Goal: Transaction & Acquisition: Purchase product/service

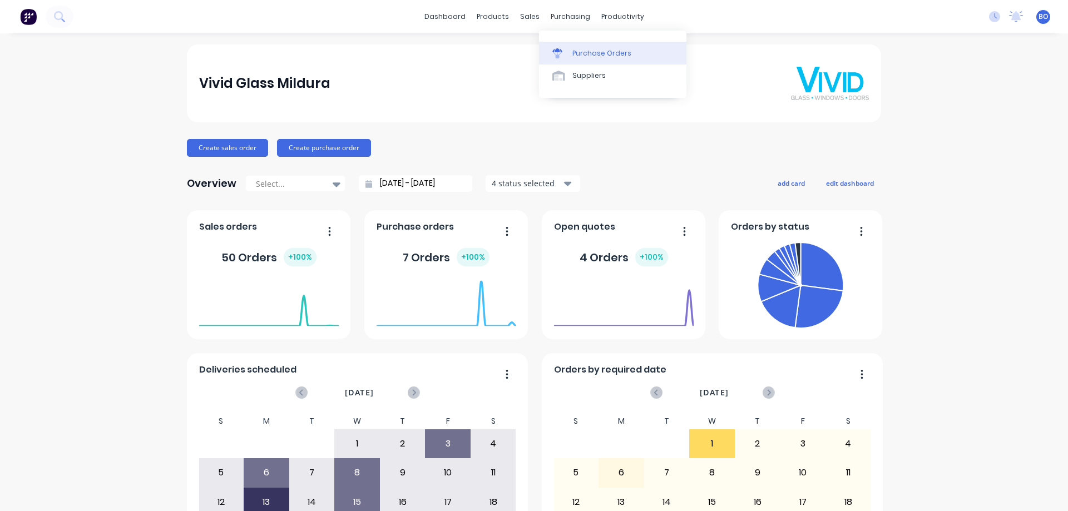
click at [585, 52] on div "Purchase Orders" at bounding box center [601, 53] width 59 height 10
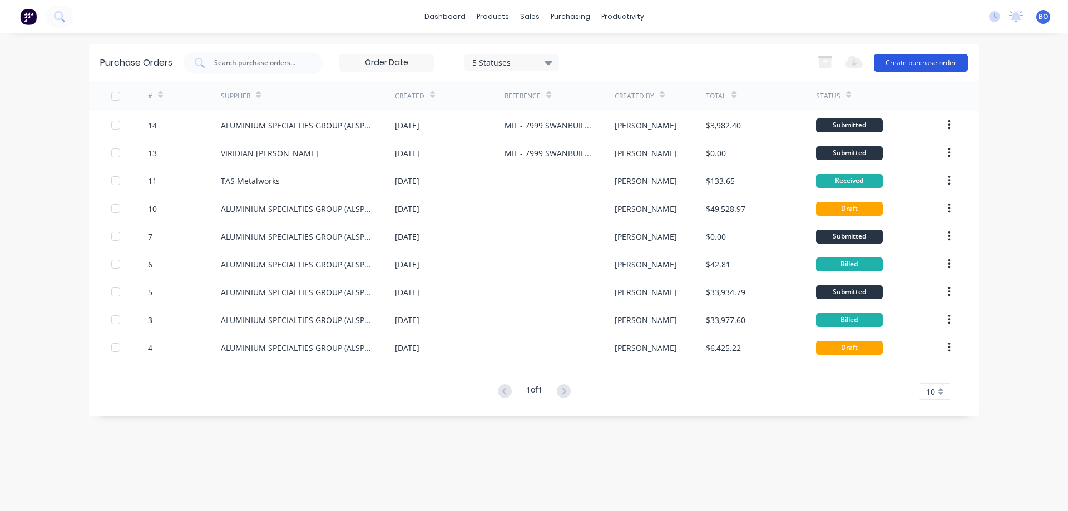
click at [928, 61] on button "Create purchase order" at bounding box center [921, 63] width 94 height 18
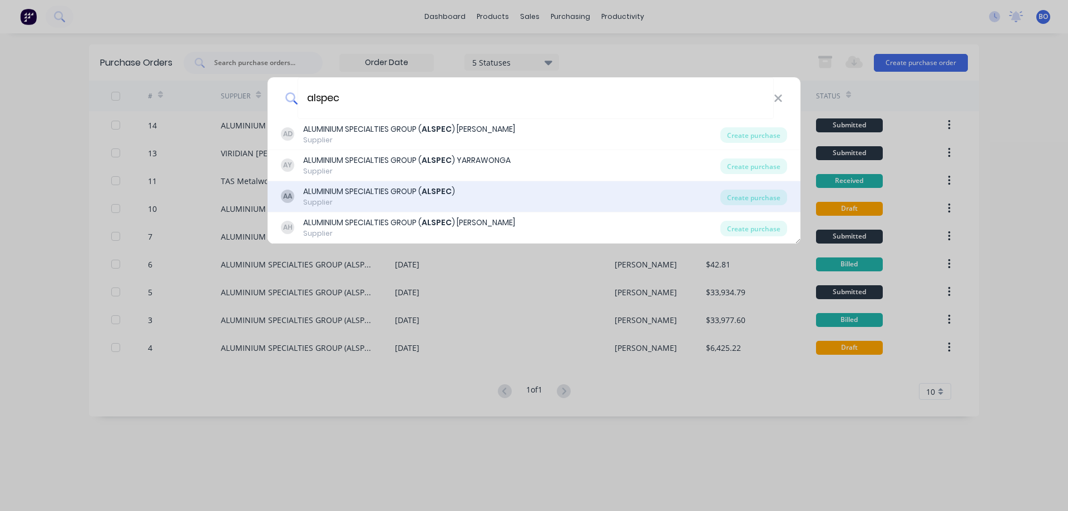
type input "alspec"
click at [364, 194] on div "ALUMINIUM SPECIALTIES GROUP ( ALSPEC )" at bounding box center [379, 192] width 152 height 12
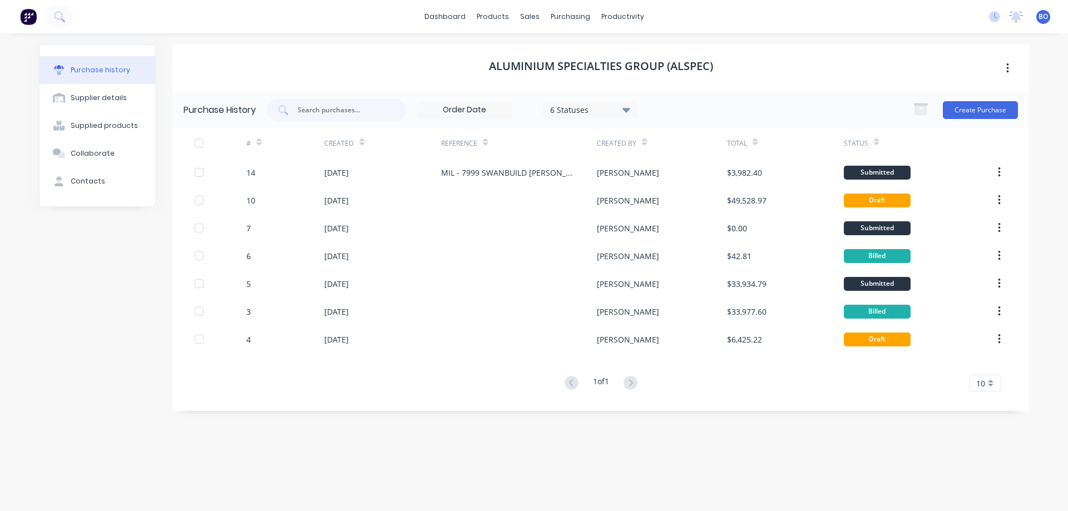
click at [630, 108] on icon at bounding box center [626, 110] width 8 height 4
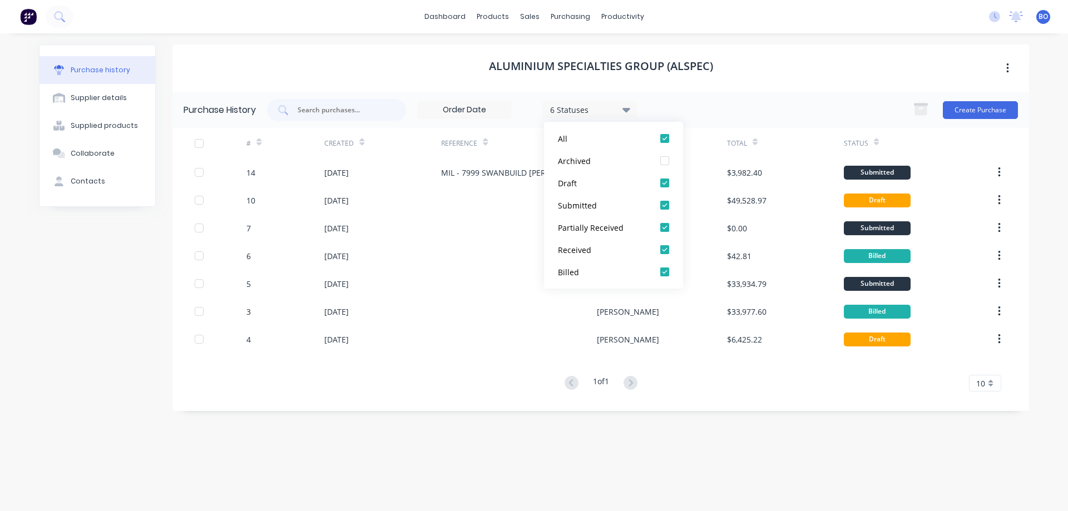
click at [630, 107] on icon at bounding box center [626, 109] width 8 height 12
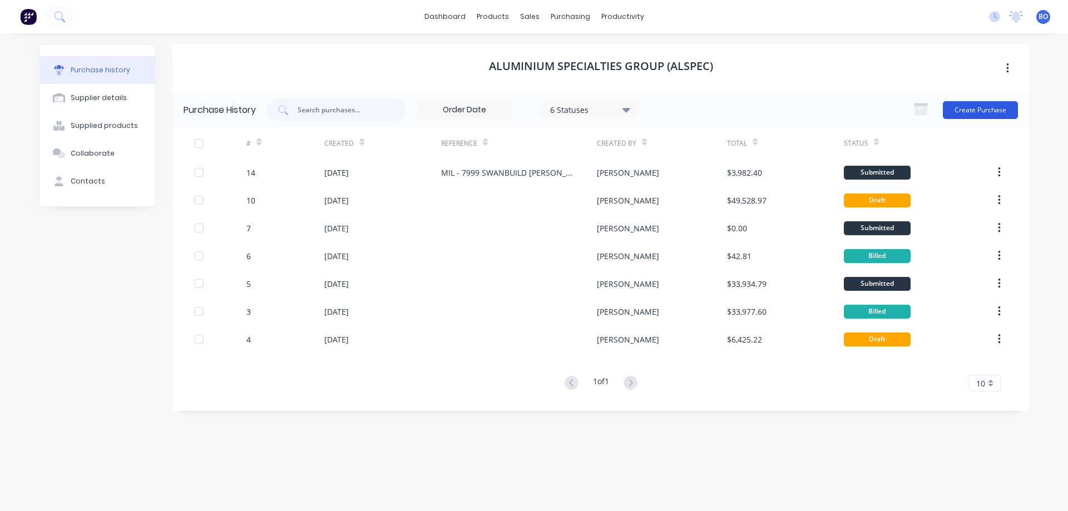
click at [980, 107] on button "Create Purchase" at bounding box center [980, 110] width 75 height 18
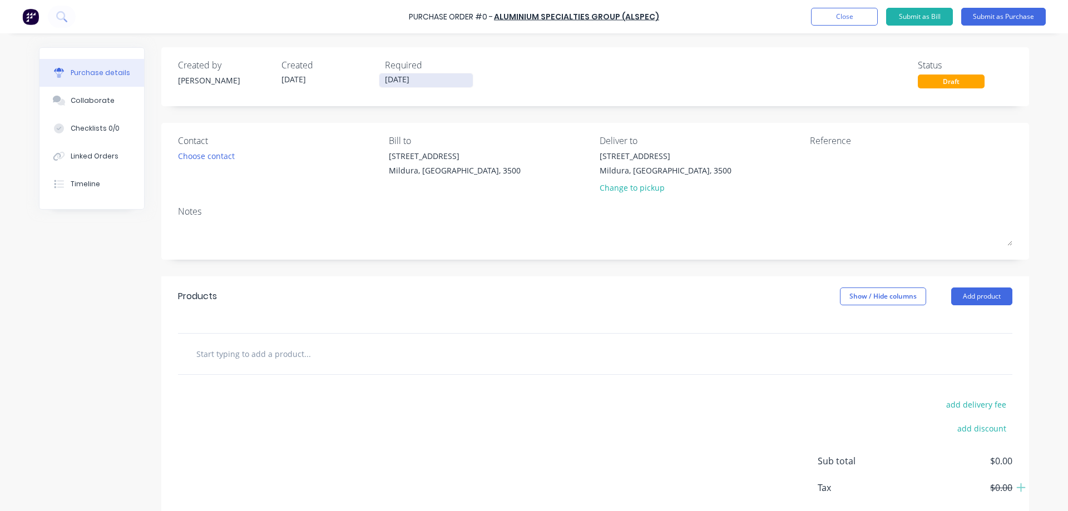
click at [413, 78] on input "[DATE]" at bounding box center [425, 80] width 93 height 14
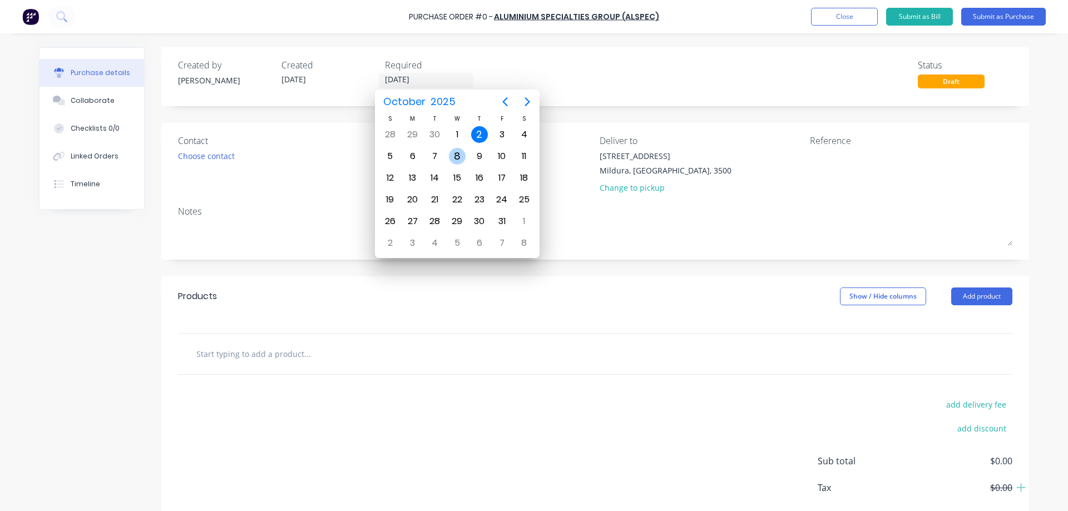
click at [458, 153] on div "8" at bounding box center [457, 156] width 17 height 17
type input "[DATE]"
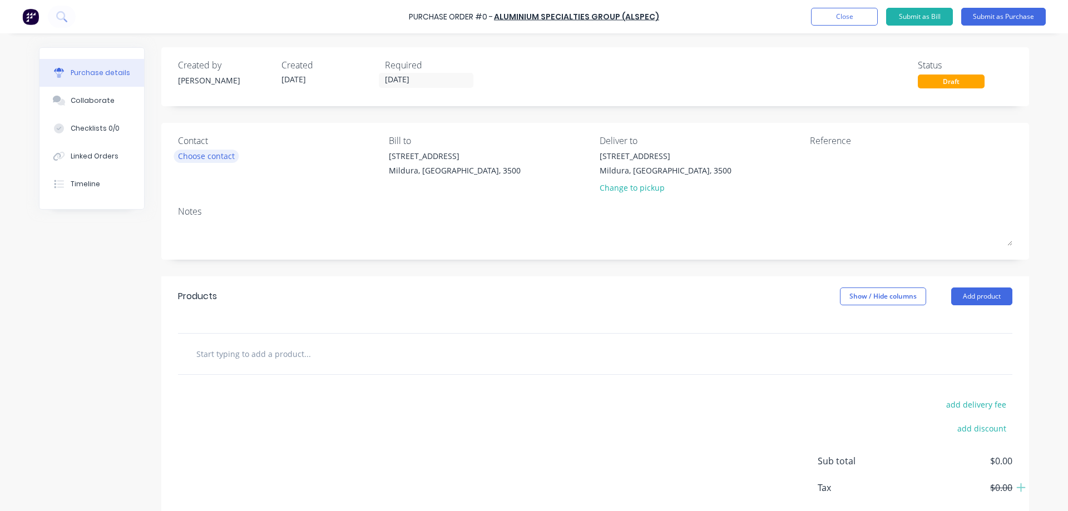
click at [212, 154] on div "Choose contact" at bounding box center [206, 156] width 57 height 12
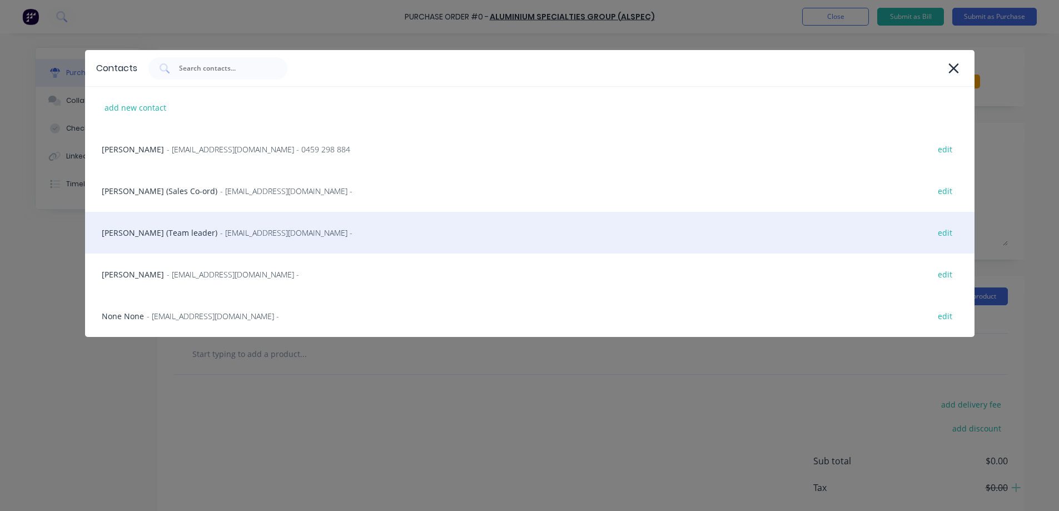
click at [222, 233] on span "- [EMAIL_ADDRESS][DOMAIN_NAME] -" at bounding box center [286, 233] width 132 height 12
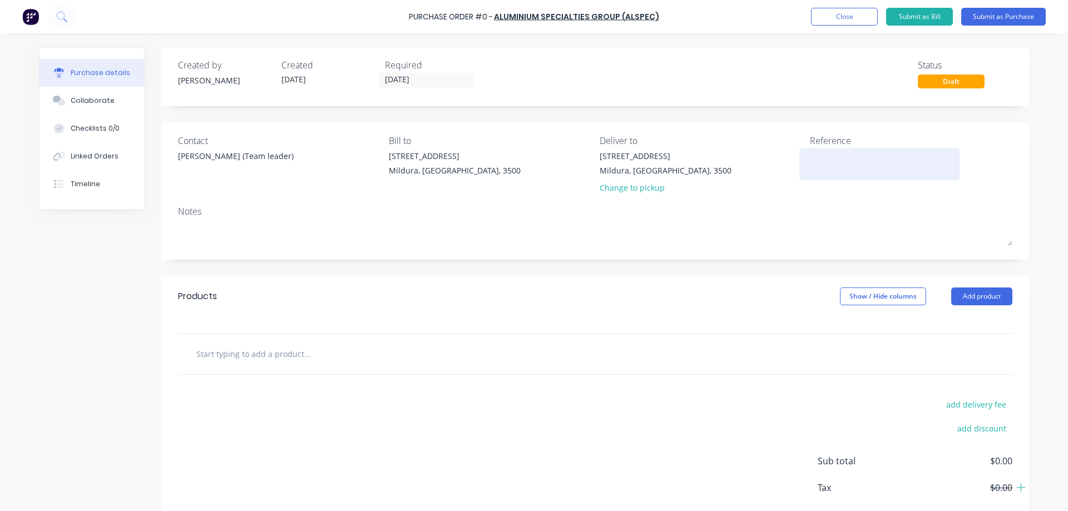
click at [817, 161] on textarea at bounding box center [879, 162] width 139 height 25
type textarea "res stock [PERSON_NAME]"
type textarea "x"
type textarea "res stock [PERSON_NAME]"
click at [976, 293] on button "Add product" at bounding box center [981, 297] width 61 height 18
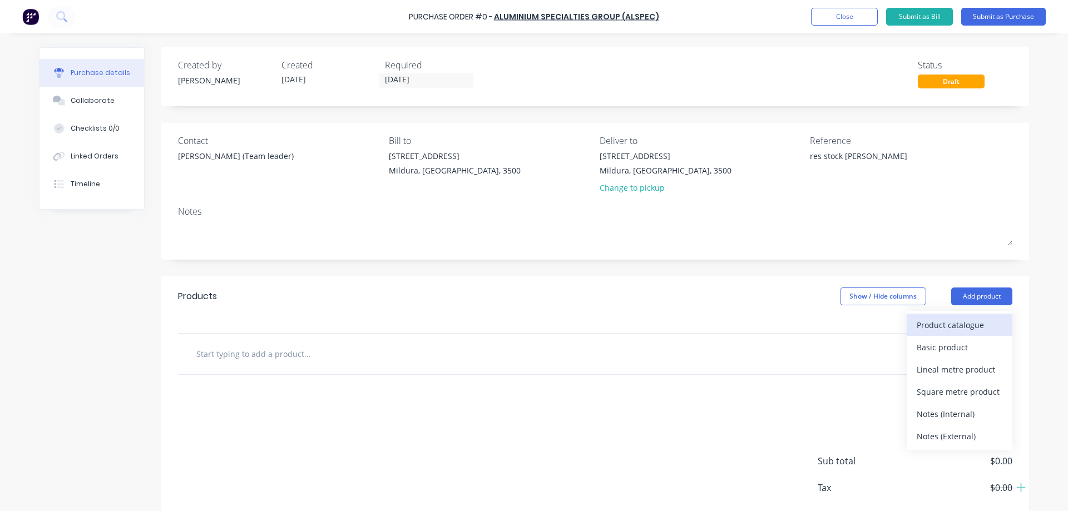
click at [952, 323] on div "Product catalogue" at bounding box center [959, 325] width 86 height 16
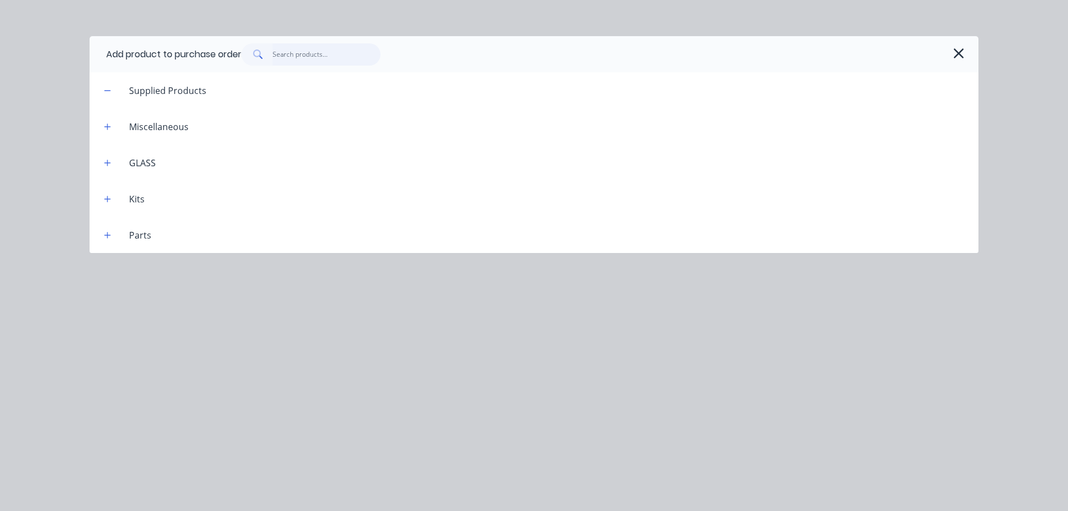
click at [285, 54] on input "text" at bounding box center [326, 54] width 108 height 22
type textarea "x"
type input "1"
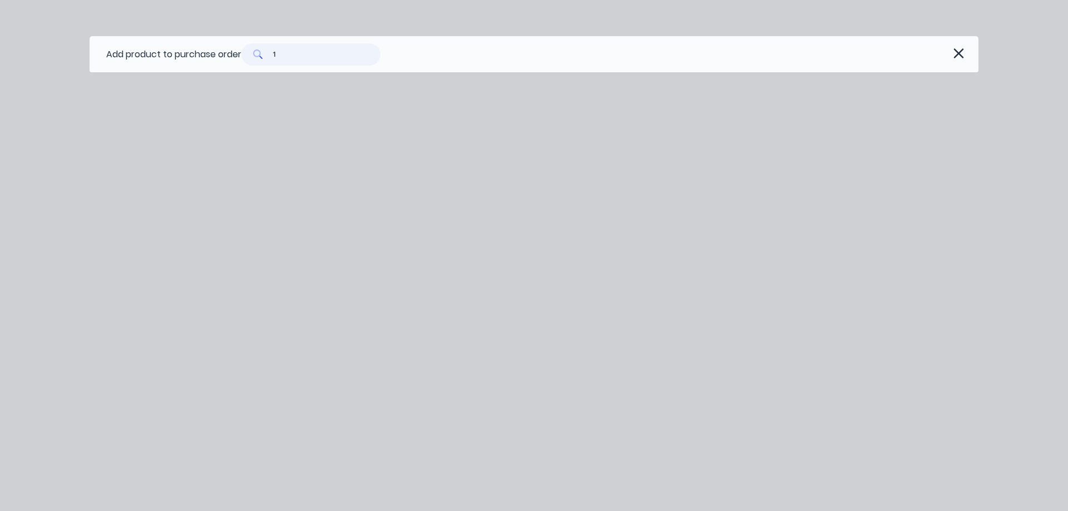
type textarea "x"
type input "13"
type textarea "x"
type input "131"
type textarea "x"
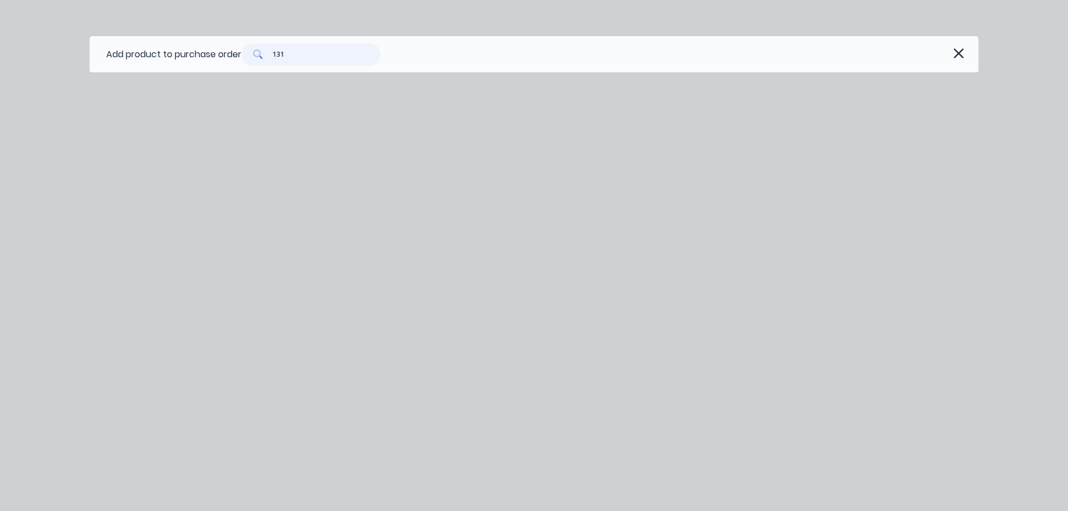
type input "1315"
type textarea "x"
type input "13150"
type textarea "x"
type input "131503"
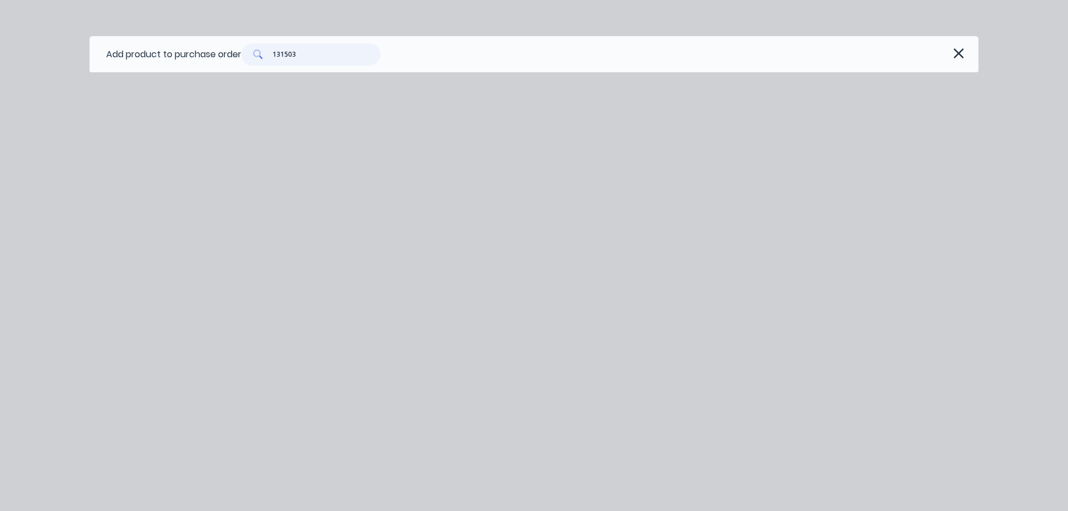
type textarea "x"
type input "1315030"
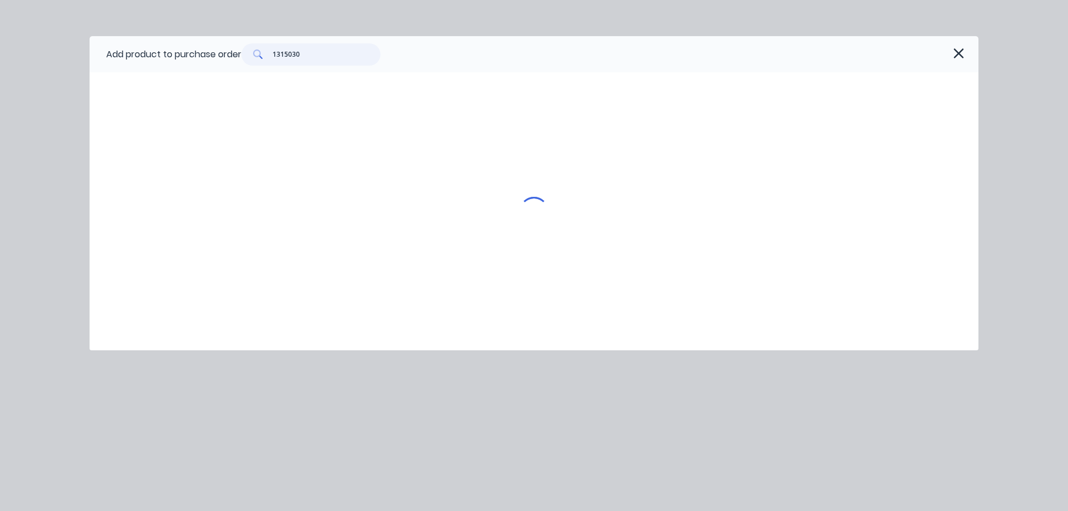
type textarea "x"
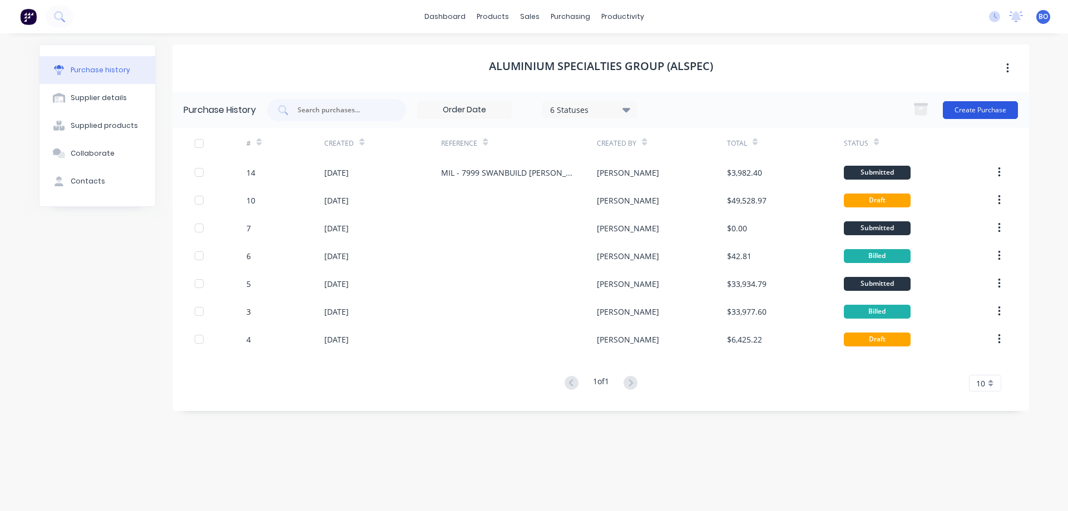
click at [978, 105] on button "Create Purchase" at bounding box center [980, 110] width 75 height 18
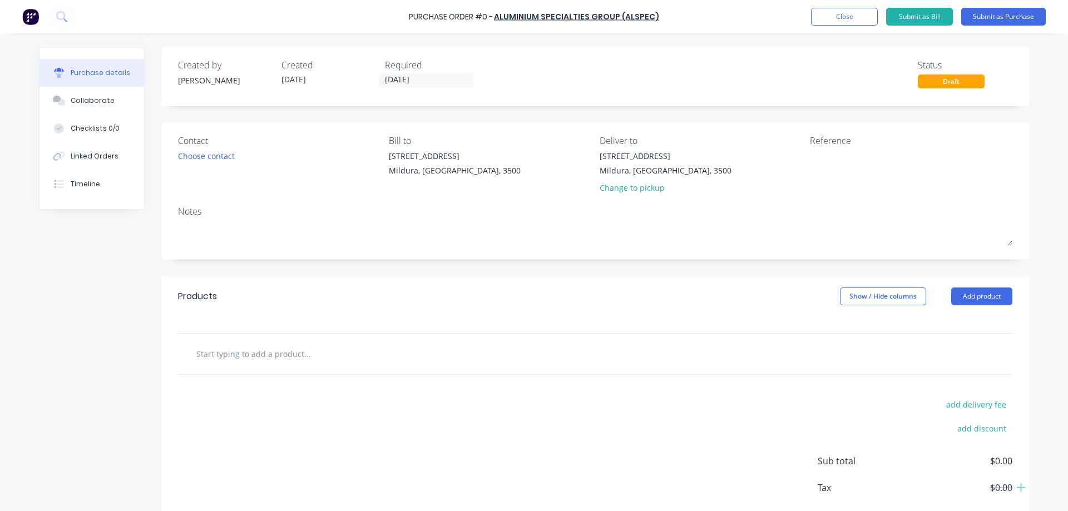
scroll to position [58, 0]
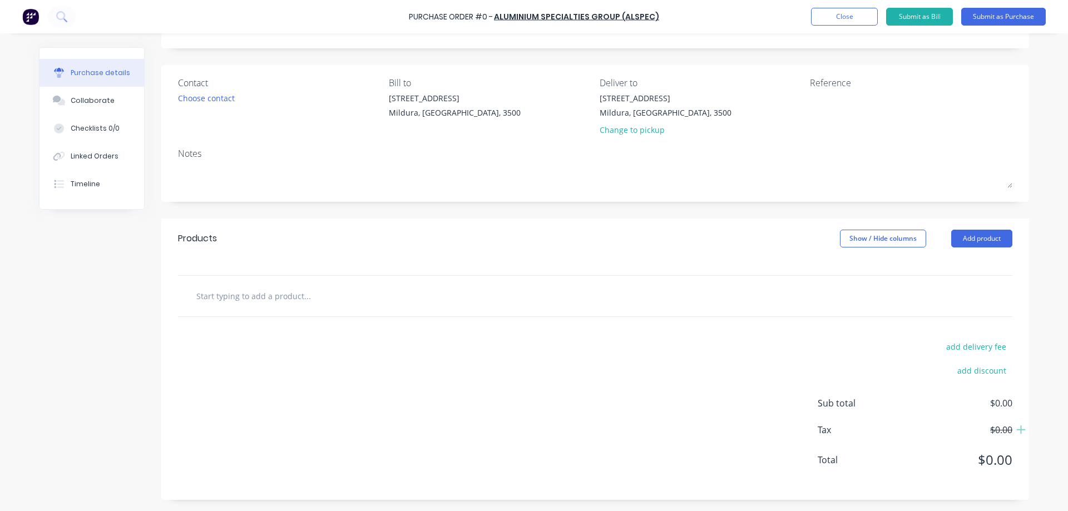
click at [196, 296] on input "text" at bounding box center [307, 296] width 222 height 22
type input "1315030 rswa30 sliding window lockable handle with key"
click at [978, 237] on button "Add product" at bounding box center [981, 239] width 61 height 18
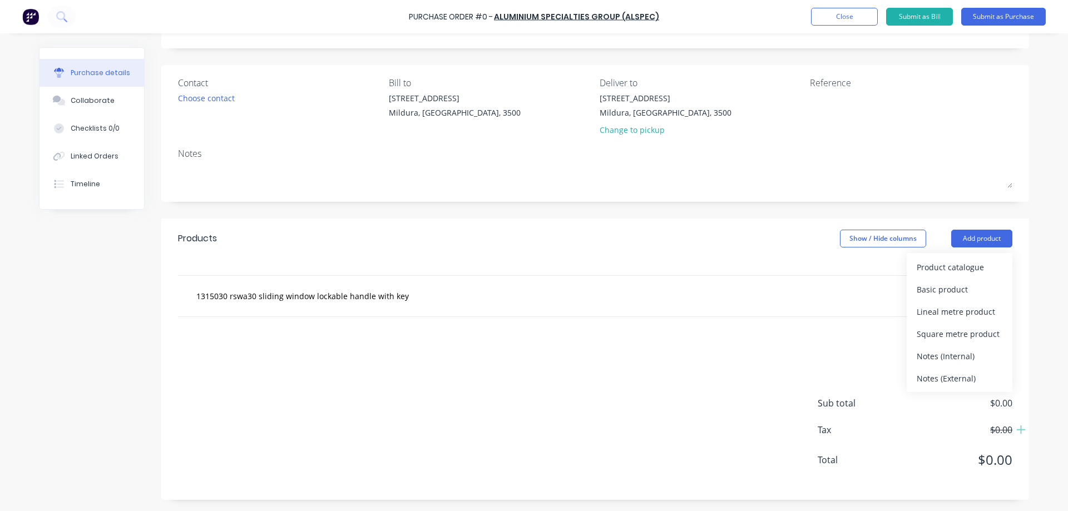
click at [292, 351] on div "add delivery fee add discount Sub total $0.00 Tax $0.00 Total $0.00" at bounding box center [595, 408] width 868 height 183
click at [979, 234] on button "Add product" at bounding box center [981, 239] width 61 height 18
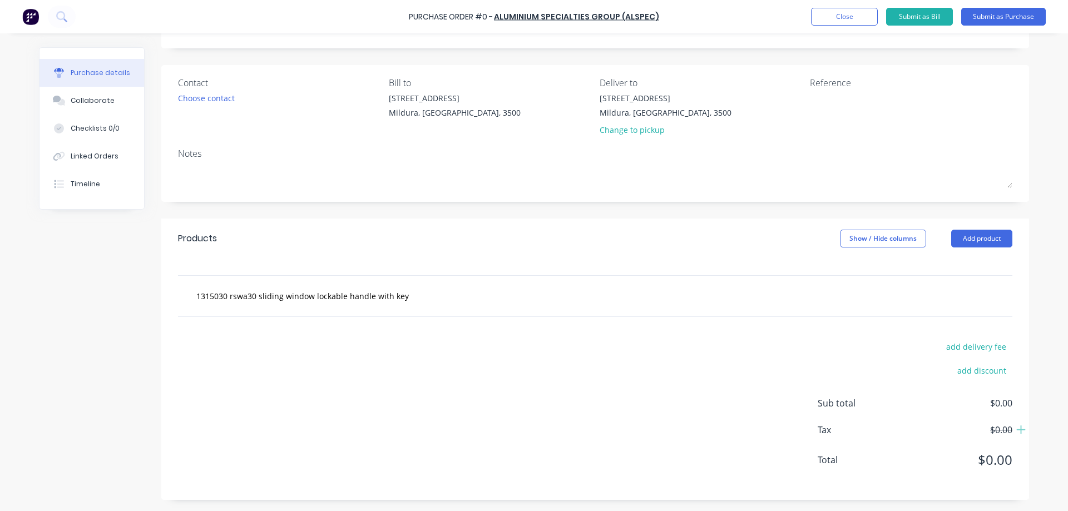
scroll to position [0, 0]
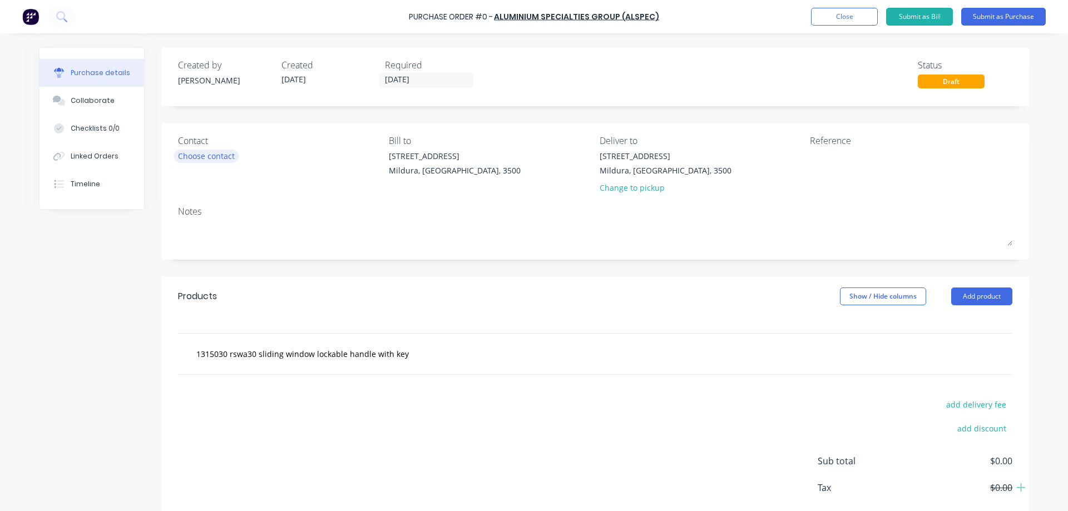
click at [209, 155] on div "Choose contact" at bounding box center [206, 156] width 57 height 12
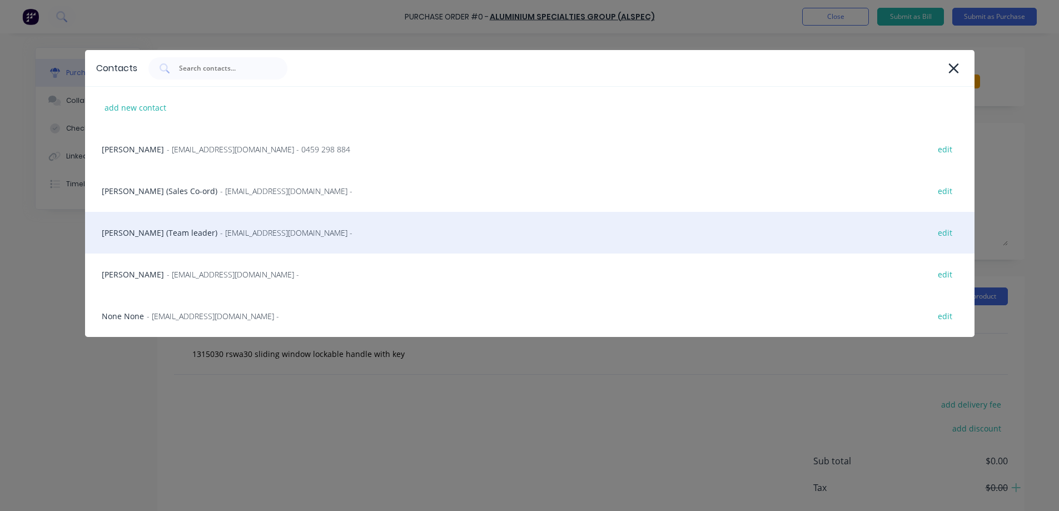
click at [182, 232] on div "[PERSON_NAME] (Team leader) - [EMAIL_ADDRESS][DOMAIN_NAME] - edit" at bounding box center [530, 233] width 890 height 42
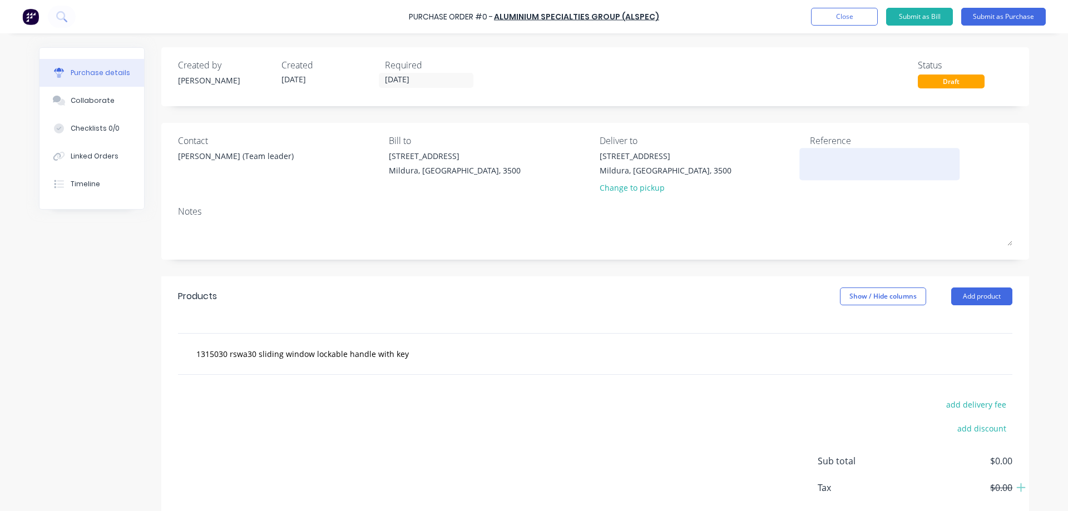
click at [816, 155] on textarea at bounding box center [879, 162] width 139 height 25
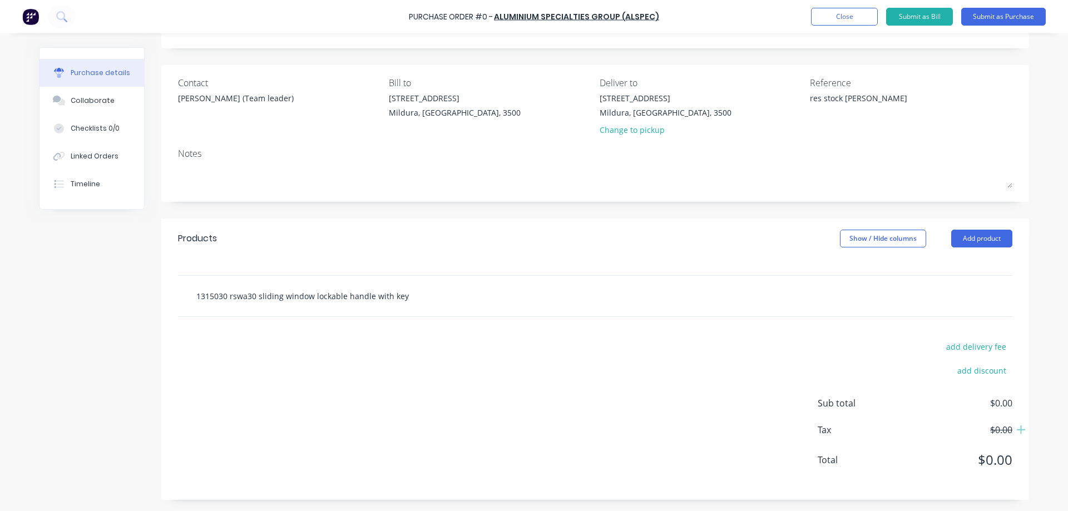
type textarea "res stock [PERSON_NAME]"
type textarea "x"
type textarea "res stock [PERSON_NAME]"
click at [401, 296] on input "1315030 rswa30 sliding window lockable handle with key" at bounding box center [307, 296] width 222 height 22
click at [195, 308] on div "1315030 rswa30 sliding window lockable handle with key Add 1315030 rswa30 slidi…" at bounding box center [595, 296] width 834 height 41
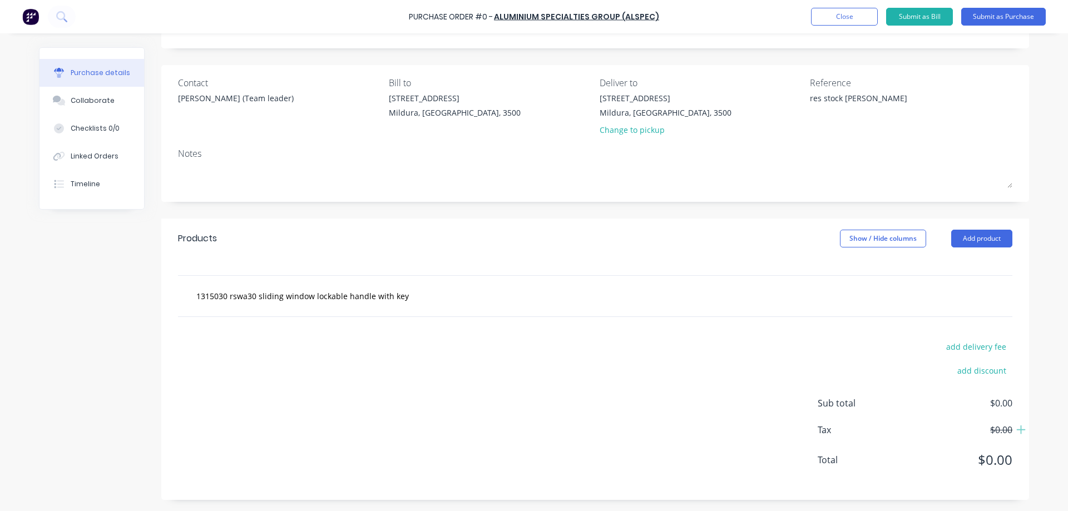
click at [195, 308] on div "1315030 rswa30 sliding window lockable handle with key" at bounding box center [595, 296] width 834 height 41
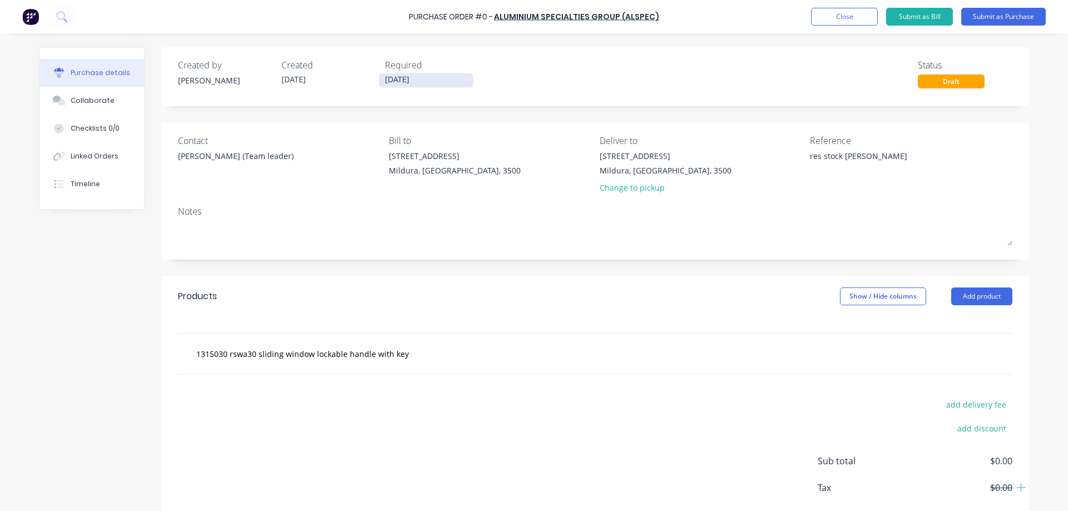
click at [421, 80] on input "[DATE]" at bounding box center [425, 80] width 93 height 14
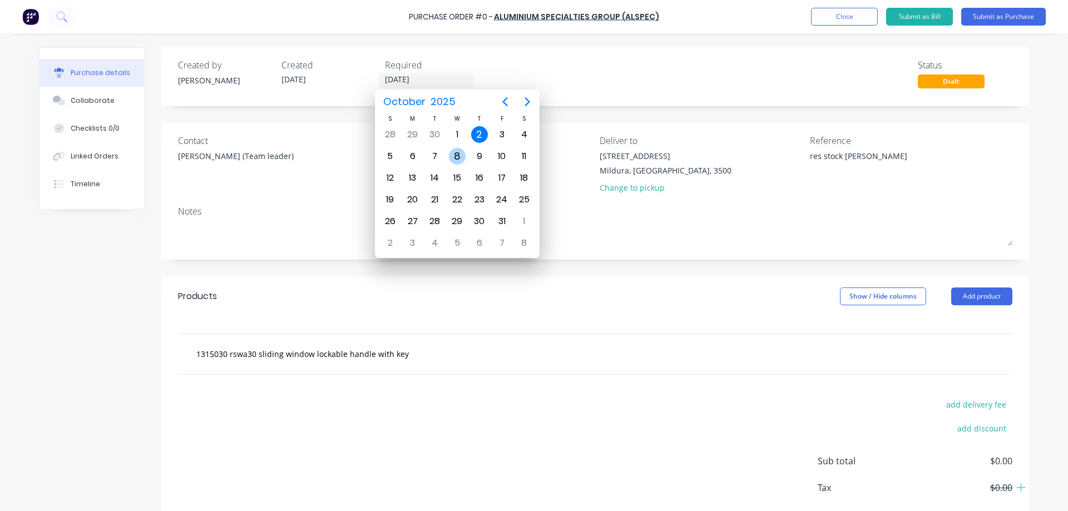
click at [455, 151] on div "8" at bounding box center [457, 156] width 17 height 17
type textarea "x"
type input "[DATE]"
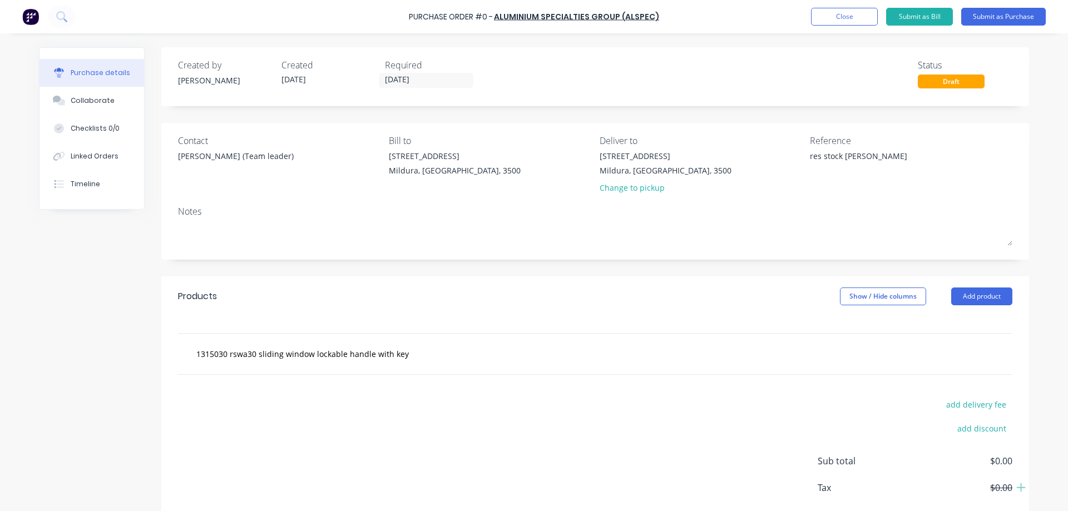
click at [199, 321] on div at bounding box center [595, 324] width 868 height 17
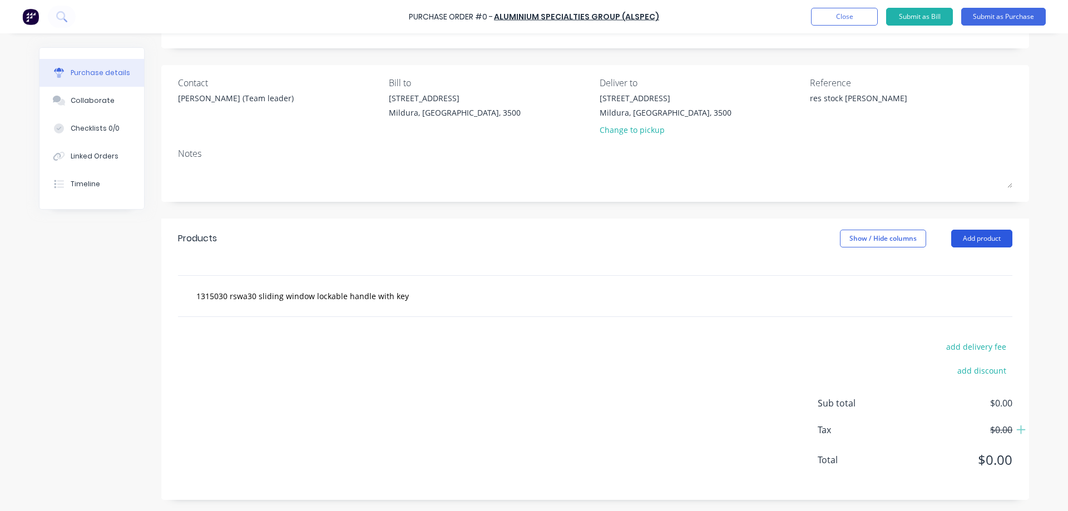
click at [986, 236] on button "Add product" at bounding box center [981, 239] width 61 height 18
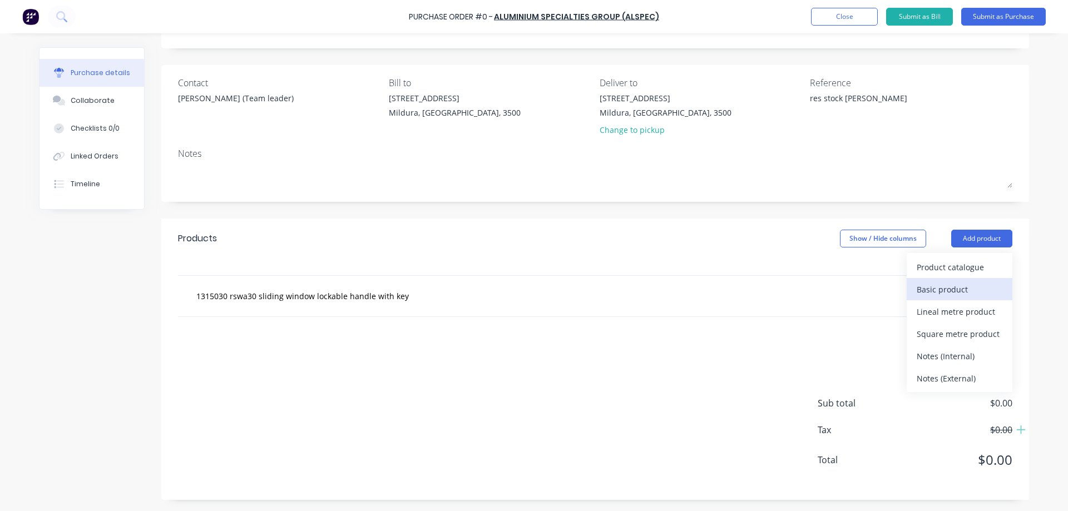
click at [954, 288] on div "Basic product" at bounding box center [959, 289] width 86 height 16
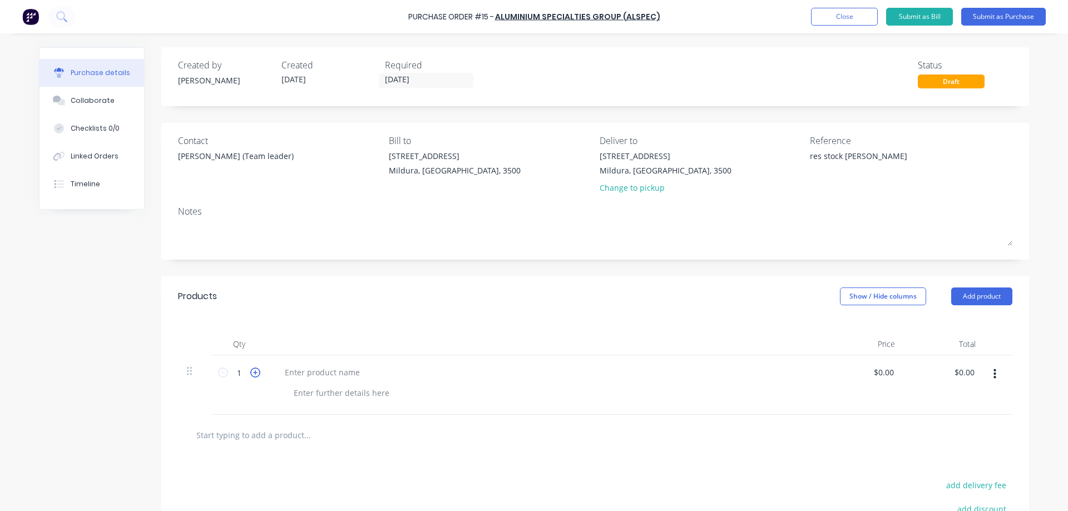
click at [251, 371] on icon at bounding box center [255, 373] width 10 height 10
type textarea "x"
type input "2"
click at [251, 371] on icon at bounding box center [255, 373] width 10 height 10
type textarea "x"
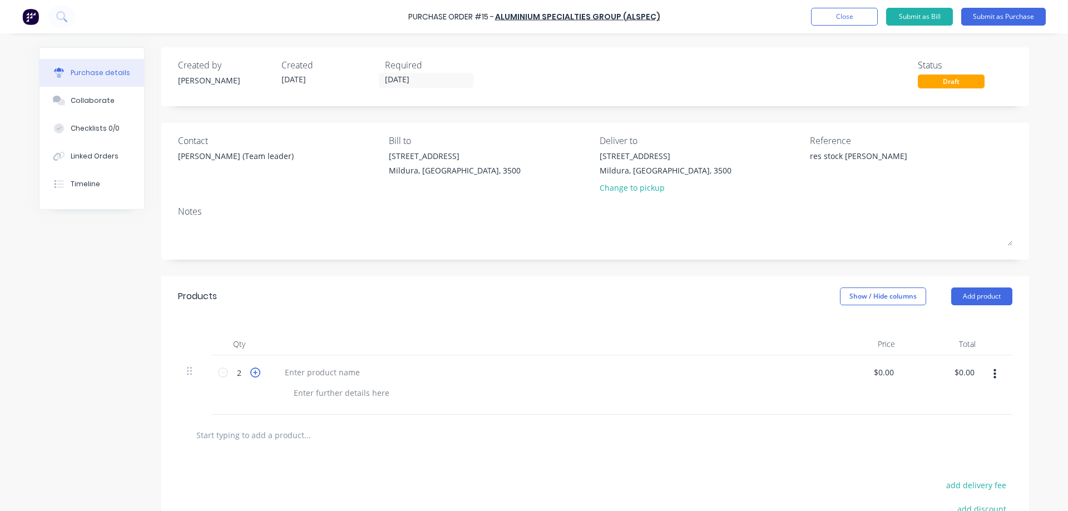
type input "3"
click at [251, 371] on icon at bounding box center [255, 373] width 10 height 10
type textarea "x"
type input "4"
click at [251, 370] on icon at bounding box center [255, 373] width 10 height 10
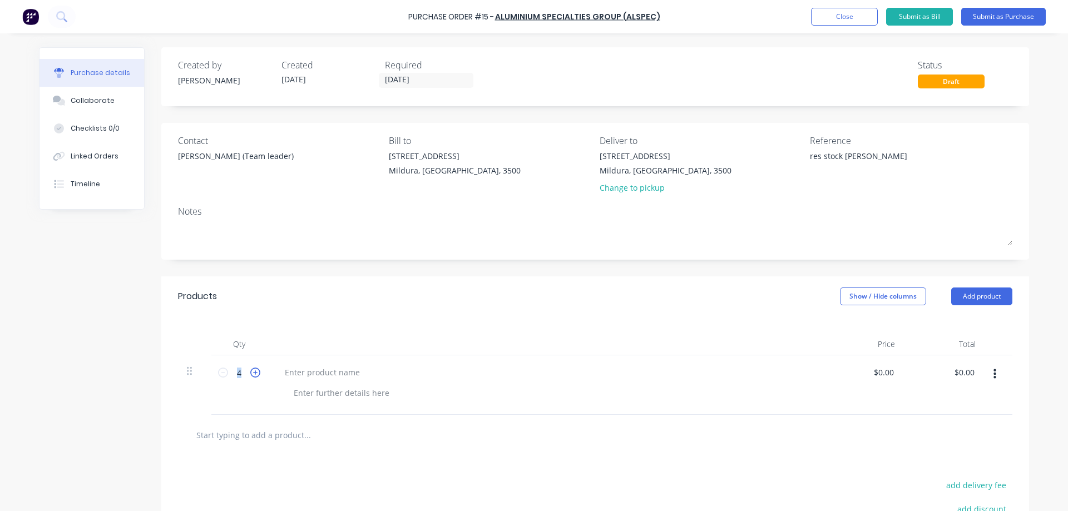
type textarea "x"
type input "5"
click at [251, 369] on icon at bounding box center [255, 373] width 10 height 10
type textarea "x"
type input "6"
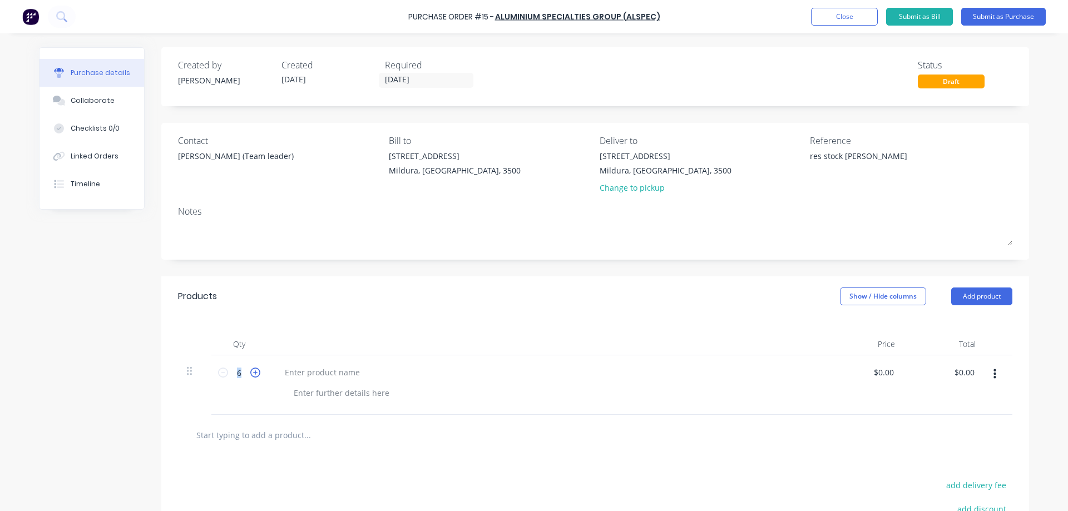
click at [251, 369] on icon at bounding box center [255, 373] width 10 height 10
type textarea "x"
type input "7"
click at [251, 369] on icon at bounding box center [255, 373] width 10 height 10
type textarea "x"
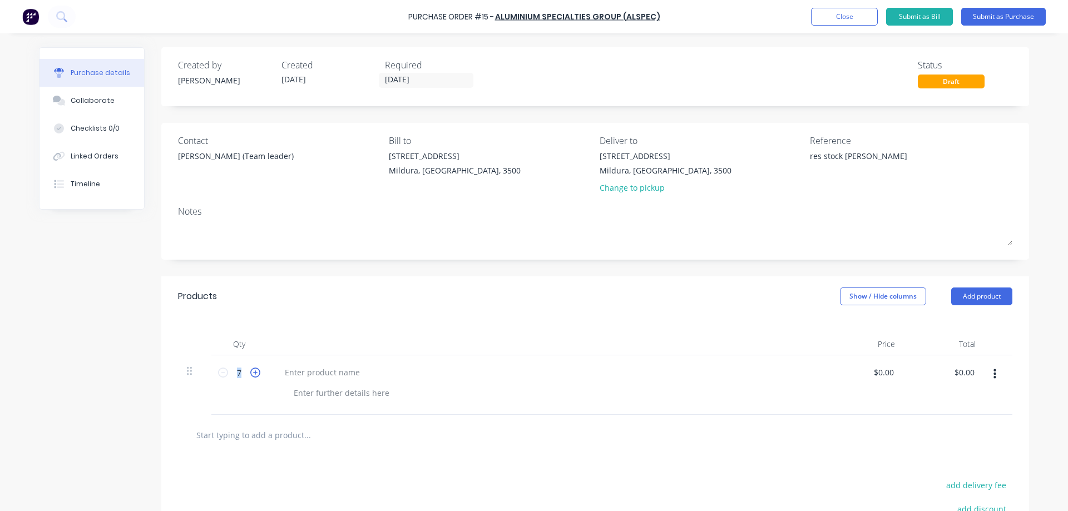
type input "8"
click at [251, 369] on icon at bounding box center [255, 373] width 10 height 10
type textarea "x"
type input "9"
click at [251, 369] on icon at bounding box center [255, 373] width 10 height 10
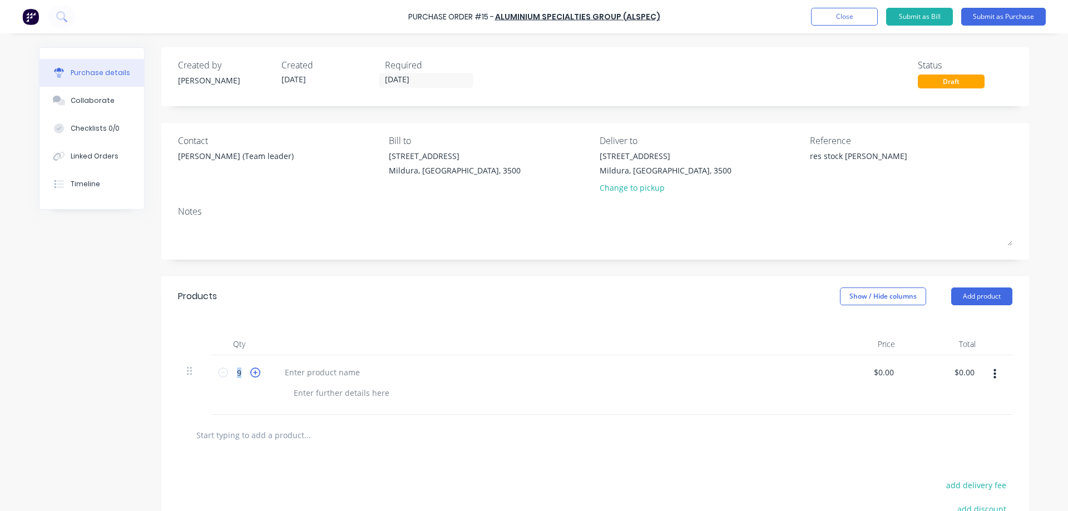
type textarea "x"
type input "10"
click at [251, 369] on icon at bounding box center [255, 373] width 10 height 10
type textarea "x"
type input "11"
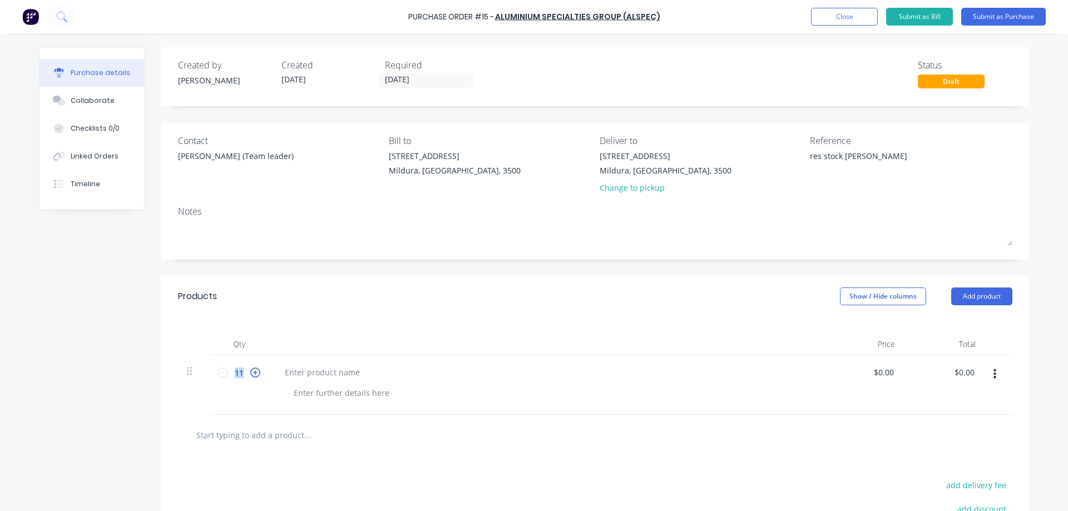
click at [251, 369] on icon at bounding box center [255, 373] width 10 height 10
type textarea "x"
type input "12"
click at [251, 369] on icon at bounding box center [255, 373] width 10 height 10
type textarea "x"
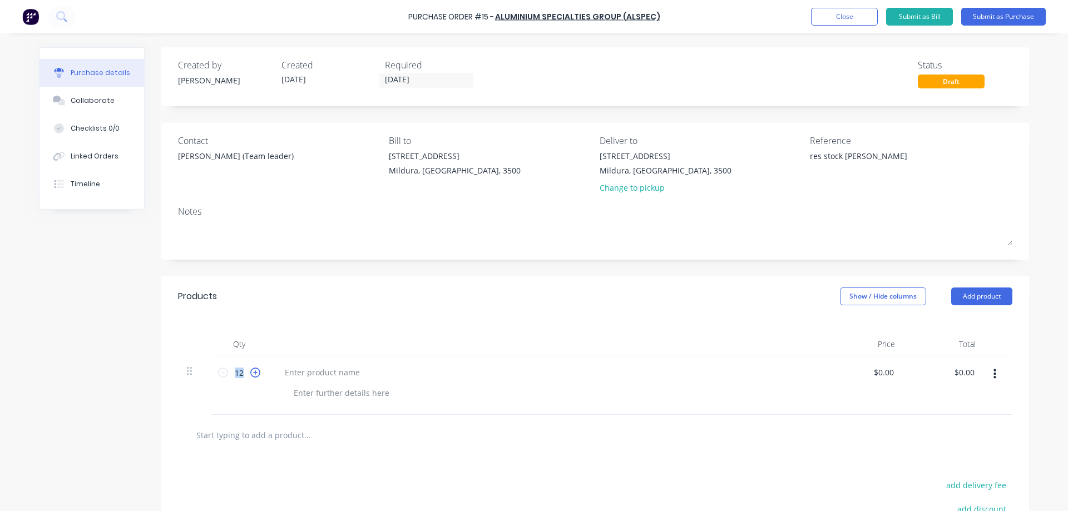
type input "13"
click at [251, 369] on icon at bounding box center [255, 373] width 10 height 10
type textarea "x"
type input "14"
click at [251, 369] on icon at bounding box center [255, 373] width 10 height 10
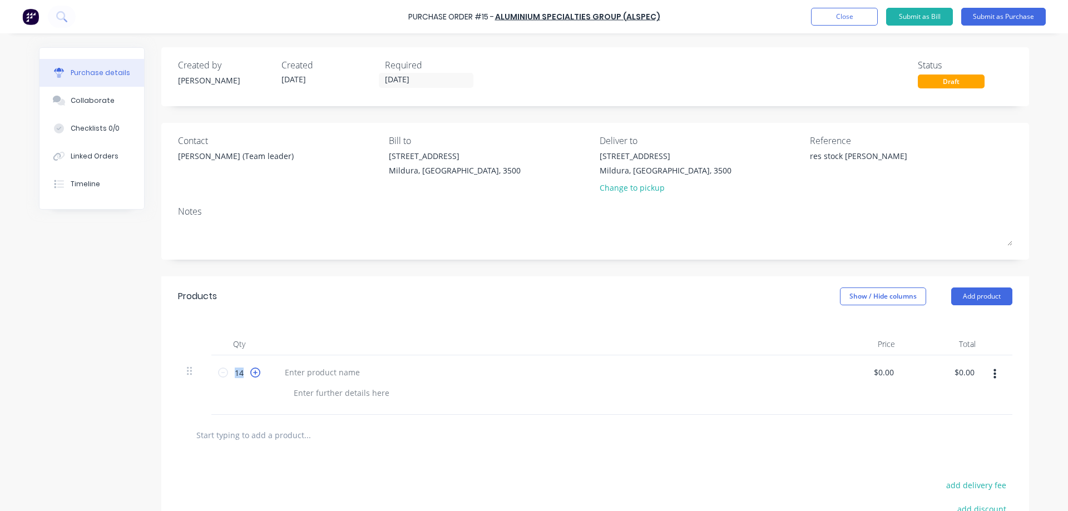
type textarea "x"
type input "15"
click at [251, 369] on icon at bounding box center [255, 373] width 10 height 10
type textarea "x"
type input "16"
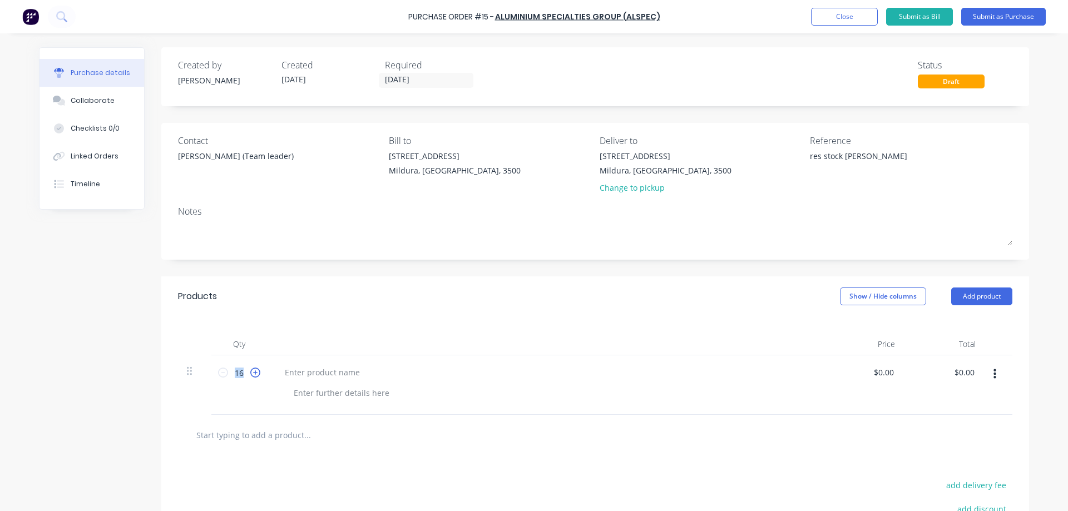
click at [251, 369] on icon at bounding box center [255, 373] width 10 height 10
type textarea "x"
type input "17"
click at [251, 369] on icon at bounding box center [255, 373] width 10 height 10
type textarea "x"
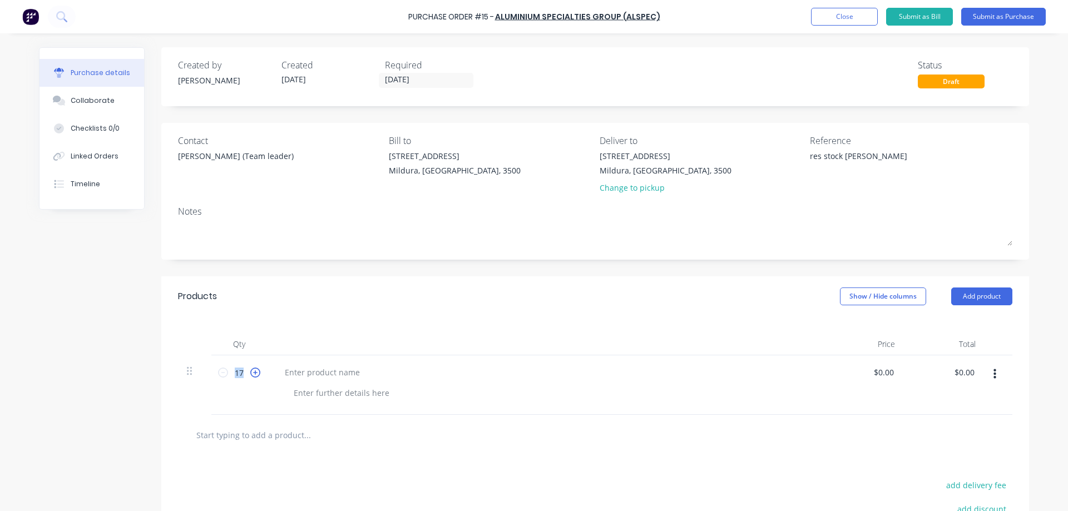
type input "18"
click at [251, 369] on icon at bounding box center [255, 373] width 10 height 10
type textarea "x"
type input "19"
click at [251, 369] on icon at bounding box center [255, 373] width 10 height 10
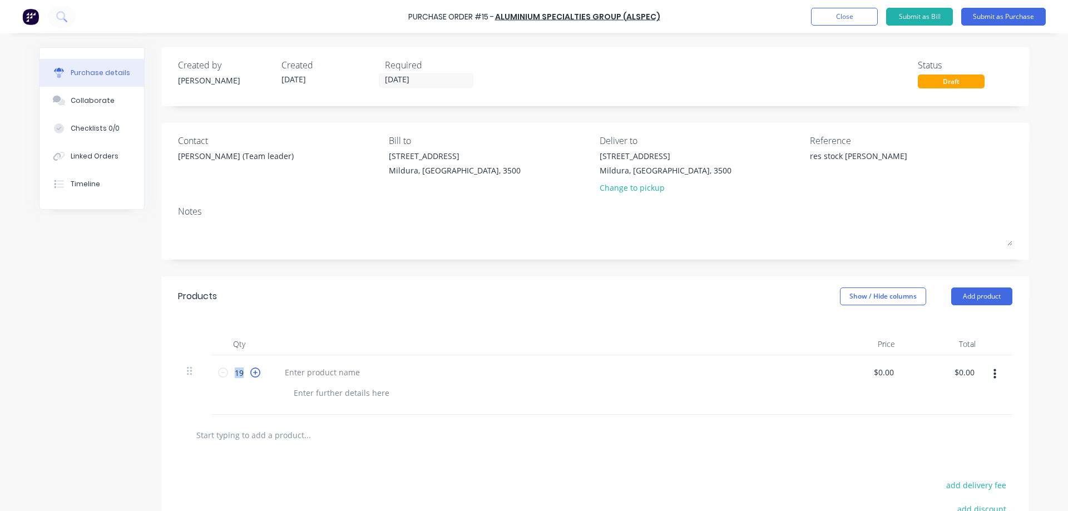
type textarea "x"
type input "20"
click at [251, 369] on icon at bounding box center [255, 373] width 10 height 10
type textarea "x"
type input "21"
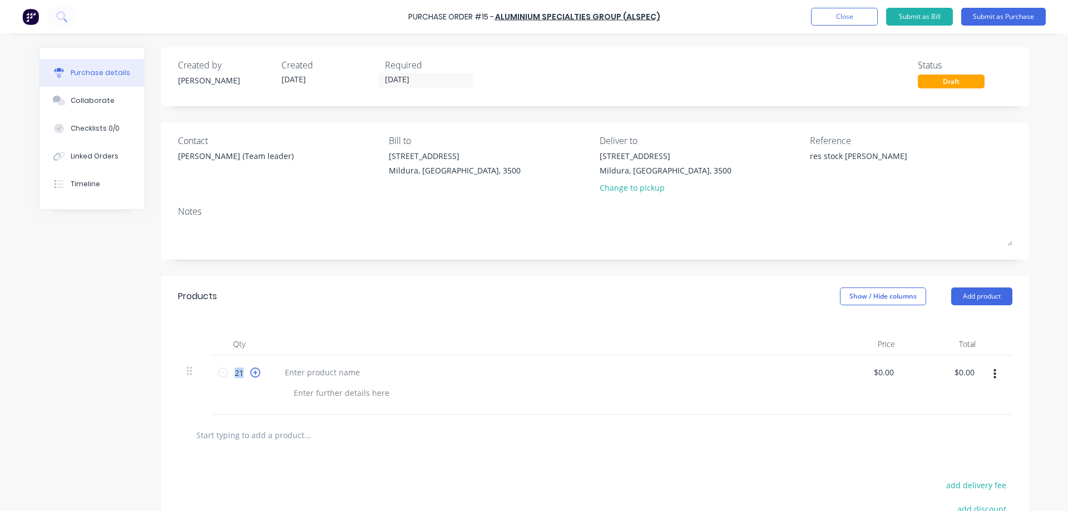
click at [251, 369] on icon at bounding box center [255, 373] width 10 height 10
type textarea "x"
type input "22"
click at [251, 369] on icon at bounding box center [255, 373] width 10 height 10
type textarea "x"
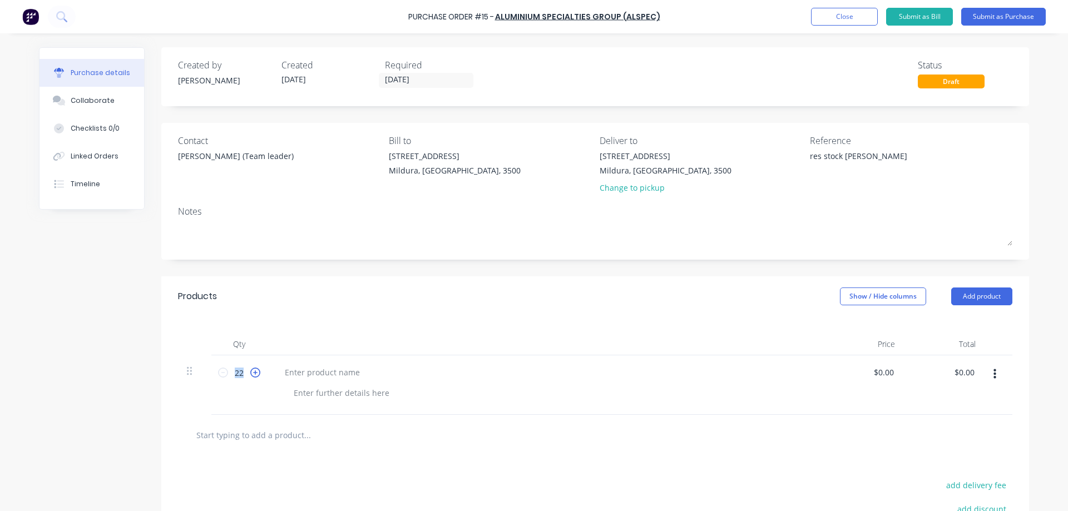
type input "23"
click at [251, 369] on icon at bounding box center [255, 373] width 10 height 10
type textarea "x"
type input "24"
click at [251, 369] on icon at bounding box center [255, 373] width 10 height 10
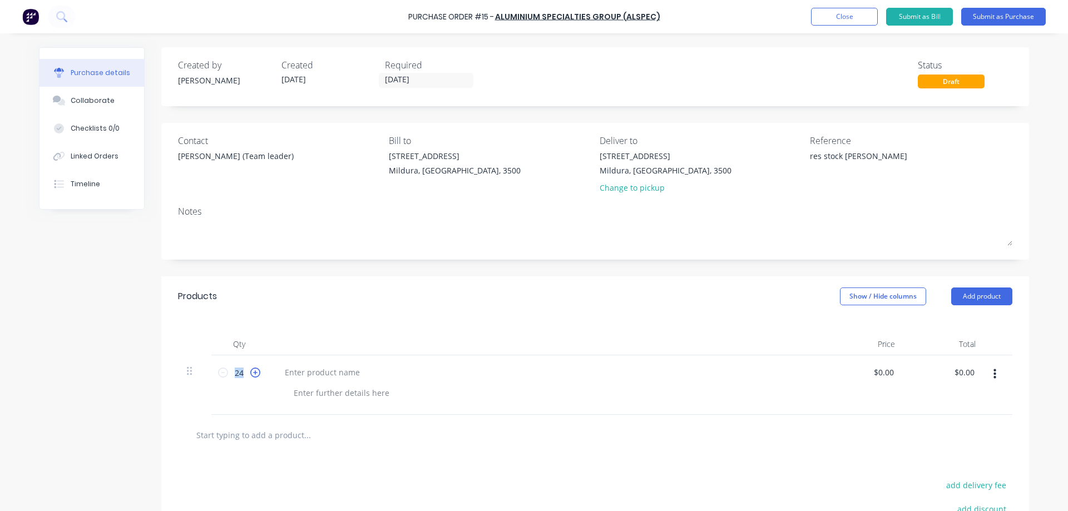
type textarea "x"
type input "25"
click at [251, 369] on icon at bounding box center [255, 373] width 10 height 10
type textarea "x"
type input "26"
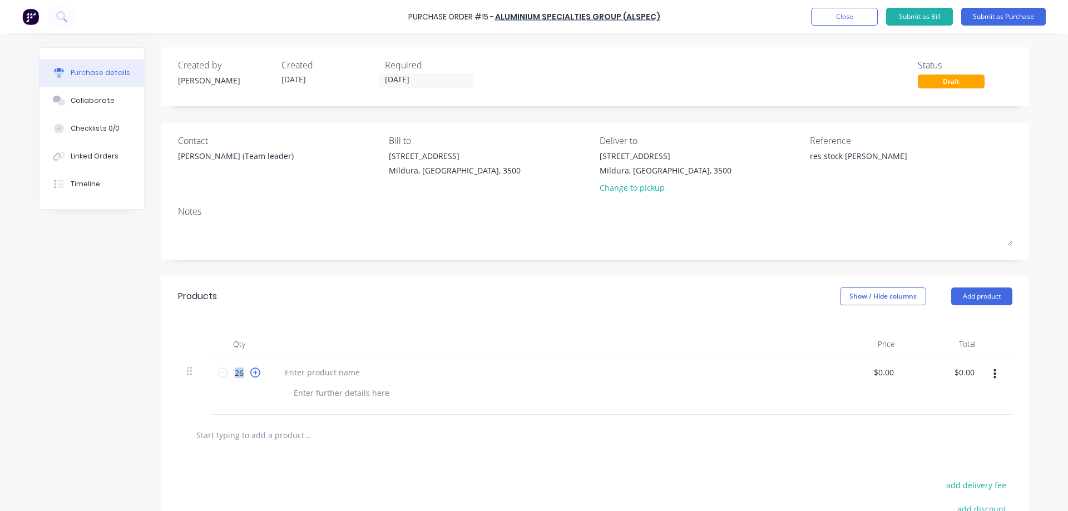
click at [251, 369] on icon at bounding box center [255, 373] width 10 height 10
type textarea "x"
type input "27"
click at [251, 369] on icon at bounding box center [255, 373] width 10 height 10
type textarea "x"
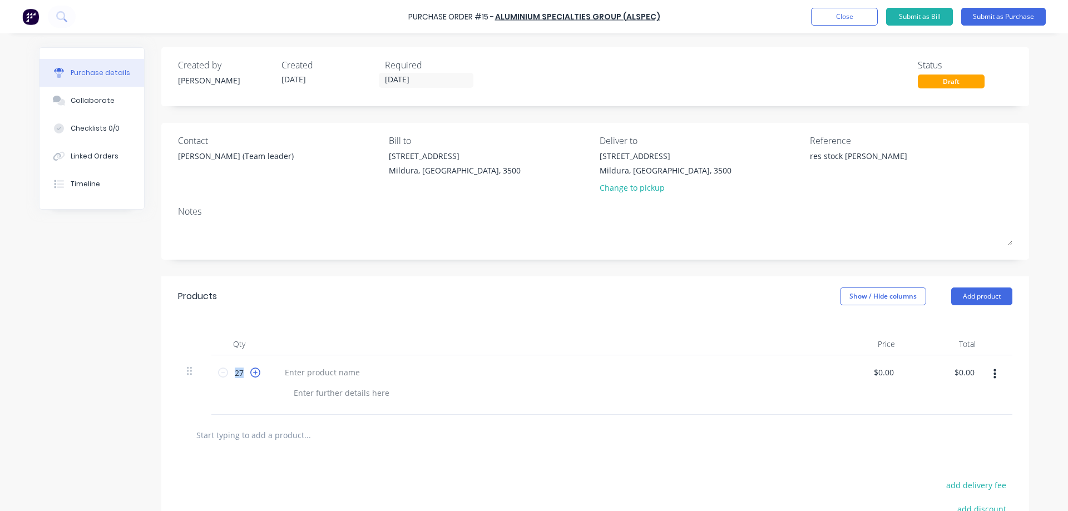
type input "28"
click at [251, 369] on icon at bounding box center [255, 373] width 10 height 10
type textarea "x"
type input "29"
click at [251, 369] on icon at bounding box center [255, 373] width 10 height 10
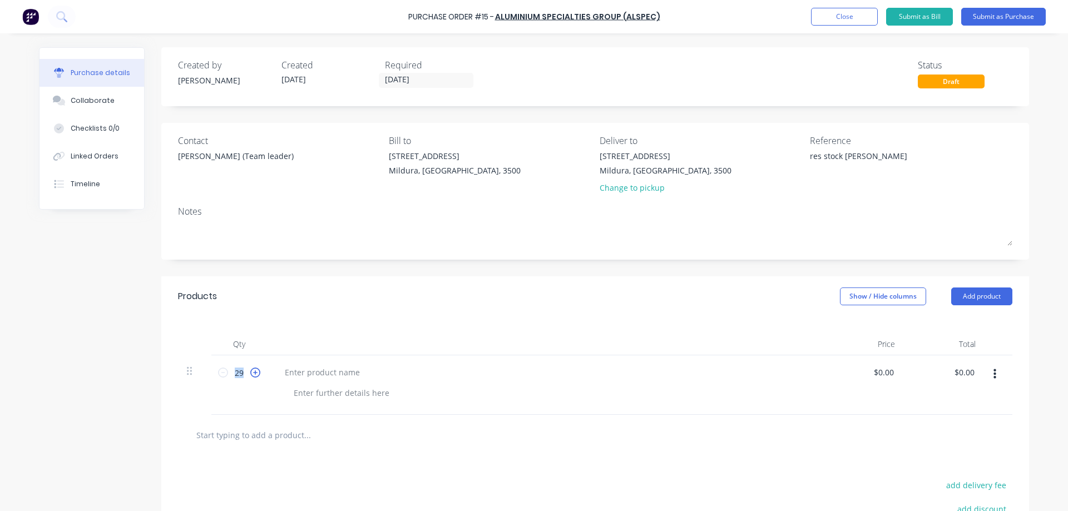
type textarea "x"
type input "30"
click at [251, 369] on icon at bounding box center [255, 373] width 10 height 10
type textarea "x"
type input "31"
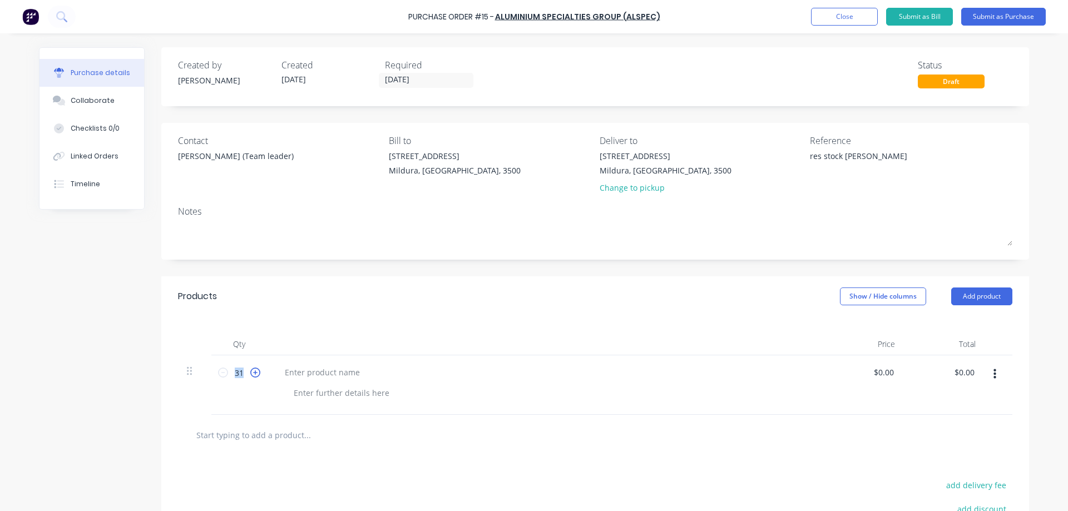
click at [251, 370] on icon at bounding box center [255, 373] width 10 height 10
type textarea "x"
type input "32"
click at [251, 370] on icon at bounding box center [255, 373] width 10 height 10
type textarea "x"
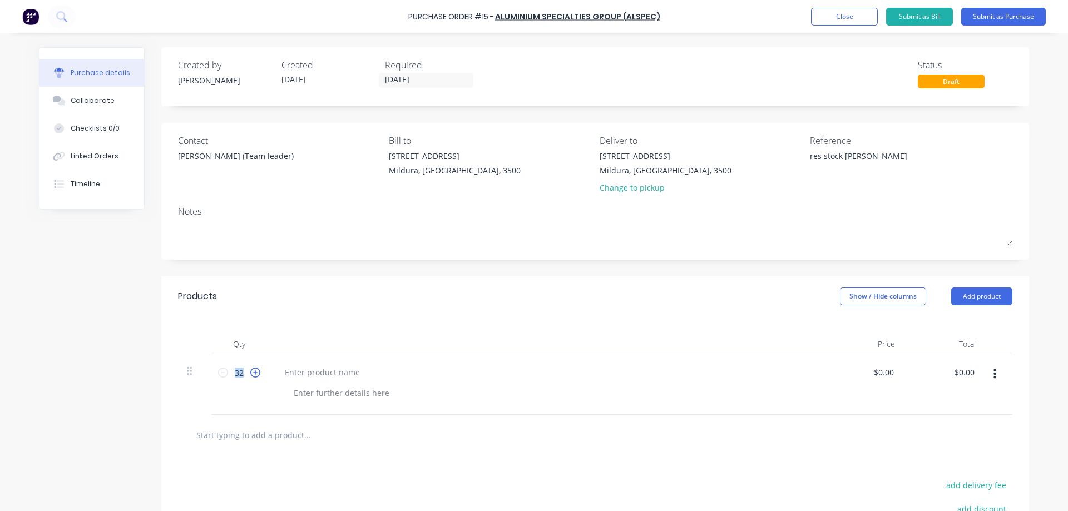
type input "33"
click at [251, 370] on icon at bounding box center [255, 373] width 10 height 10
type textarea "x"
type input "34"
click at [251, 370] on icon at bounding box center [255, 373] width 10 height 10
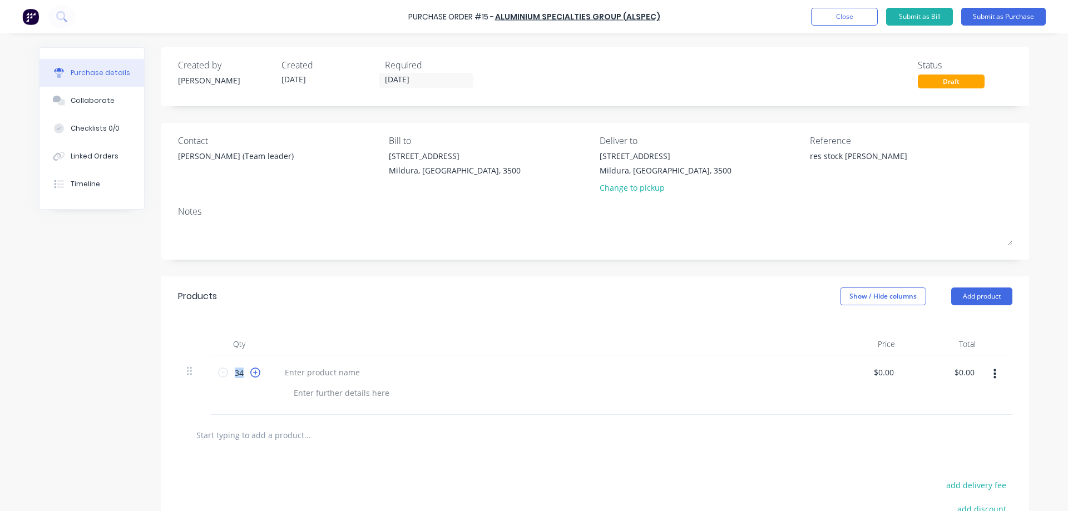
type textarea "x"
type input "35"
click at [251, 370] on icon at bounding box center [255, 373] width 10 height 10
type textarea "x"
type input "36"
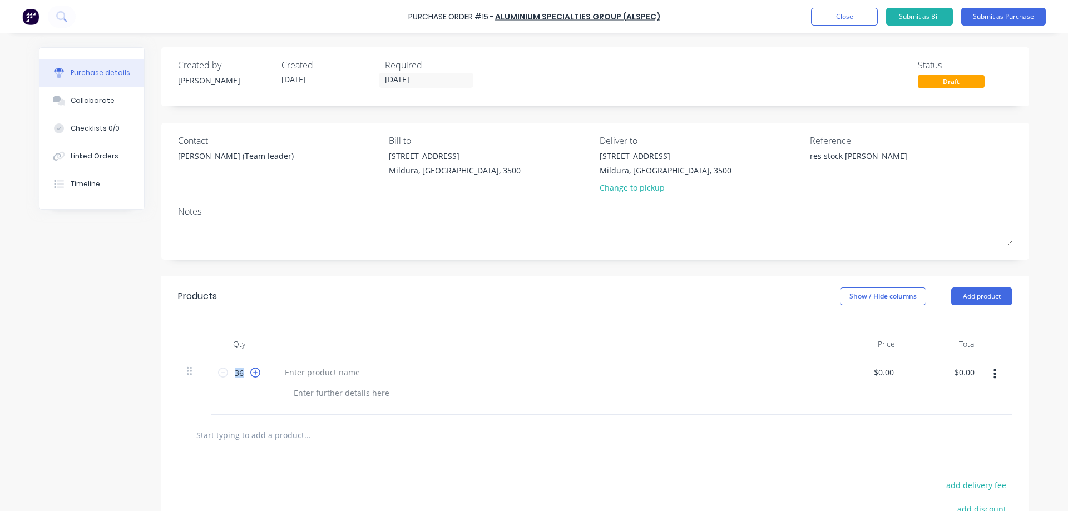
click at [251, 370] on icon at bounding box center [255, 373] width 10 height 10
type textarea "x"
type input "37"
click at [251, 370] on icon at bounding box center [255, 373] width 10 height 10
type textarea "x"
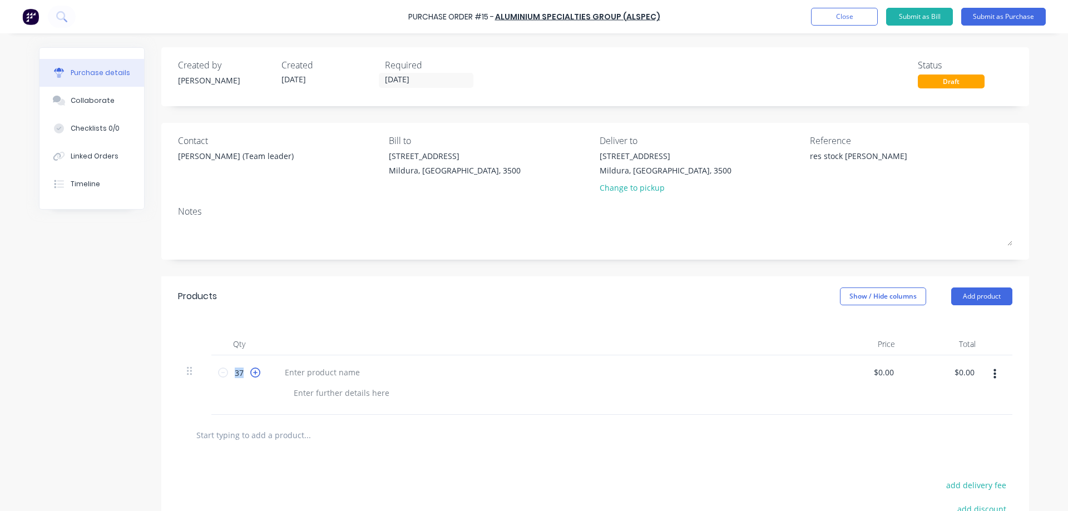
type input "38"
click at [251, 370] on icon at bounding box center [255, 373] width 10 height 10
type textarea "x"
type input "39"
click at [251, 370] on icon at bounding box center [255, 373] width 10 height 10
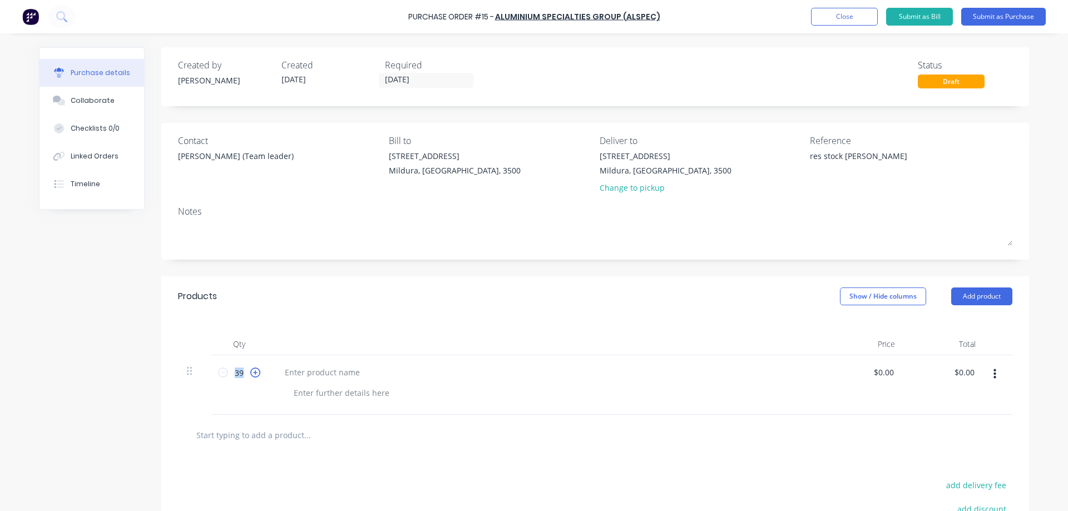
type textarea "x"
type input "40"
click at [251, 369] on icon at bounding box center [255, 373] width 10 height 10
type textarea "x"
type input "41"
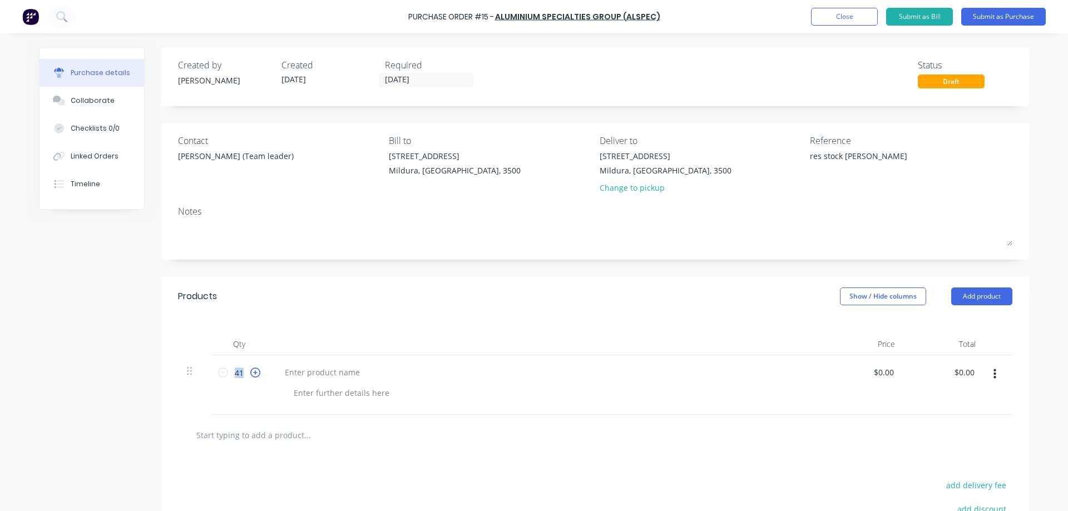
click at [251, 369] on icon at bounding box center [255, 373] width 10 height 10
type textarea "x"
type input "42"
click at [251, 369] on icon at bounding box center [255, 373] width 10 height 10
type textarea "x"
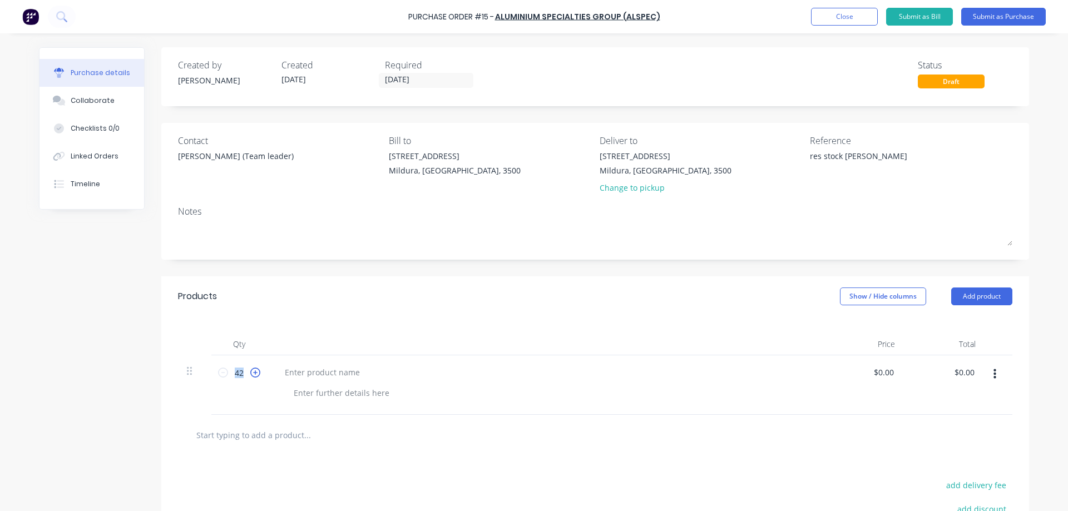
type input "43"
click at [251, 369] on icon at bounding box center [255, 373] width 10 height 10
type textarea "x"
type input "44"
click at [251, 369] on icon at bounding box center [255, 373] width 10 height 10
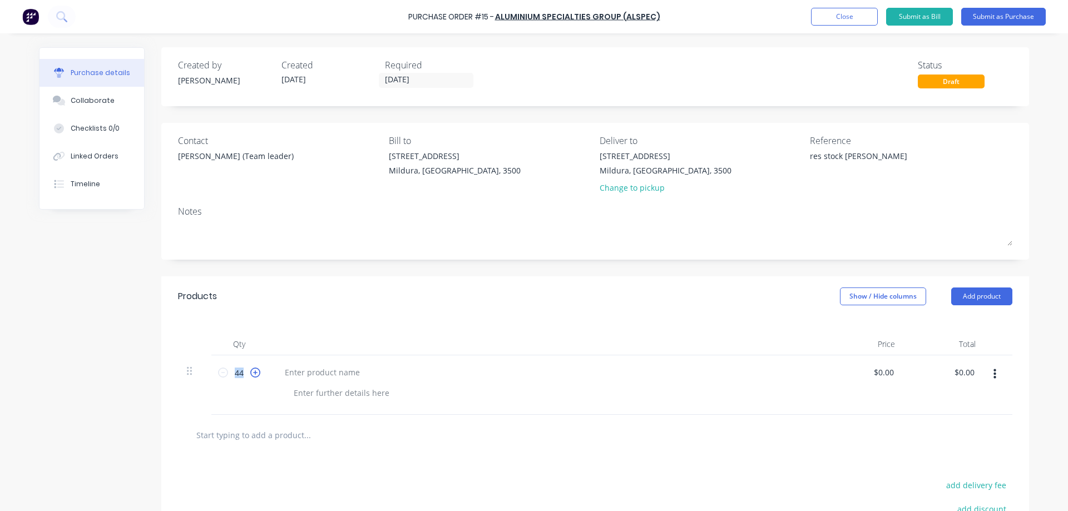
type textarea "x"
type input "45"
click at [251, 369] on icon at bounding box center [255, 373] width 10 height 10
type textarea "x"
type input "46"
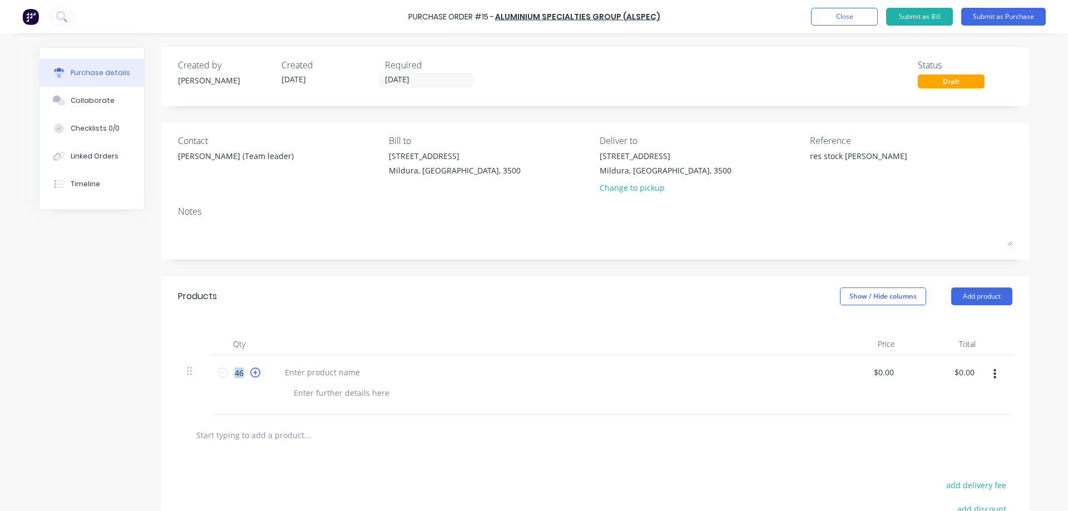
click at [251, 368] on icon at bounding box center [255, 373] width 10 height 10
type textarea "x"
type input "47"
click at [251, 368] on icon at bounding box center [255, 373] width 10 height 10
type textarea "x"
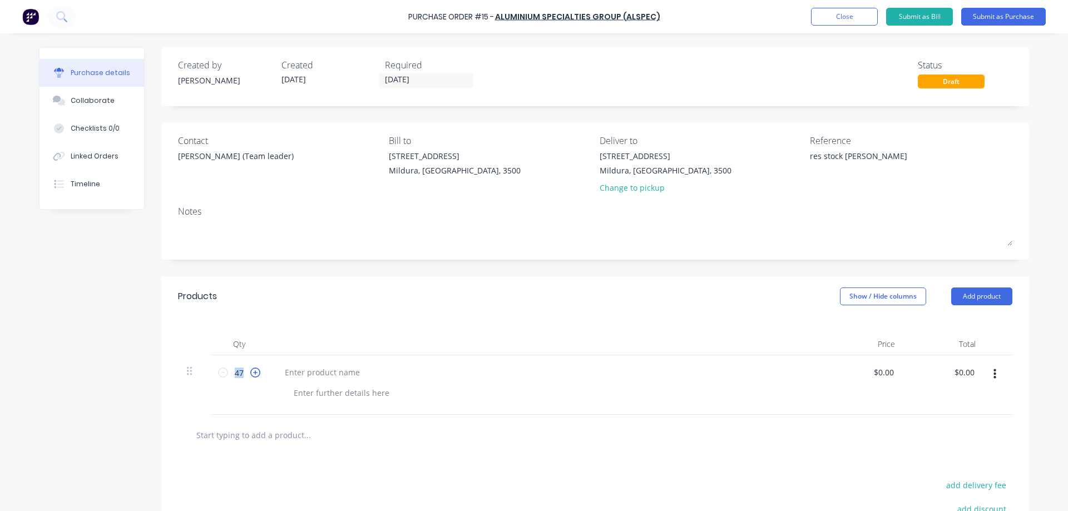
type input "48"
click at [251, 368] on icon at bounding box center [255, 373] width 10 height 10
type textarea "x"
type input "49"
click at [251, 368] on icon at bounding box center [255, 373] width 10 height 10
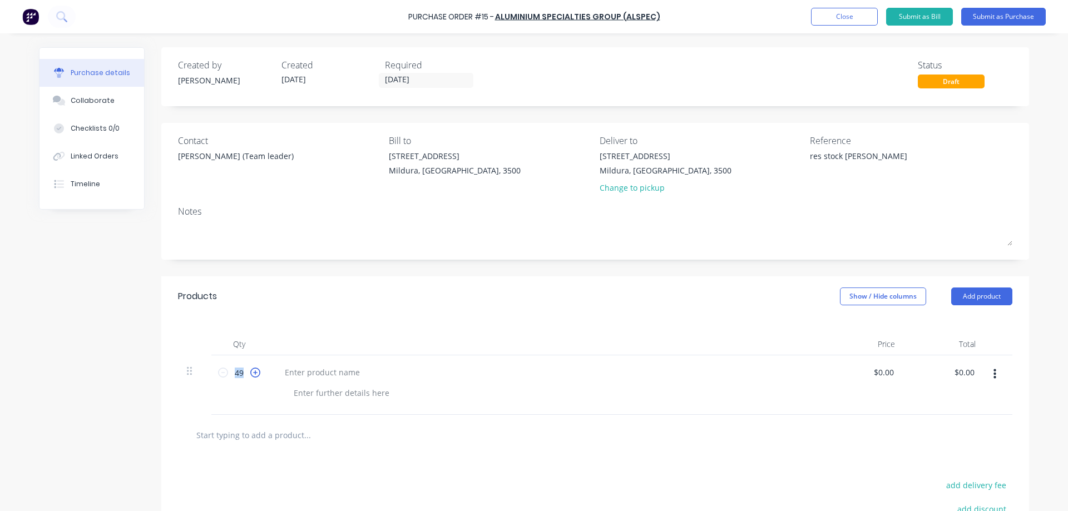
type textarea "x"
type input "50"
type textarea "x"
click at [291, 370] on div at bounding box center [322, 372] width 93 height 16
click at [893, 371] on div "$0.00 $0.00" at bounding box center [885, 372] width 30 height 16
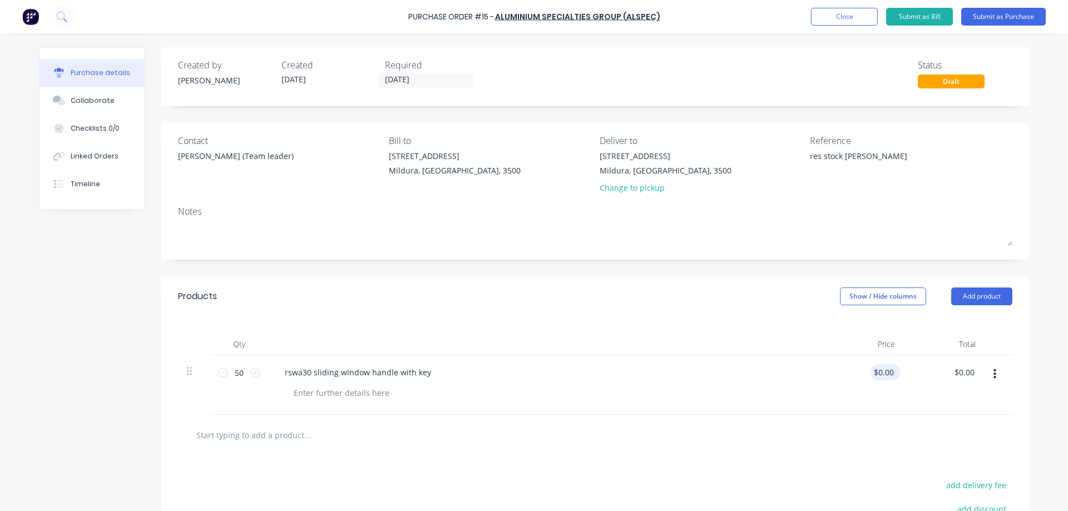
click at [893, 370] on div "$0.00 $0.00" at bounding box center [885, 372] width 30 height 16
type textarea "x"
type input "0.00"
click at [885, 369] on input "0.00" at bounding box center [885, 372] width 21 height 16
type textarea "x"
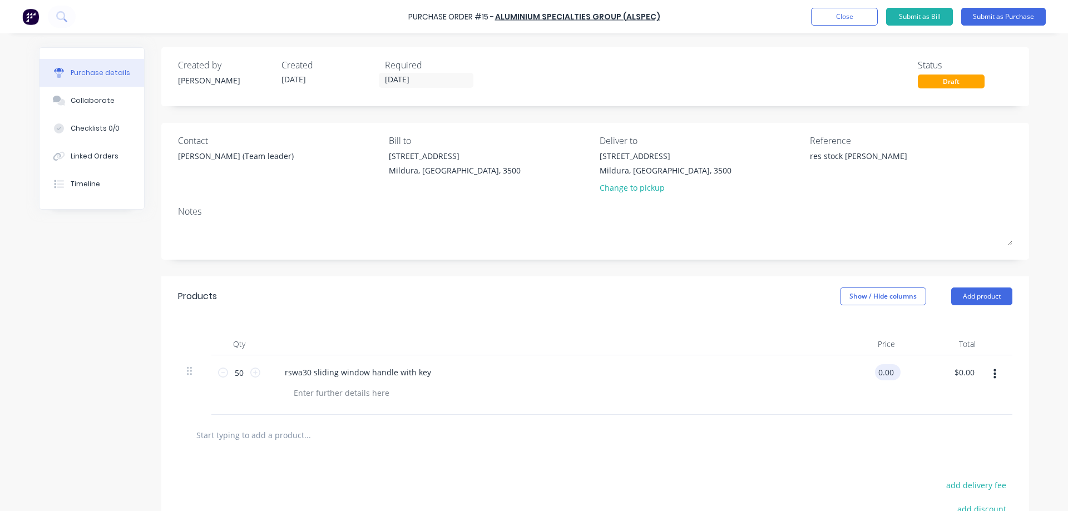
click at [885, 369] on input "0.00" at bounding box center [885, 372] width 21 height 16
type input "1.00"
type textarea "x"
type input "$1.00"
type input "50.00"
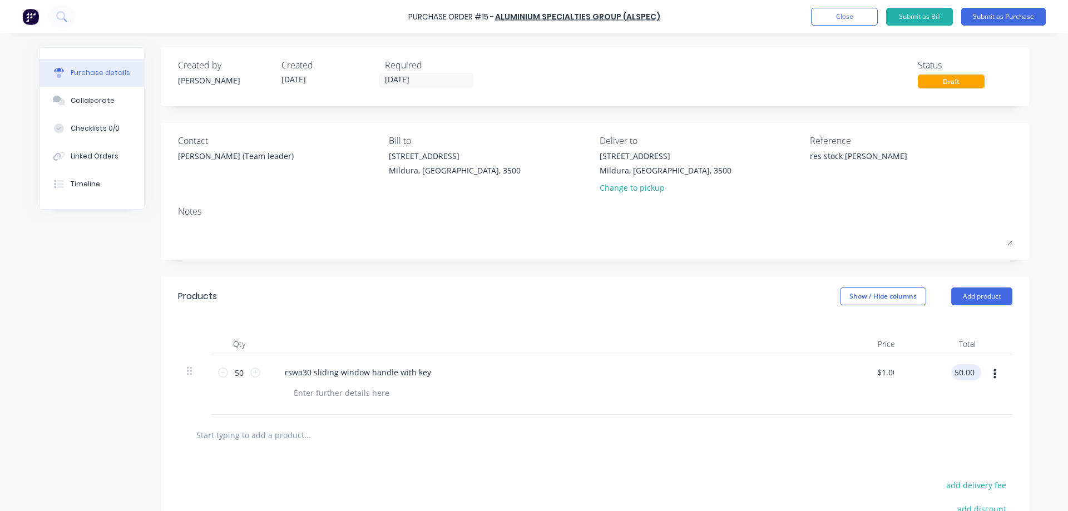
click at [964, 372] on input "50.00" at bounding box center [964, 372] width 26 height 16
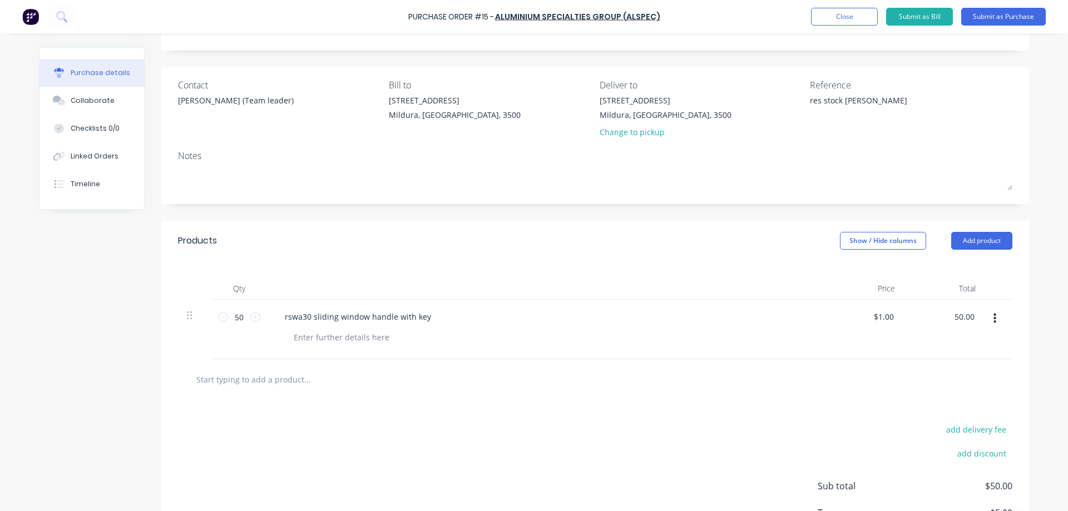
scroll to position [111, 0]
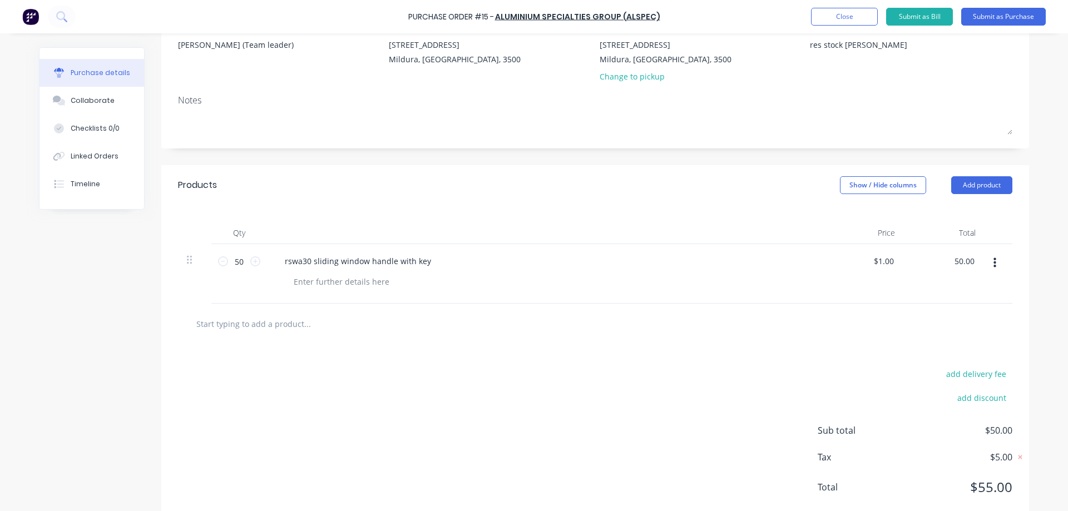
type textarea "x"
type input "$50.00"
click at [211, 318] on input "text" at bounding box center [307, 324] width 222 height 22
type textarea "x"
type input "v"
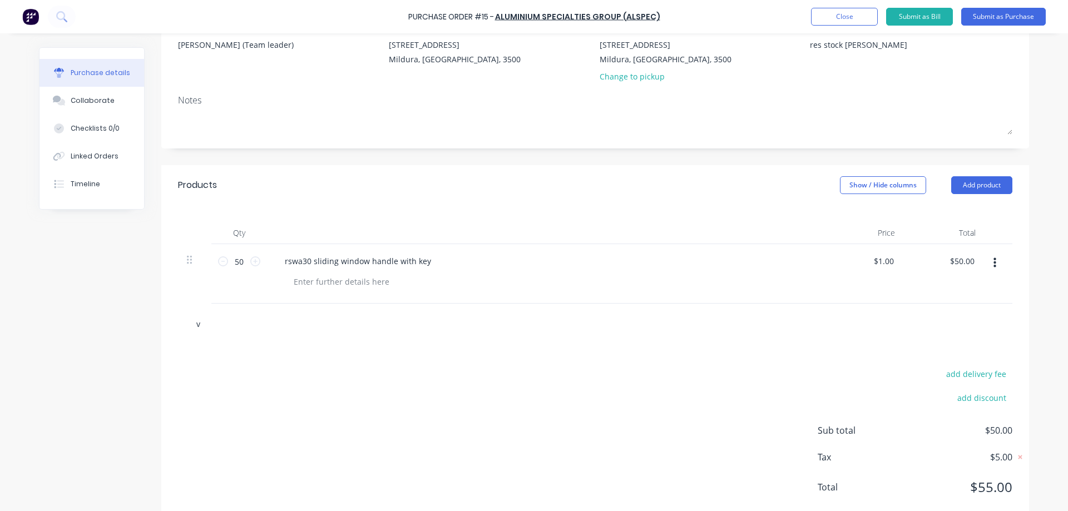
type textarea "x"
type input "vm"
type textarea "x"
type input "vma"
type textarea "x"
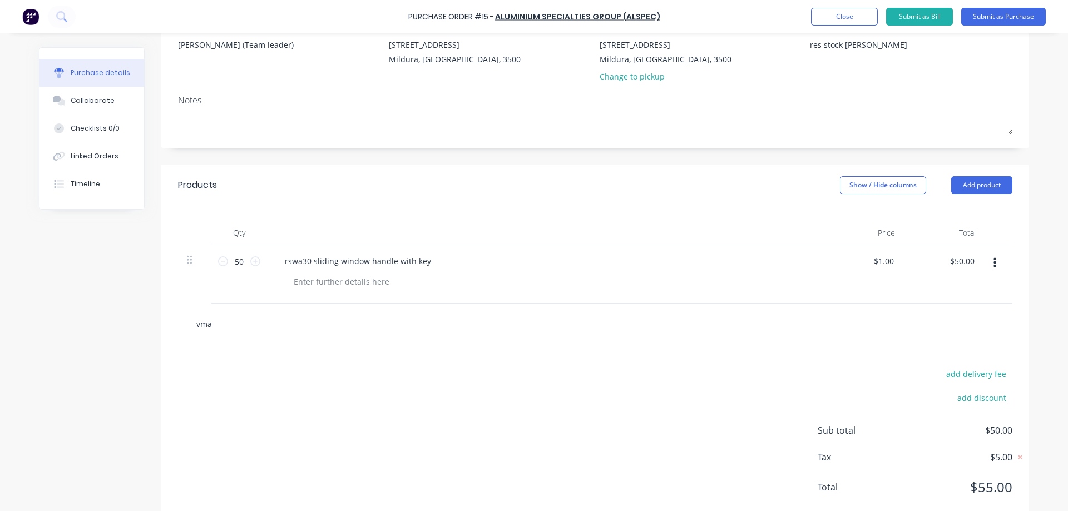
type input "vma3"
type textarea "x"
type input "vma3"
type textarea "x"
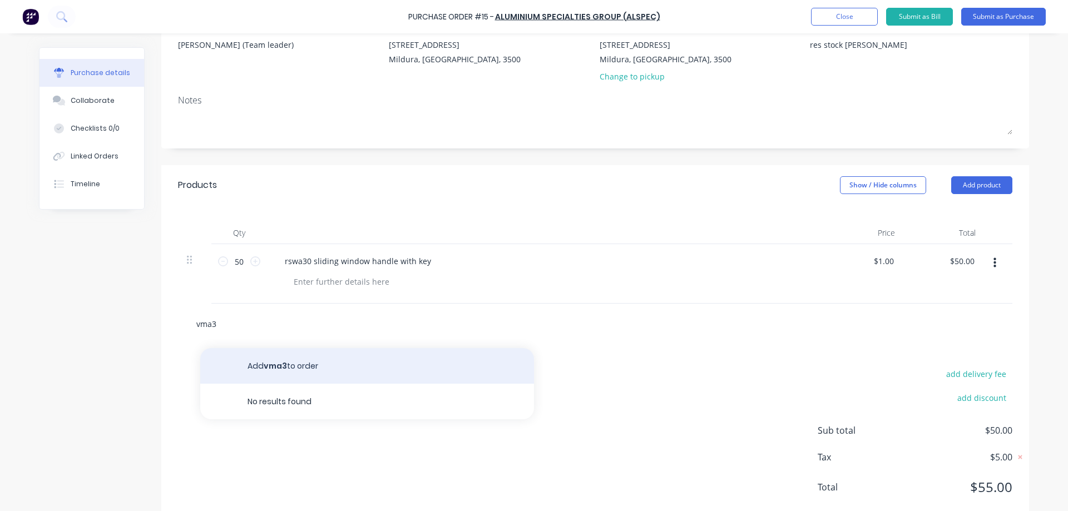
type input "vma3"
click at [270, 363] on button "Add vma3 to order" at bounding box center [367, 366] width 334 height 36
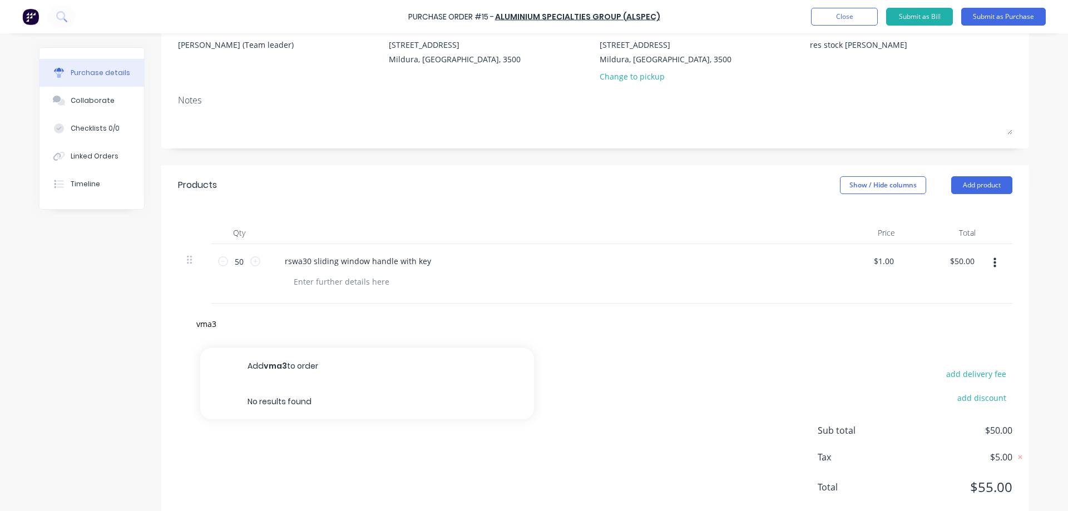
type textarea "x"
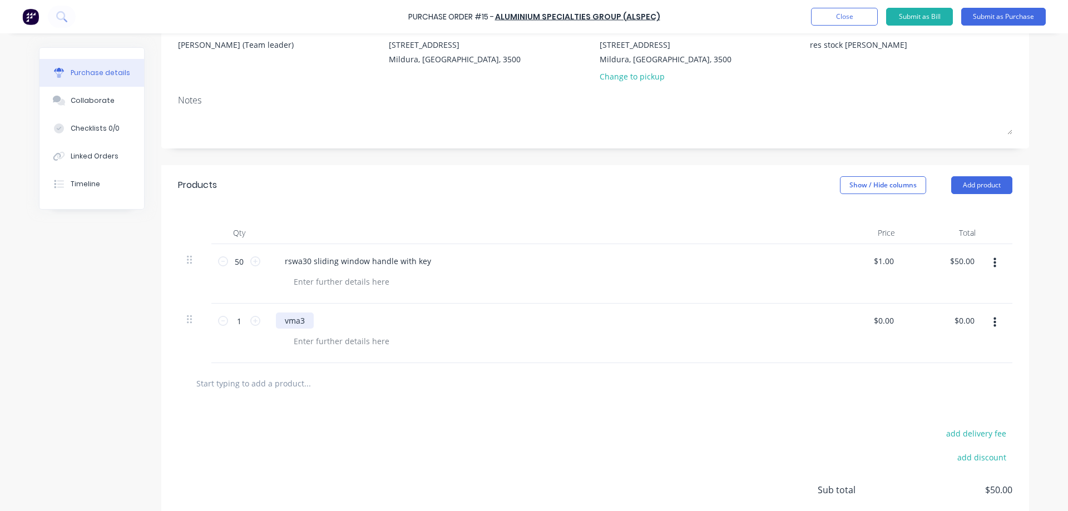
type textarea "x"
click at [307, 323] on div "vma3" at bounding box center [295, 321] width 38 height 16
click at [427, 261] on div "rswa30 sliding window handle with key" at bounding box center [358, 261] width 164 height 16
click at [445, 260] on div "rswa30 sliding window handle with key 13155030" at bounding box center [377, 261] width 202 height 16
type textarea "x"
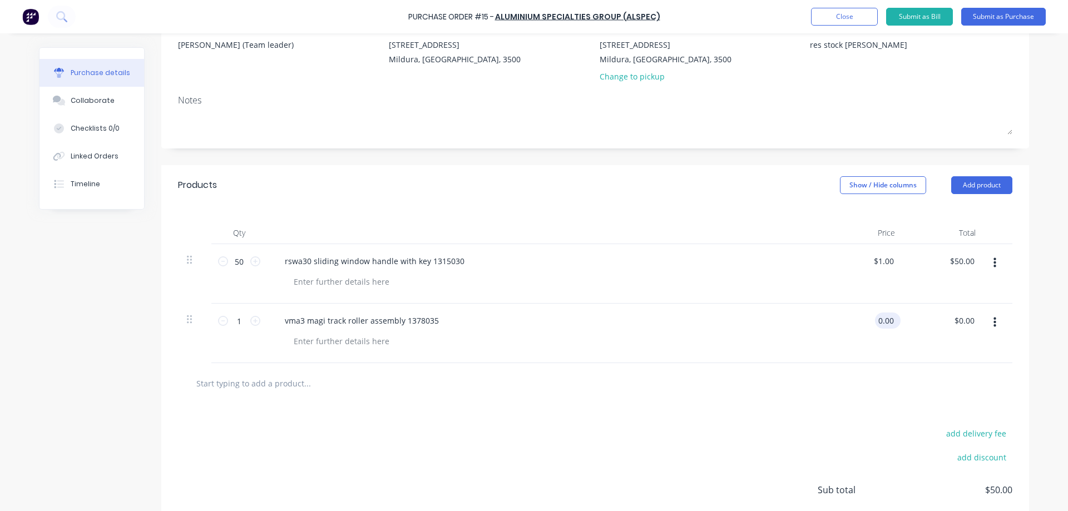
click at [891, 320] on input "0.00" at bounding box center [885, 321] width 21 height 16
type input "0"
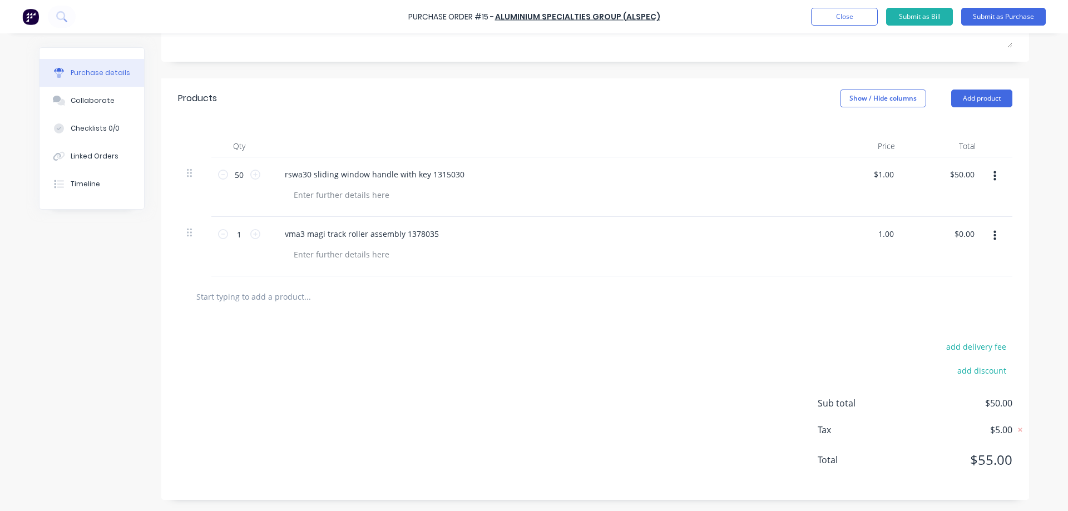
scroll to position [0, 0]
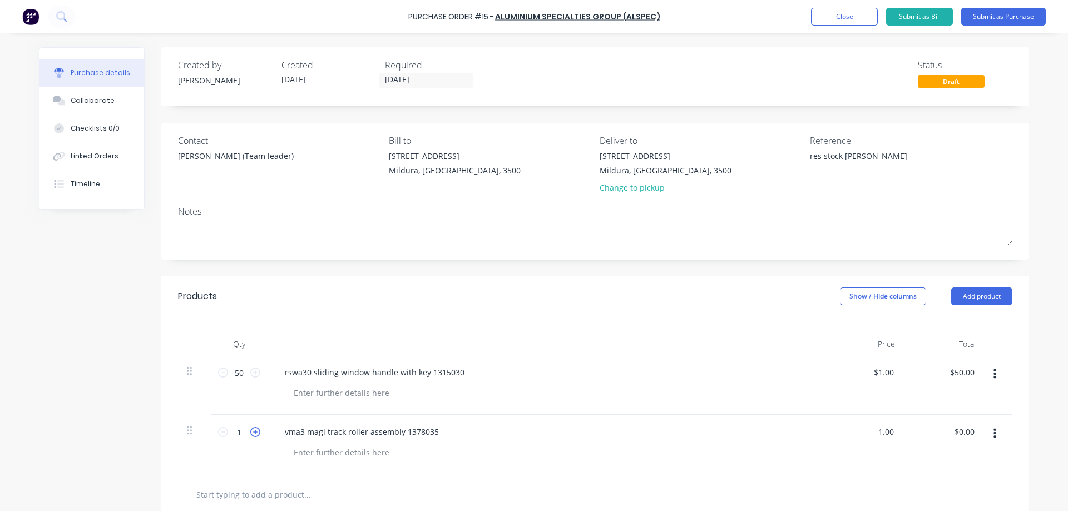
type input "1.00"
type textarea "x"
type input "$1.00"
click at [250, 431] on icon at bounding box center [255, 432] width 10 height 10
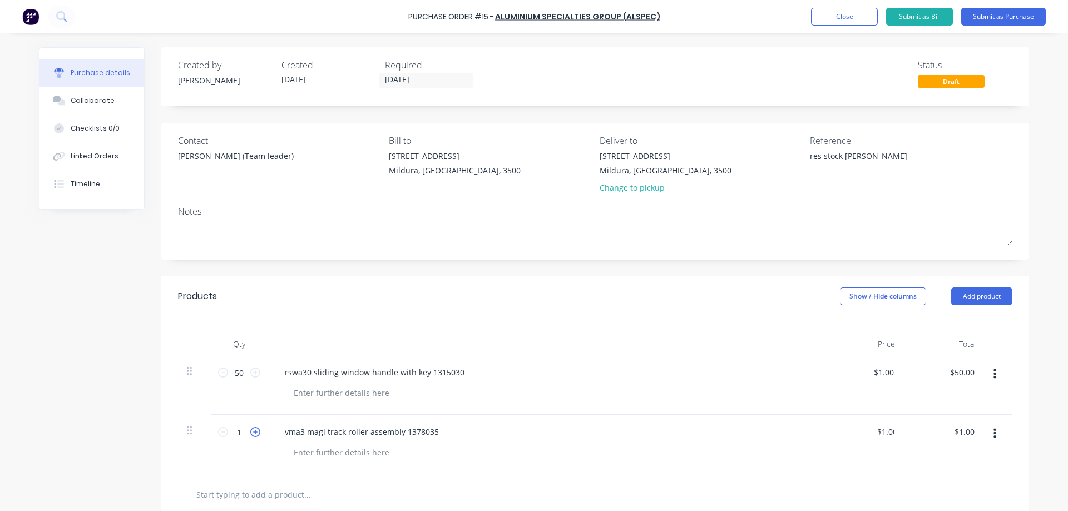
type textarea "x"
type input "2"
type input "$2.00"
click at [251, 430] on icon at bounding box center [255, 432] width 10 height 10
type textarea "x"
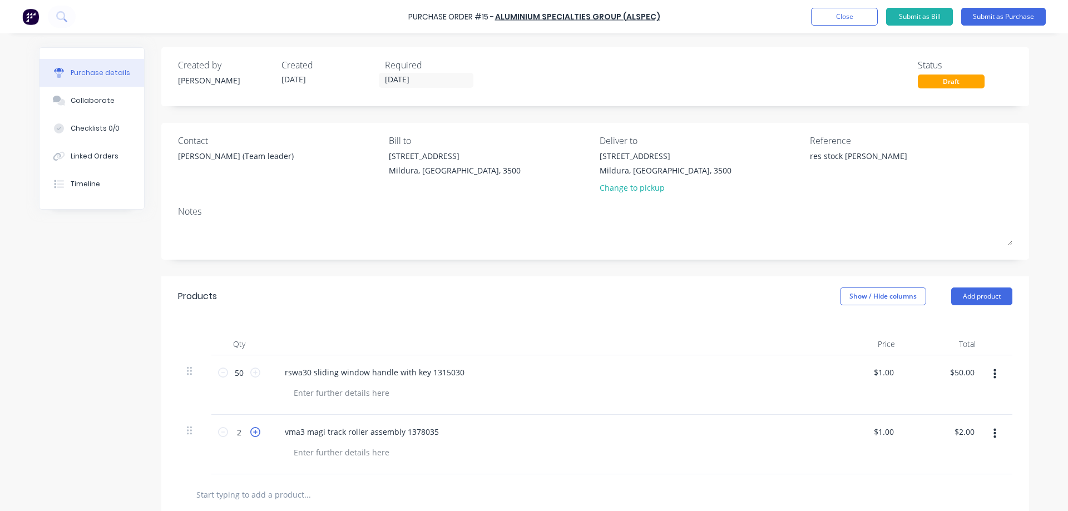
type input "3"
type input "$3.00"
click at [251, 430] on icon at bounding box center [255, 432] width 10 height 10
type textarea "x"
type input "4"
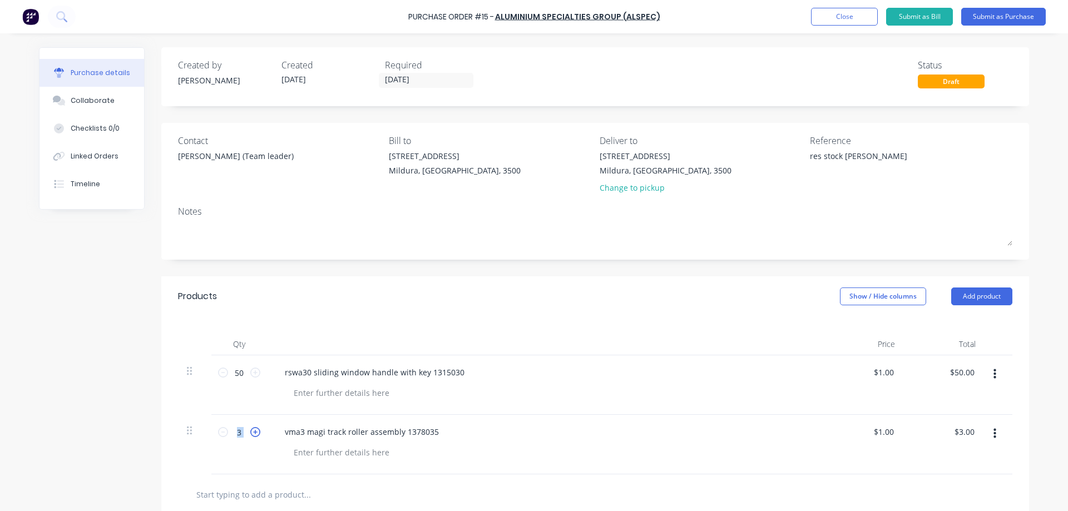
type input "$4.00"
click at [251, 430] on icon at bounding box center [255, 432] width 10 height 10
type textarea "x"
type input "5"
type input "$5.00"
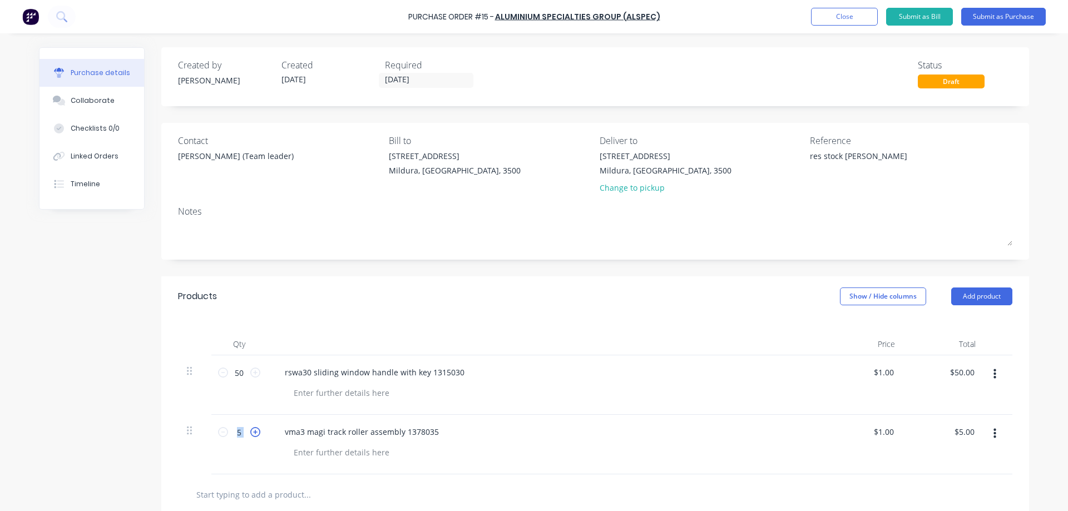
click at [251, 430] on icon at bounding box center [255, 432] width 10 height 10
type textarea "x"
type input "6"
type input "$6.00"
click at [251, 430] on icon at bounding box center [255, 432] width 10 height 10
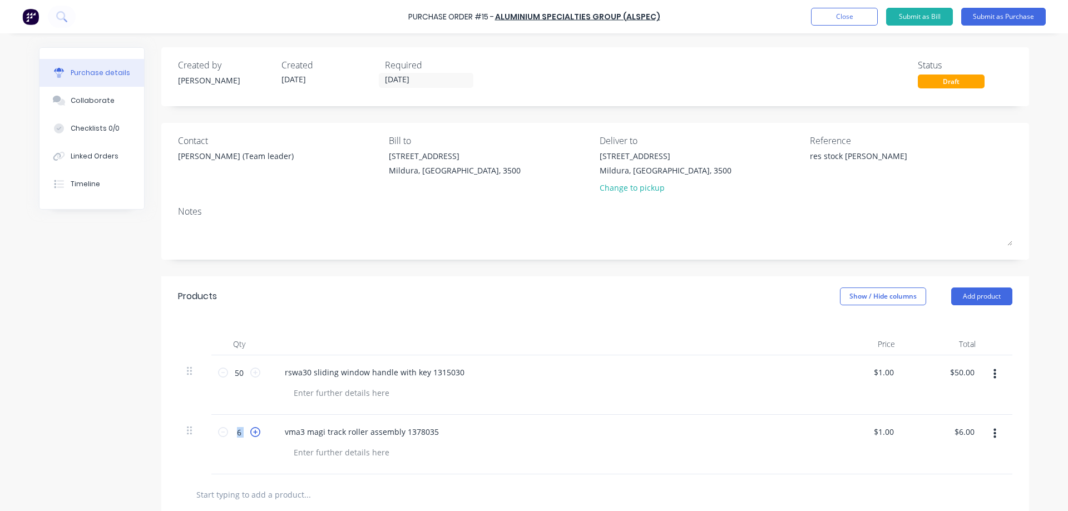
type textarea "x"
type input "7"
type input "$7.00"
click at [251, 430] on icon at bounding box center [255, 432] width 10 height 10
type textarea "x"
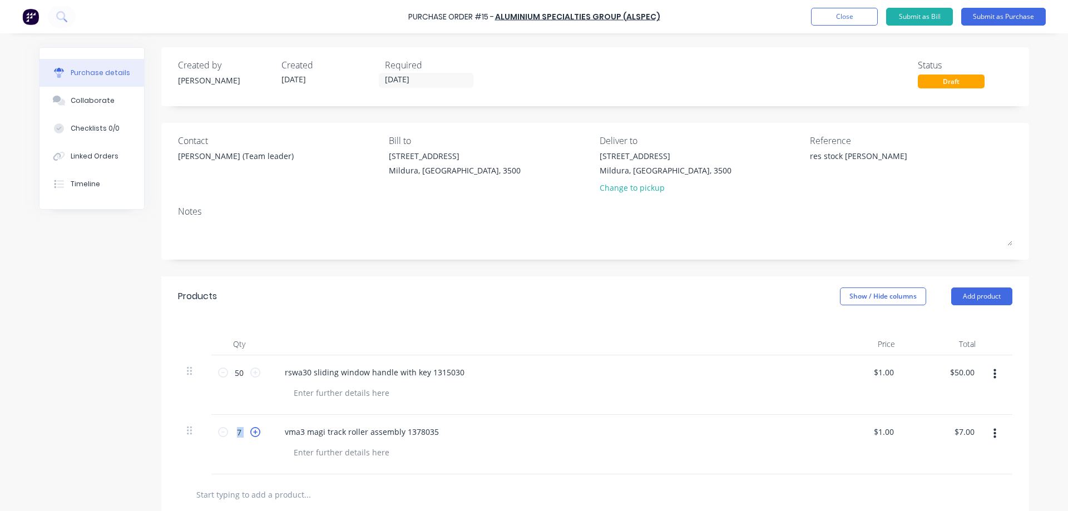
type input "8"
type input "$8.00"
click at [251, 430] on icon at bounding box center [255, 432] width 10 height 10
type textarea "x"
type input "9"
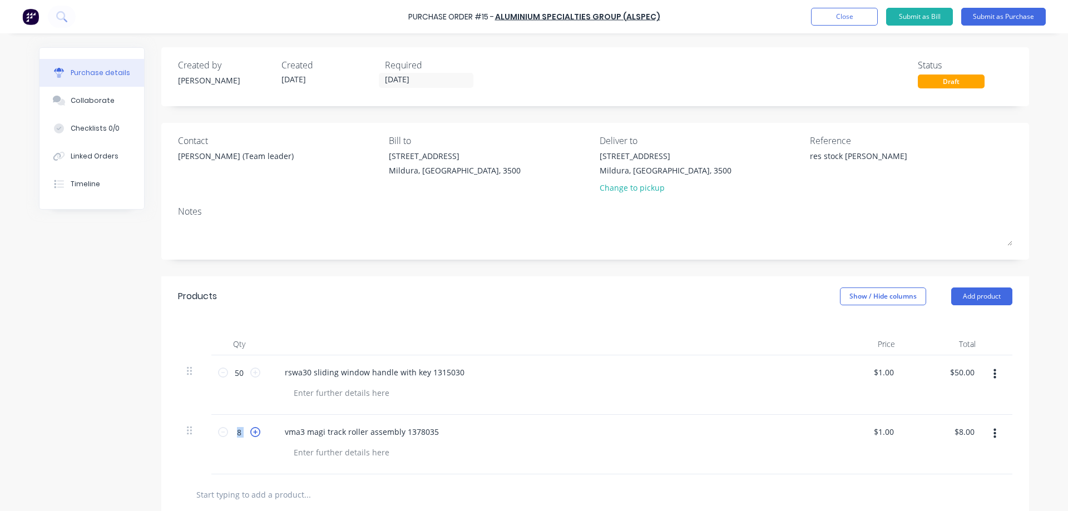
type input "$9.00"
click at [251, 430] on icon at bounding box center [255, 432] width 10 height 10
type textarea "x"
type input "10"
type input "$10.00"
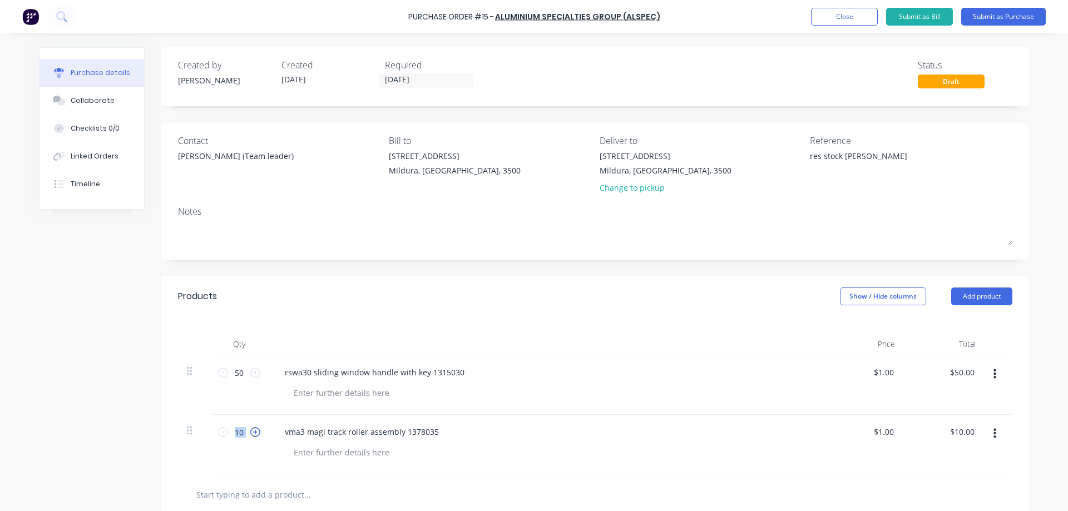
click at [251, 430] on icon at bounding box center [255, 432] width 10 height 10
type textarea "x"
type input "11"
type input "$11.00"
click at [251, 430] on icon at bounding box center [255, 432] width 10 height 10
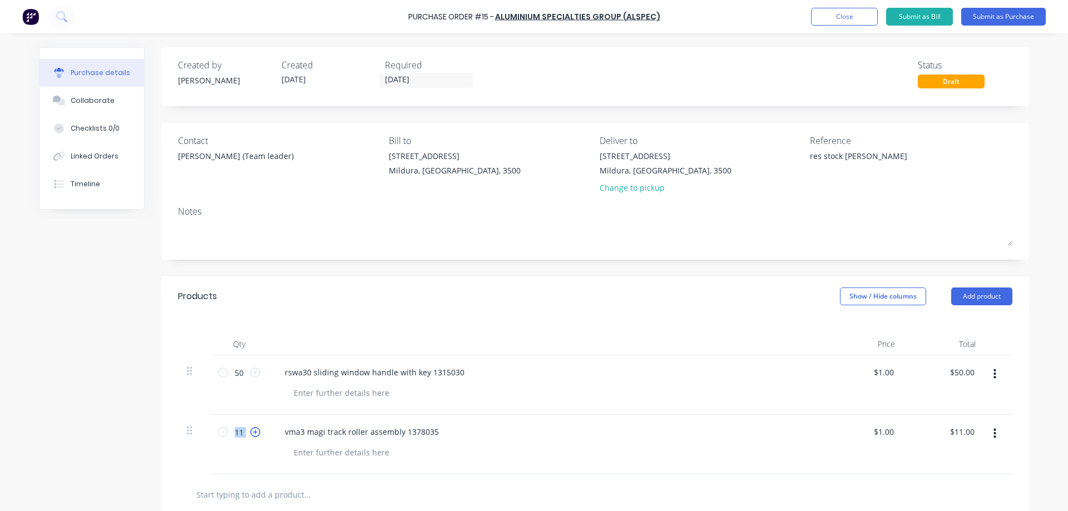
type textarea "x"
type input "12"
type input "$12.00"
click at [251, 430] on icon at bounding box center [255, 432] width 10 height 10
type textarea "x"
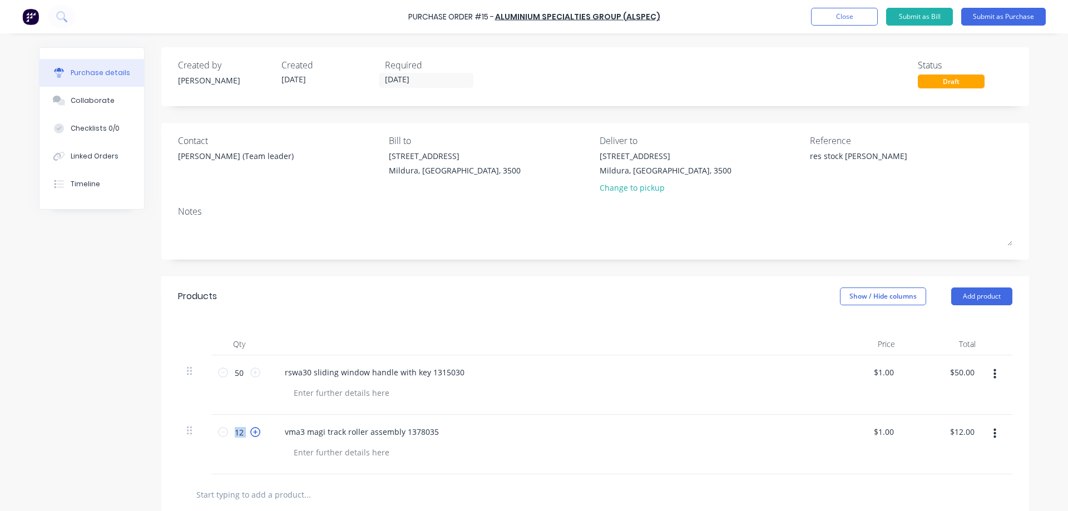
type input "13"
type input "$13.00"
click at [251, 430] on icon at bounding box center [255, 432] width 10 height 10
type textarea "x"
type input "14"
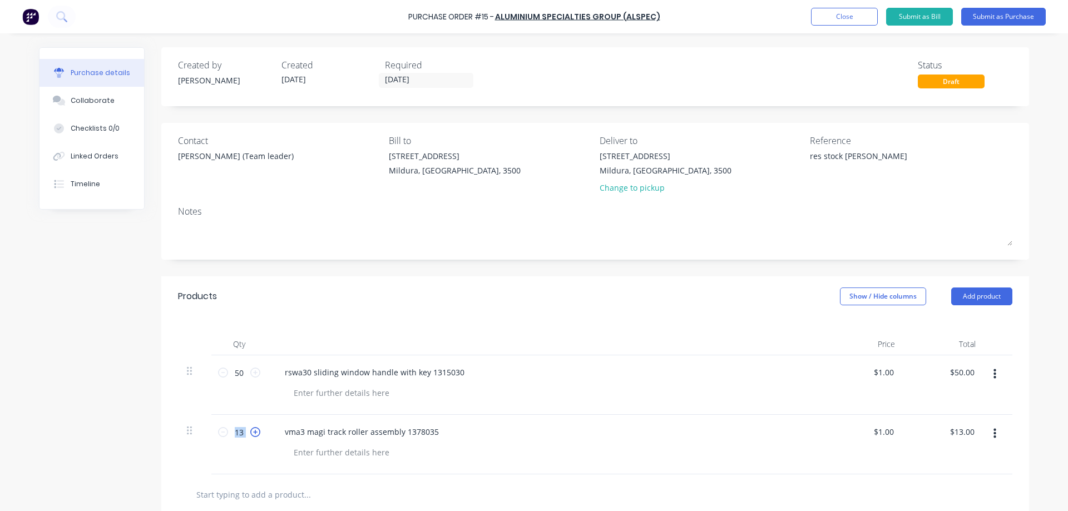
type input "$14.00"
click at [251, 429] on icon at bounding box center [255, 432] width 10 height 10
type textarea "x"
type input "15"
type input "$15.00"
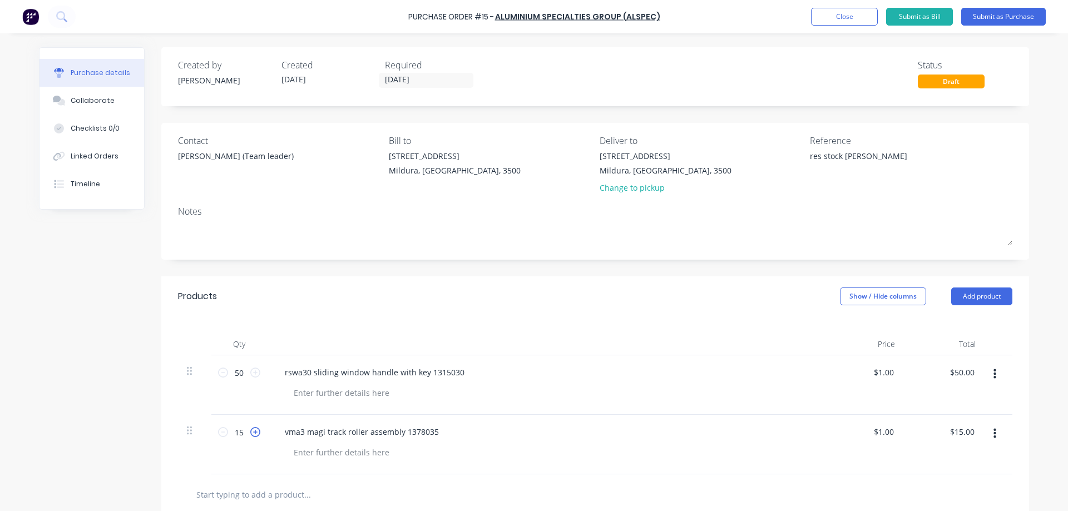
click at [252, 429] on icon at bounding box center [255, 432] width 10 height 10
type textarea "x"
click at [252, 429] on icon at bounding box center [255, 432] width 10 height 10
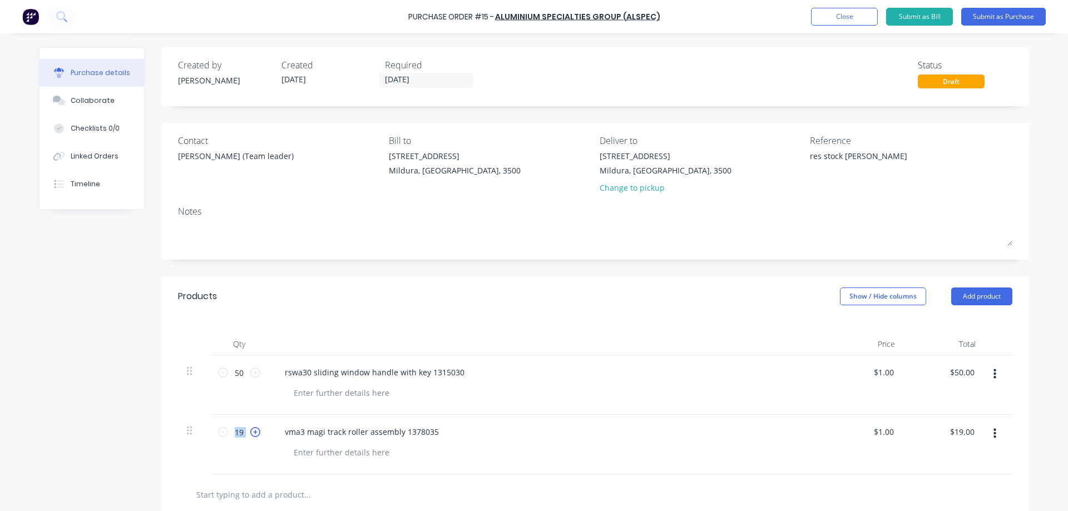
click at [252, 429] on icon at bounding box center [255, 432] width 10 height 10
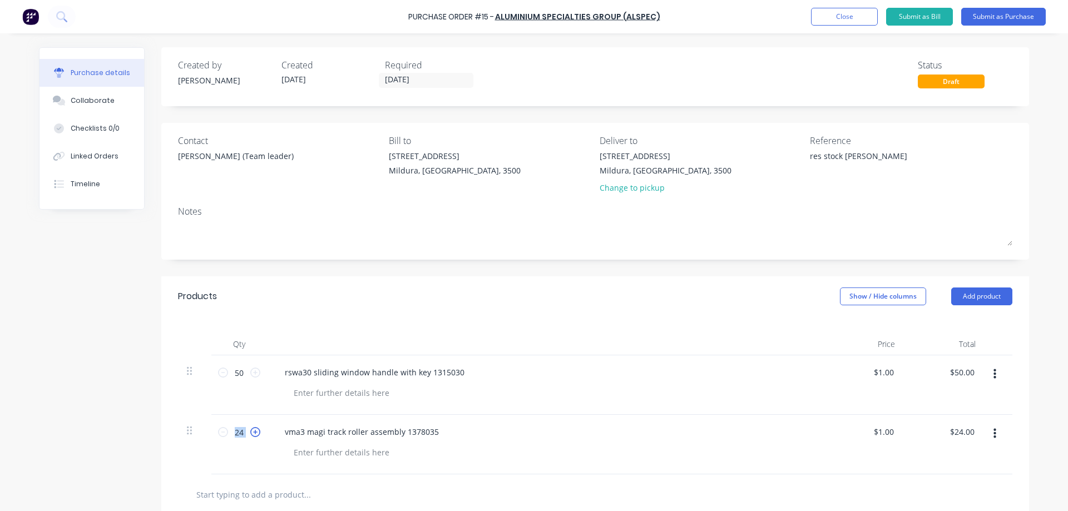
click at [252, 429] on icon at bounding box center [255, 432] width 10 height 10
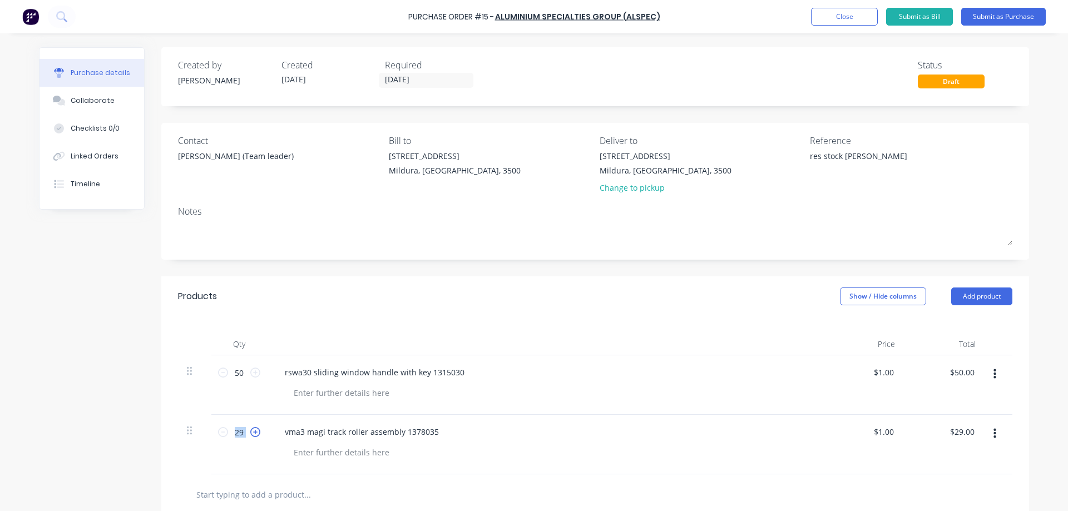
click at [252, 429] on icon at bounding box center [255, 432] width 10 height 10
click at [252, 430] on icon at bounding box center [255, 432] width 10 height 10
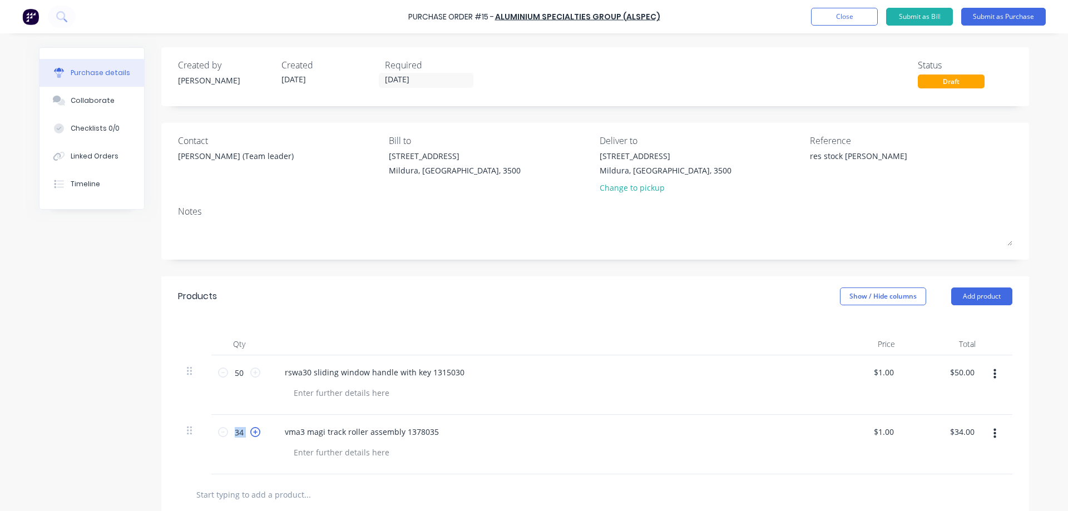
click at [252, 430] on icon at bounding box center [255, 432] width 10 height 10
click at [253, 430] on icon at bounding box center [255, 432] width 10 height 10
click at [252, 430] on icon at bounding box center [255, 432] width 10 height 10
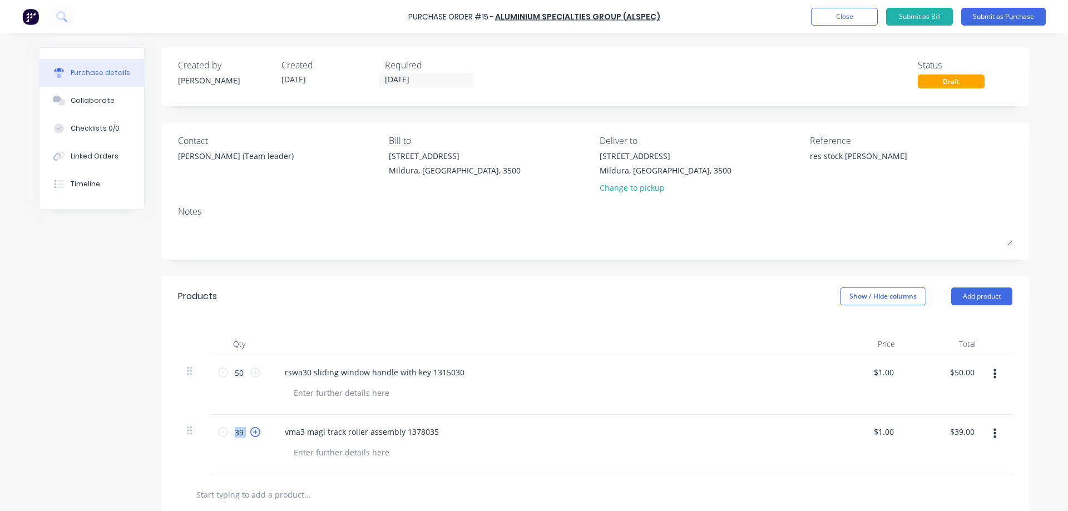
click at [252, 430] on icon at bounding box center [255, 432] width 10 height 10
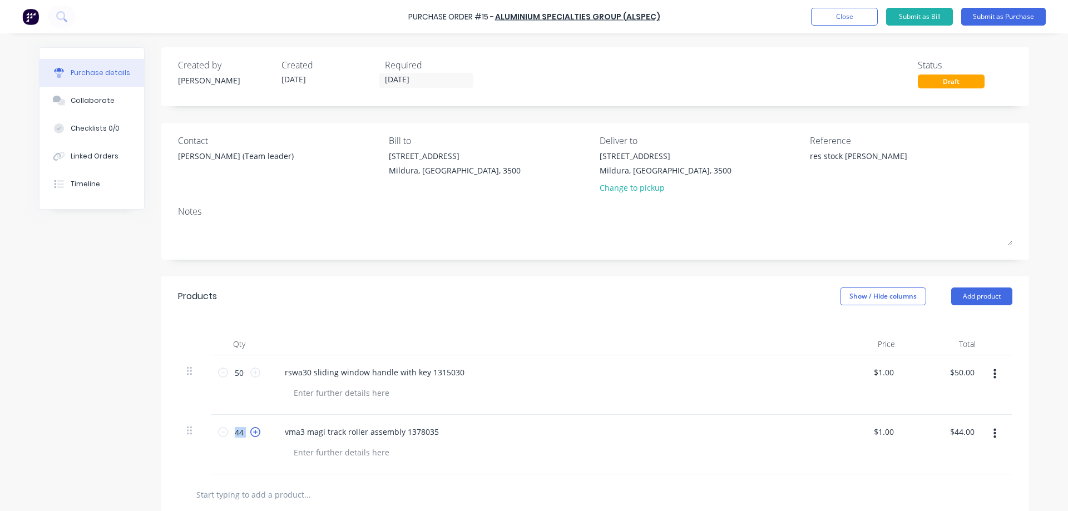
click at [252, 430] on icon at bounding box center [255, 432] width 10 height 10
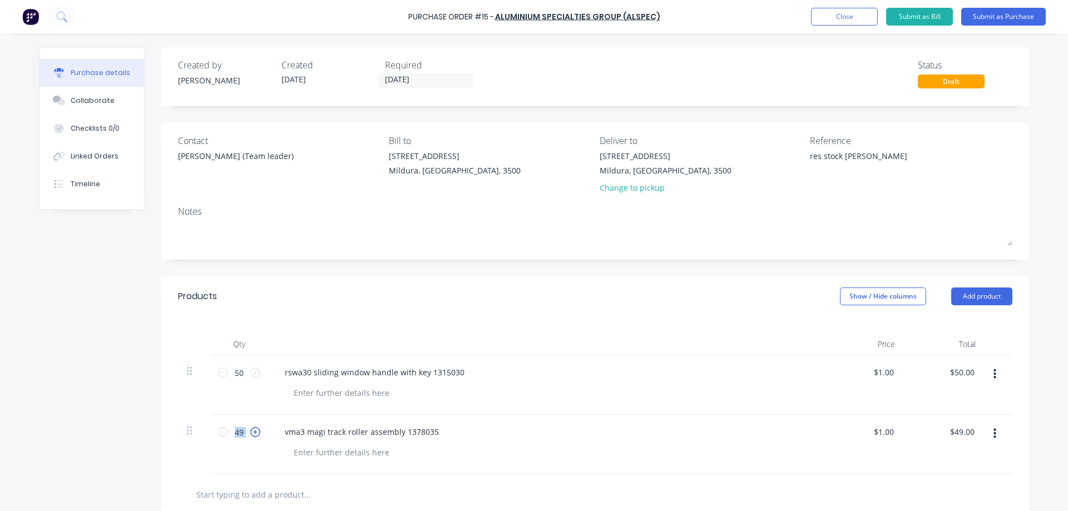
click at [252, 430] on icon at bounding box center [255, 432] width 10 height 10
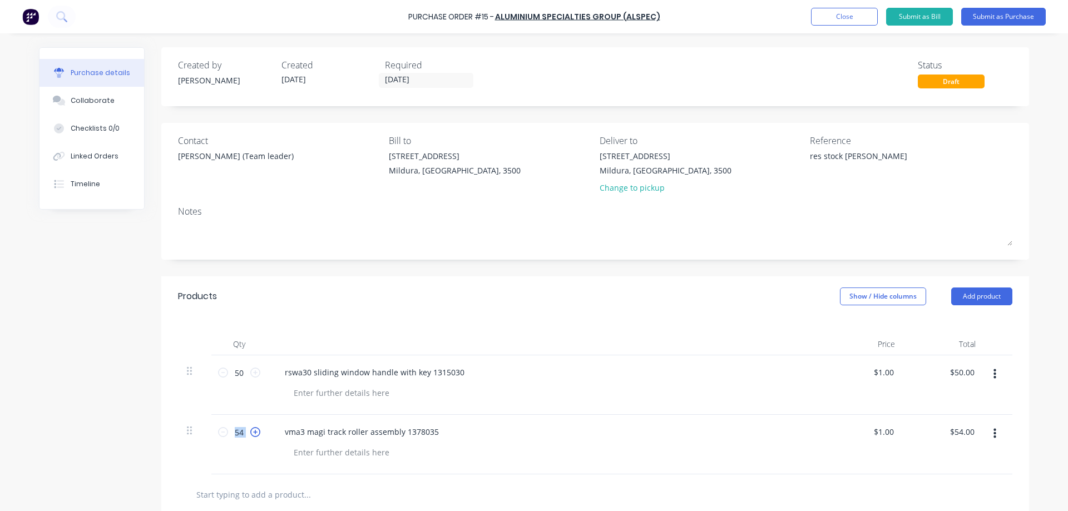
click at [252, 430] on icon at bounding box center [255, 432] width 10 height 10
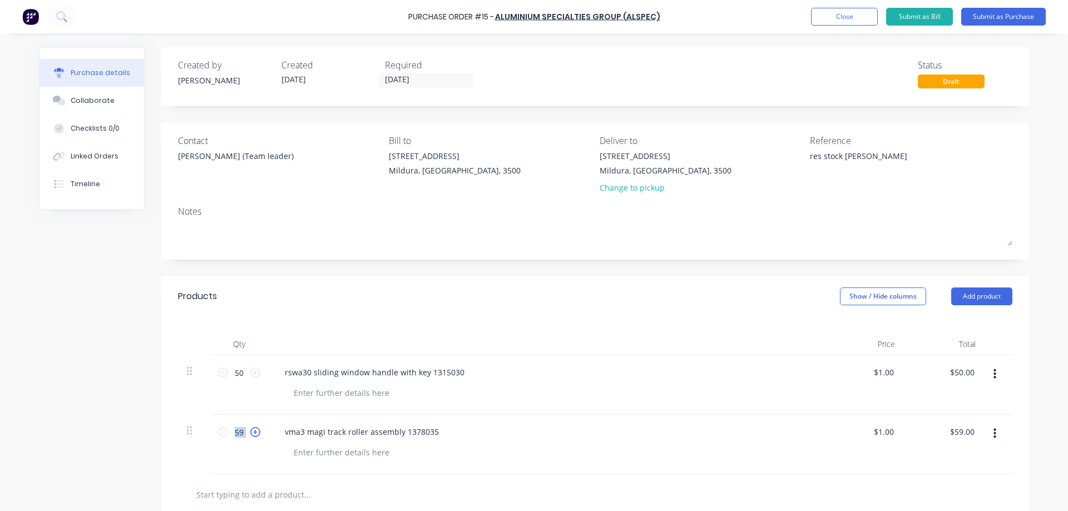
click at [252, 430] on icon at bounding box center [255, 432] width 10 height 10
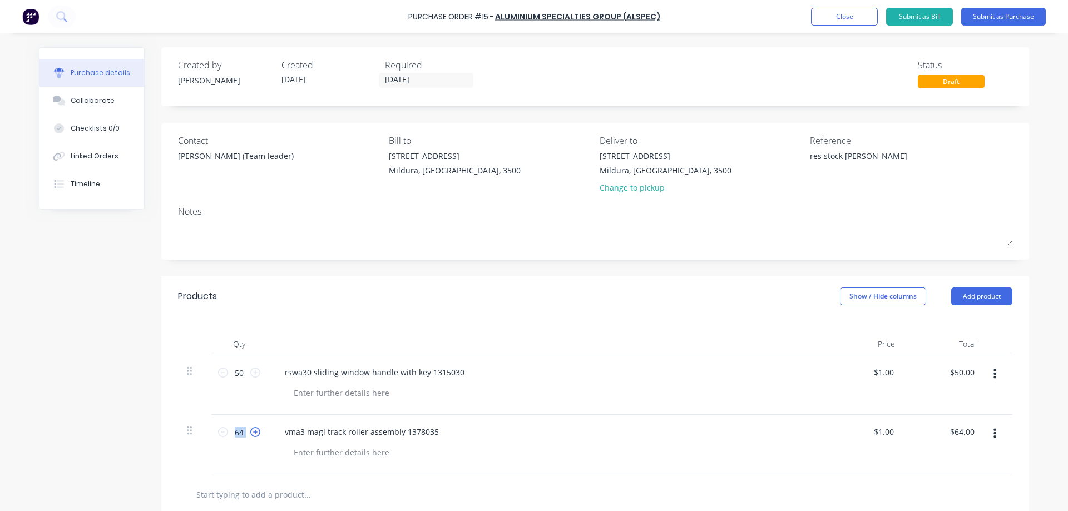
click at [252, 430] on icon at bounding box center [255, 432] width 10 height 10
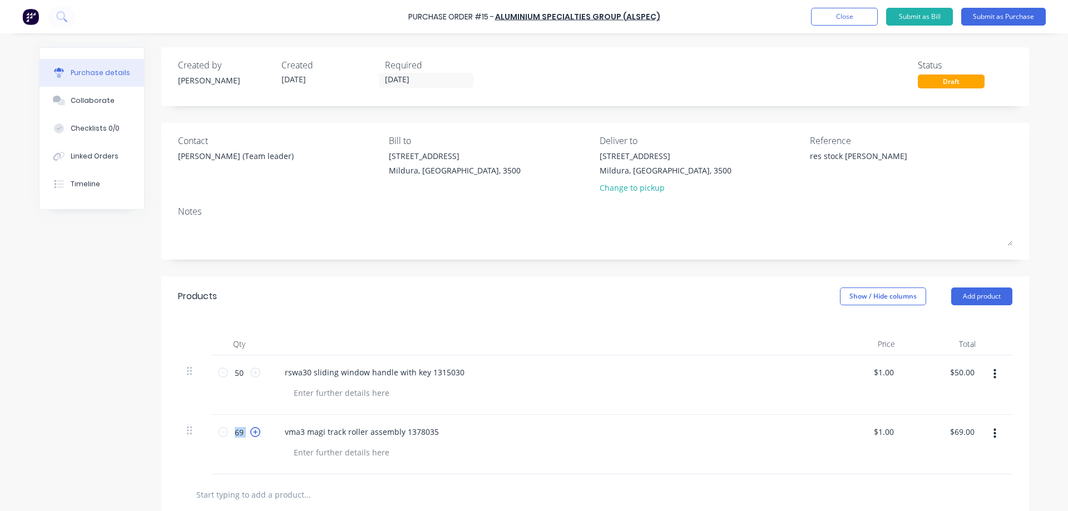
click at [252, 430] on icon at bounding box center [255, 432] width 10 height 10
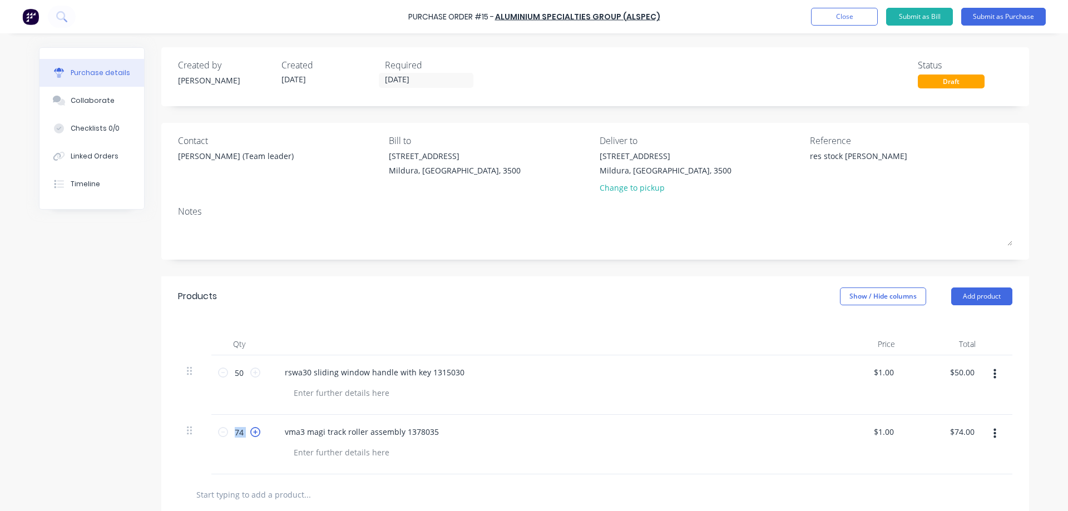
click at [252, 430] on icon at bounding box center [255, 432] width 10 height 10
click at [251, 430] on icon at bounding box center [255, 432] width 10 height 10
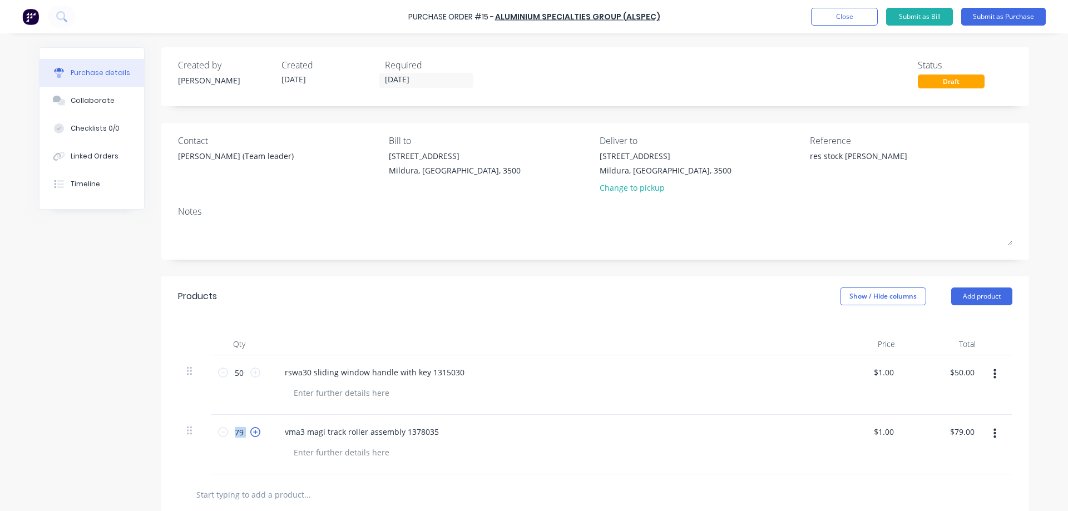
click at [251, 430] on icon at bounding box center [255, 432] width 10 height 10
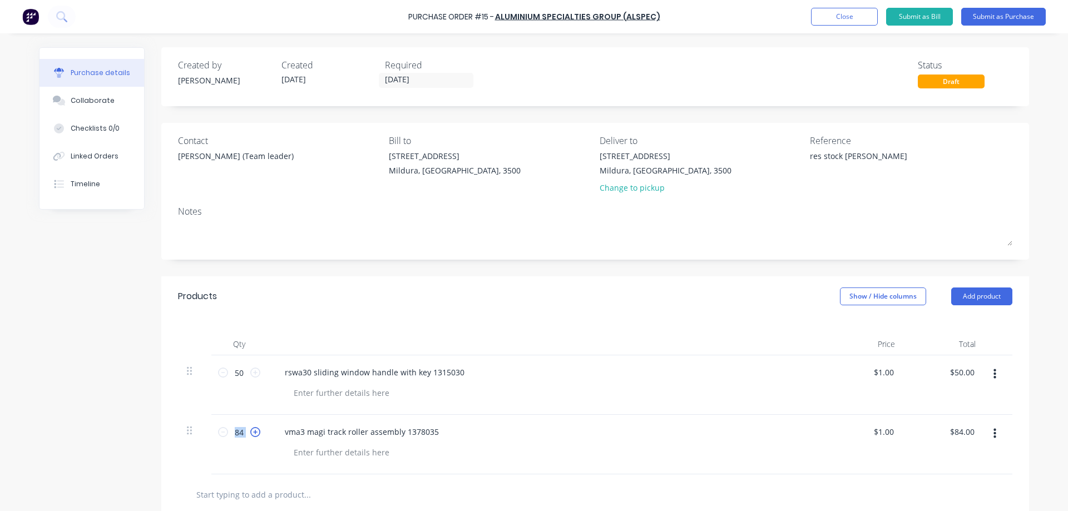
click at [251, 430] on icon at bounding box center [255, 432] width 10 height 10
click at [251, 429] on icon at bounding box center [255, 432] width 10 height 10
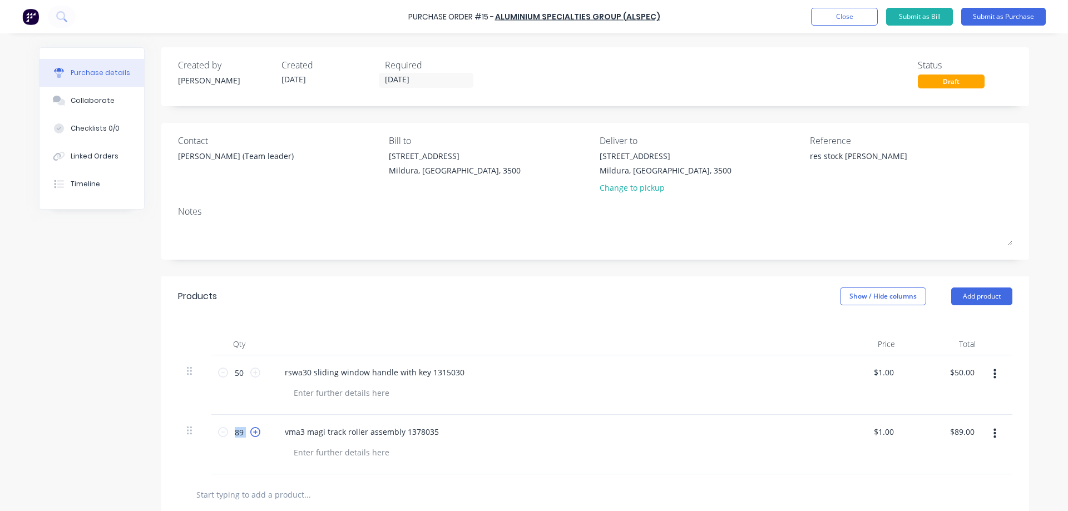
click at [251, 429] on icon at bounding box center [255, 432] width 10 height 10
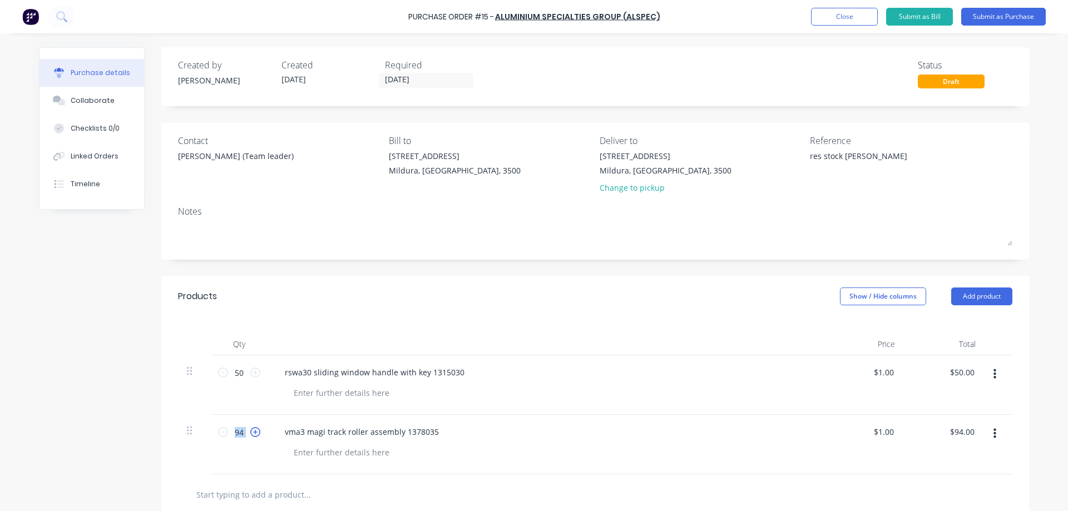
click at [251, 429] on icon at bounding box center [255, 432] width 10 height 10
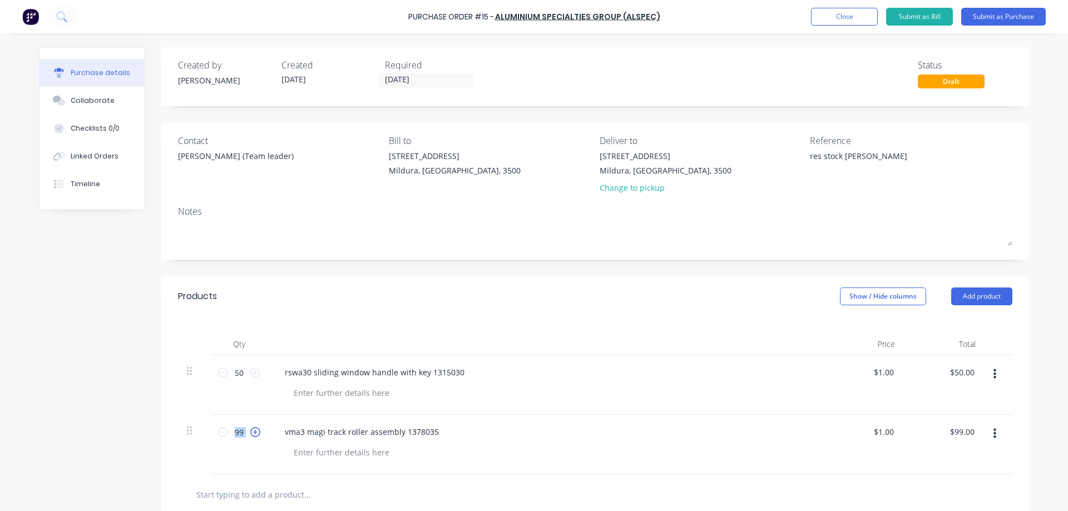
click at [250, 429] on icon at bounding box center [255, 432] width 10 height 10
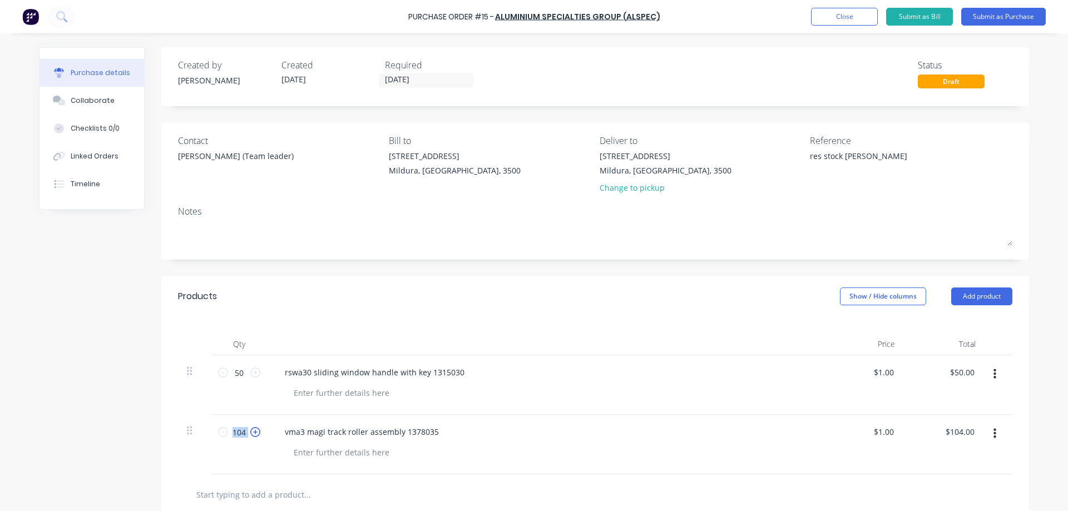
click at [250, 429] on icon at bounding box center [255, 432] width 10 height 10
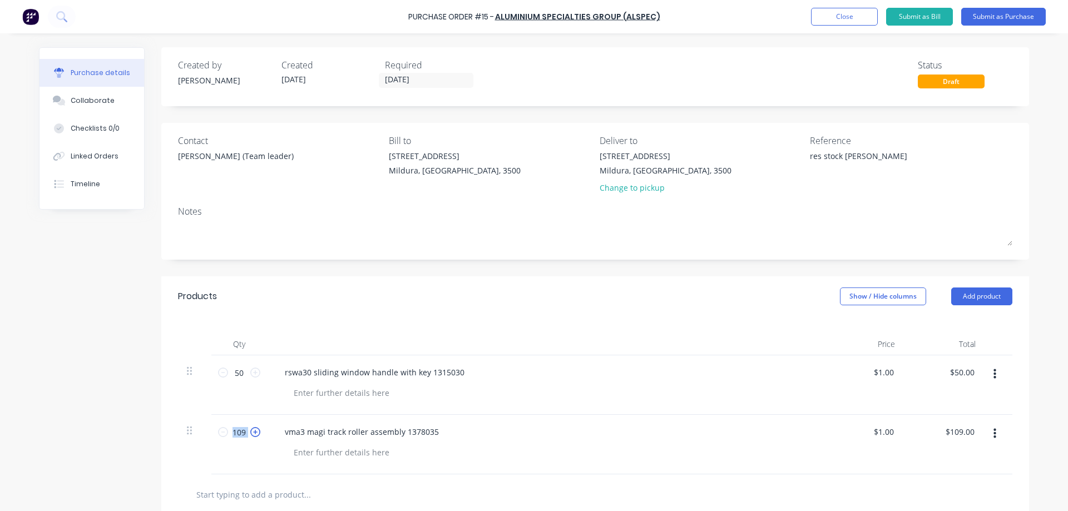
click at [250, 429] on icon at bounding box center [255, 432] width 10 height 10
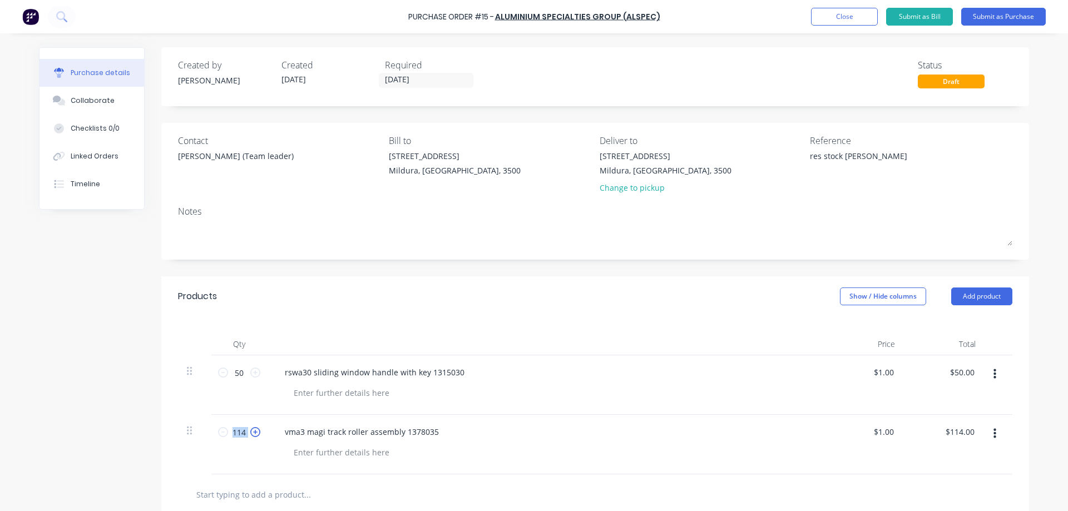
click at [250, 429] on icon at bounding box center [255, 432] width 10 height 10
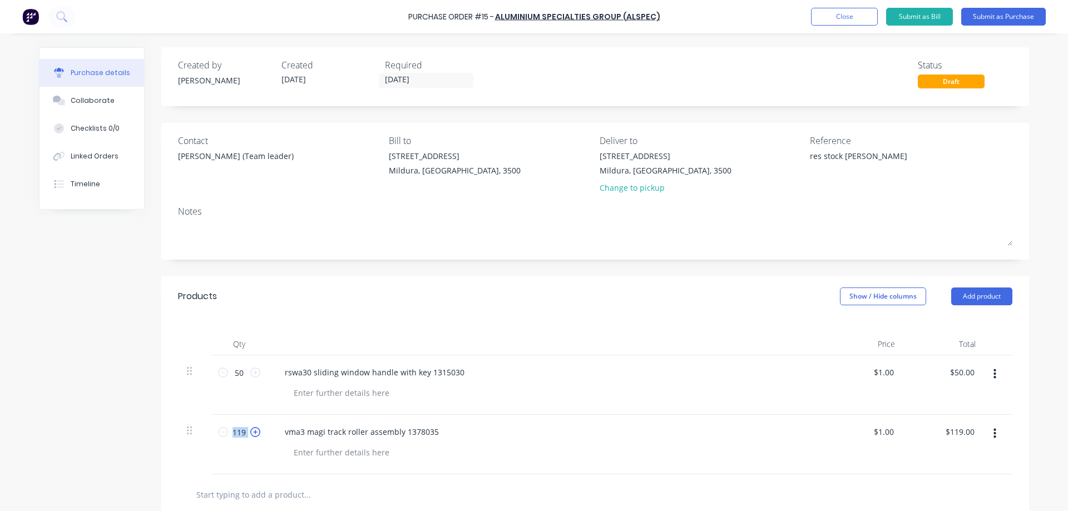
click at [250, 429] on icon at bounding box center [255, 432] width 10 height 10
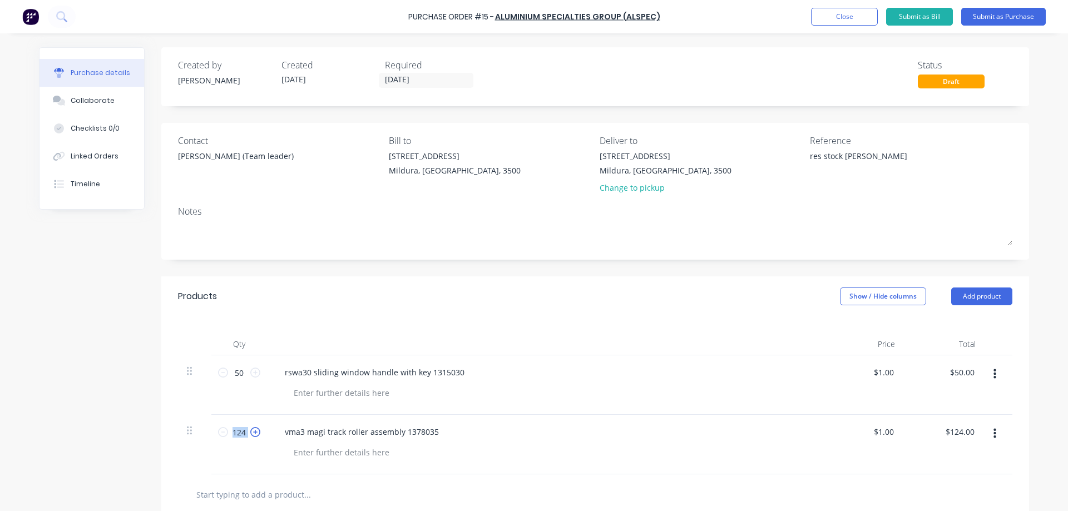
click at [250, 429] on icon at bounding box center [255, 432] width 10 height 10
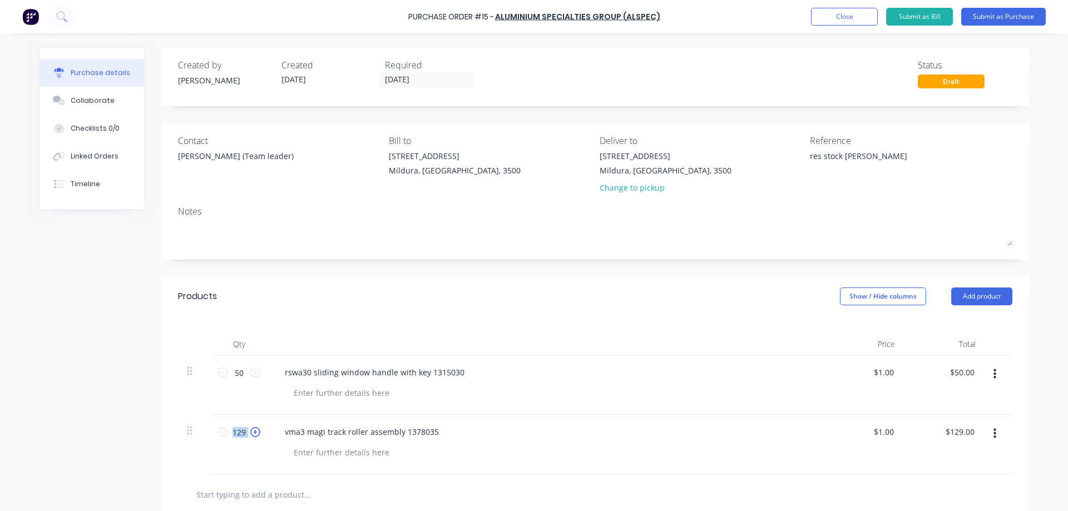
click at [250, 429] on icon at bounding box center [255, 432] width 10 height 10
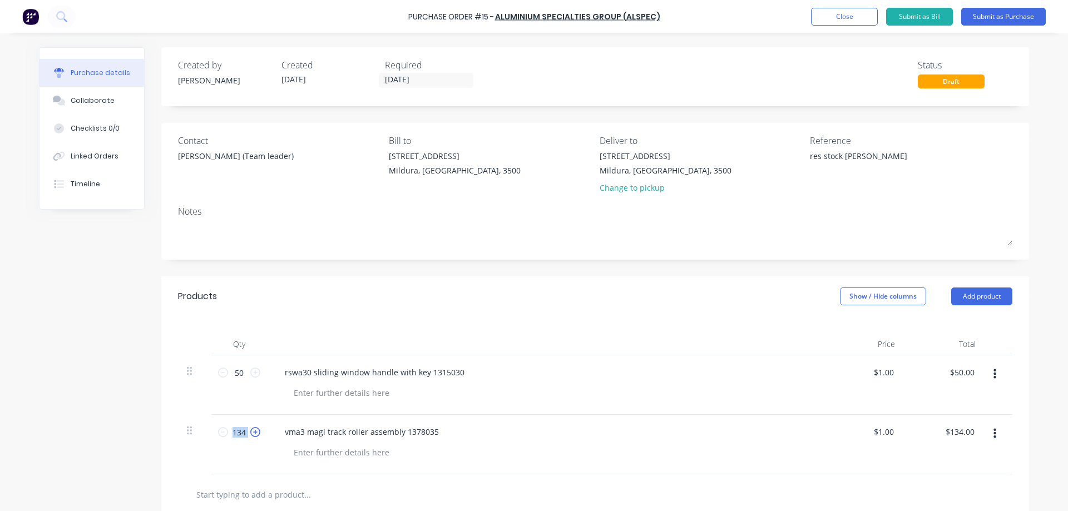
click at [250, 429] on icon at bounding box center [255, 432] width 10 height 10
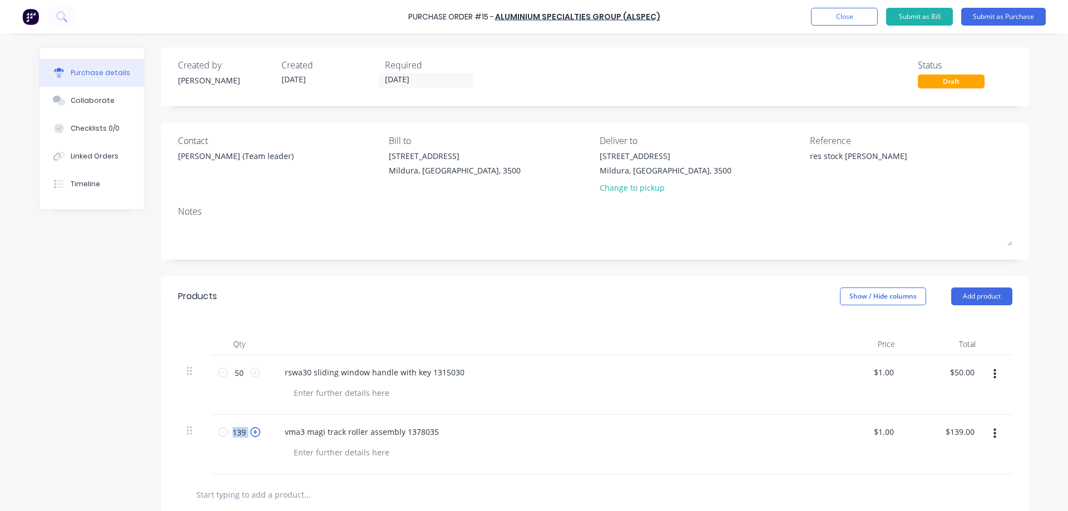
click at [250, 429] on icon at bounding box center [255, 432] width 10 height 10
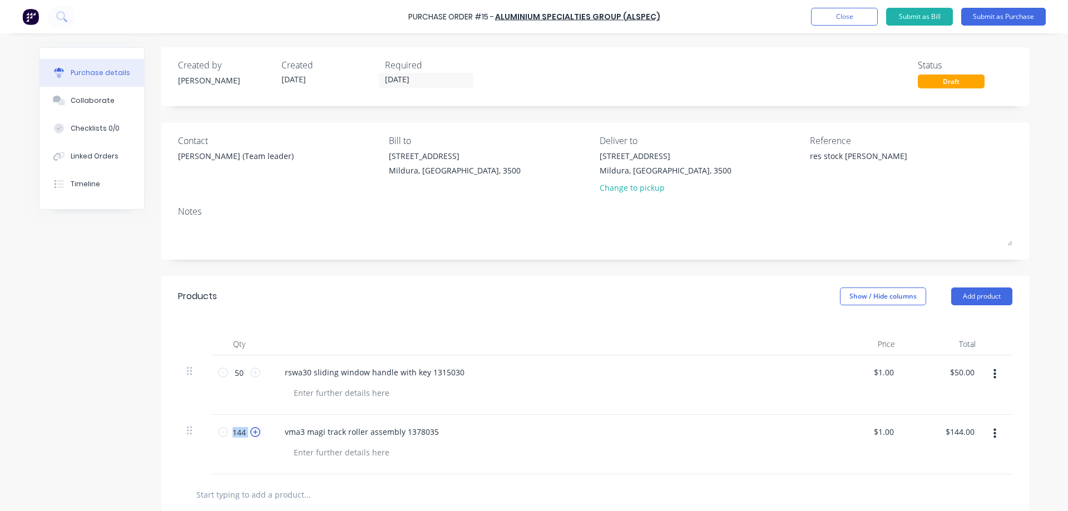
click at [250, 429] on icon at bounding box center [255, 432] width 10 height 10
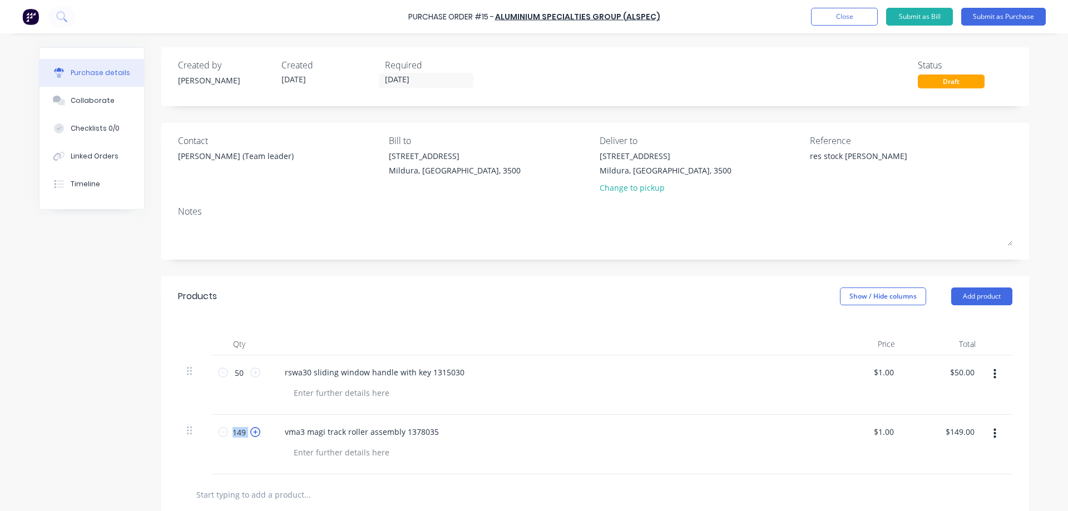
click at [250, 429] on icon at bounding box center [255, 432] width 10 height 10
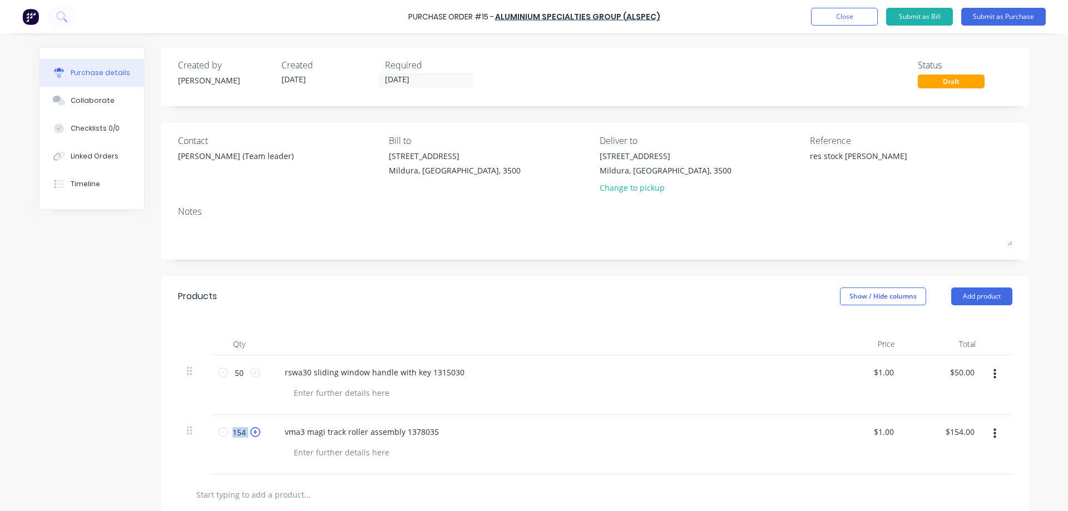
click at [250, 429] on icon at bounding box center [255, 432] width 10 height 10
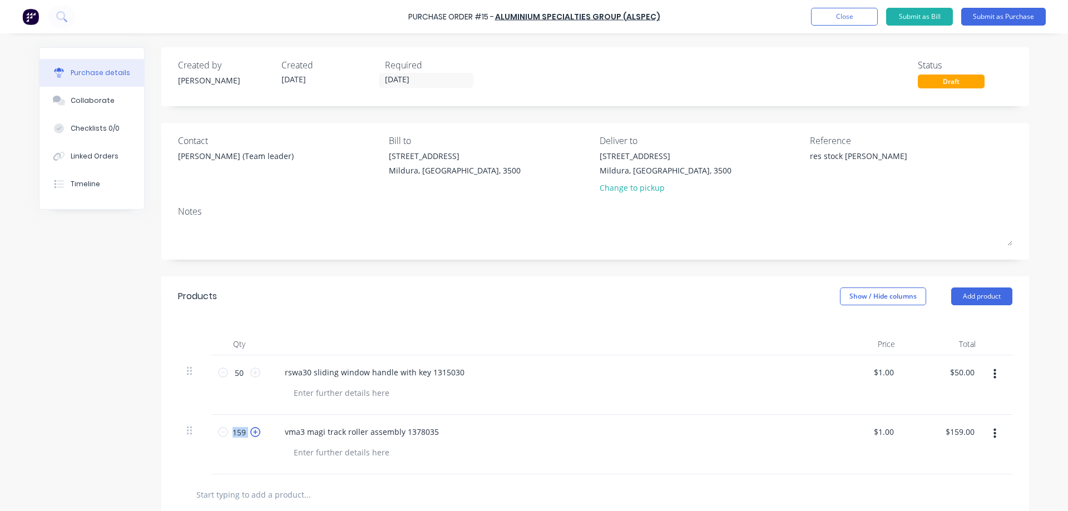
click at [251, 429] on icon at bounding box center [255, 432] width 10 height 10
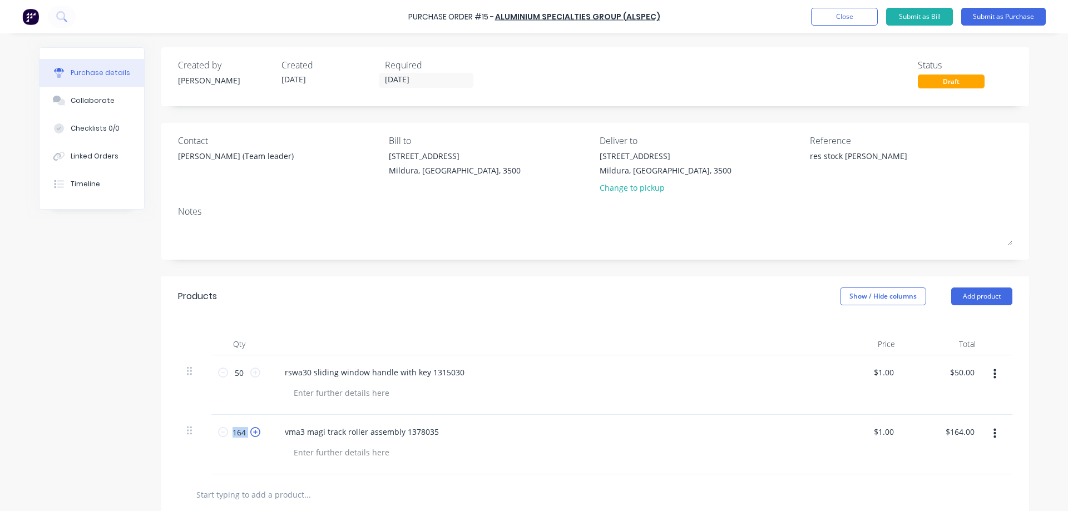
click at [251, 429] on icon at bounding box center [255, 432] width 10 height 10
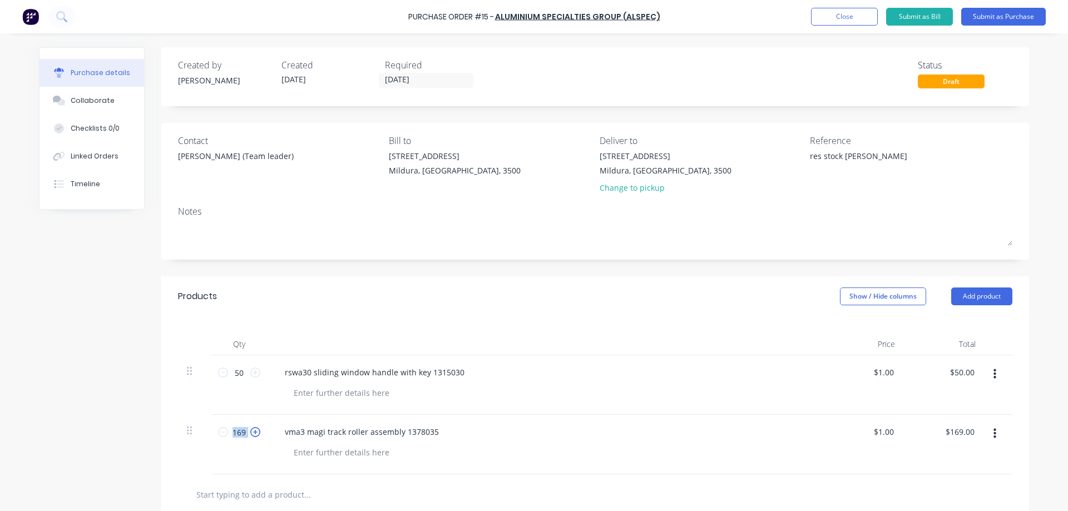
click at [251, 429] on icon at bounding box center [255, 432] width 10 height 10
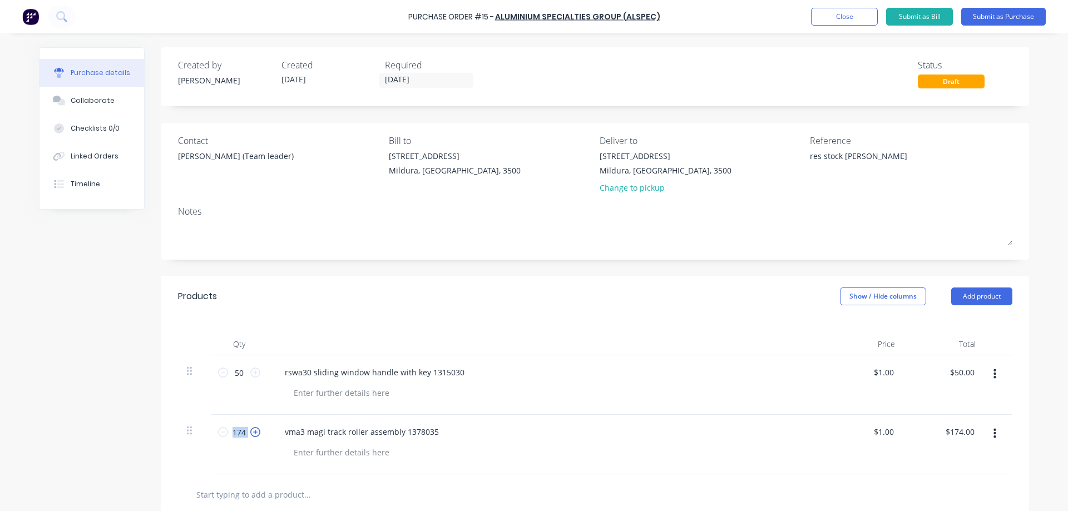
click at [251, 429] on icon at bounding box center [255, 432] width 10 height 10
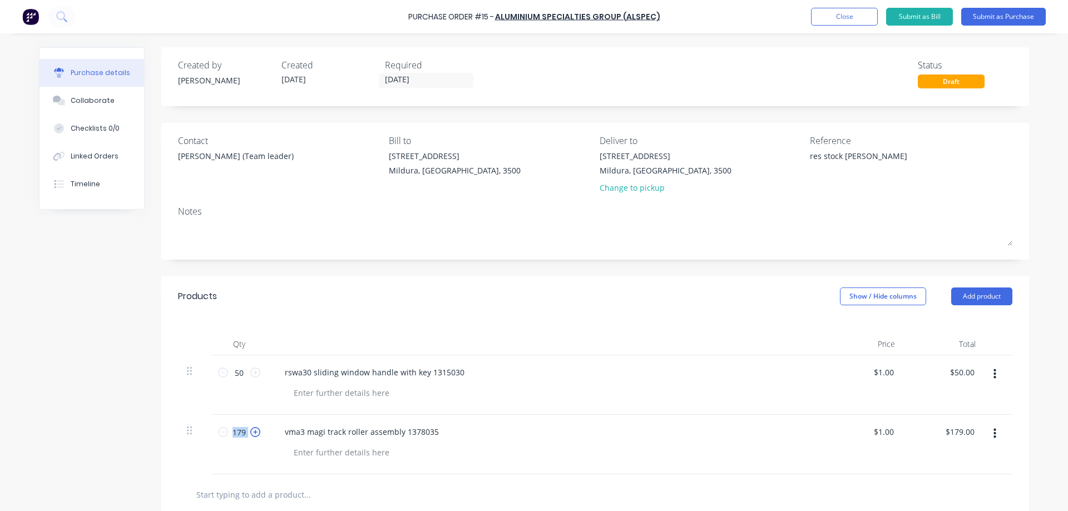
click at [251, 429] on icon at bounding box center [255, 432] width 10 height 10
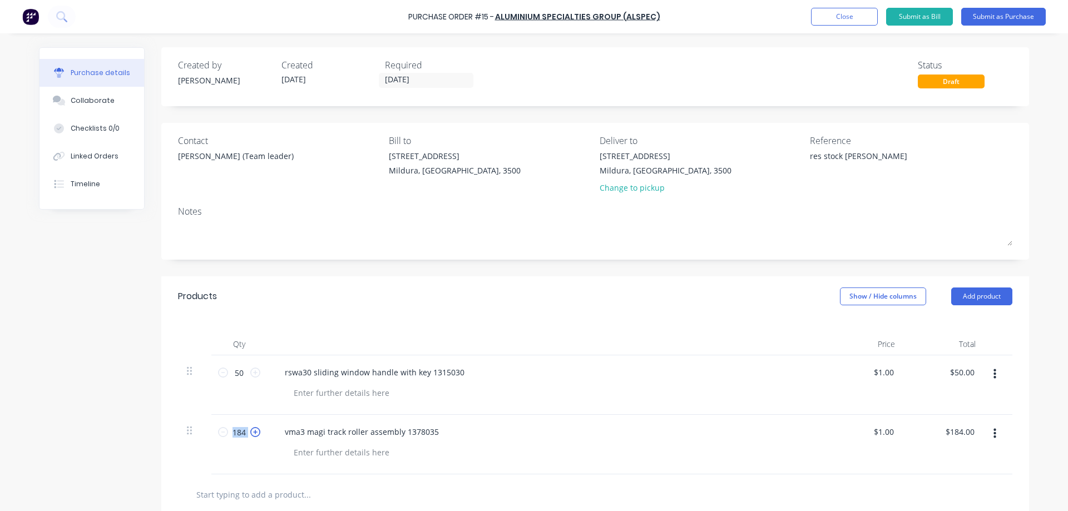
click at [251, 429] on icon at bounding box center [255, 432] width 10 height 10
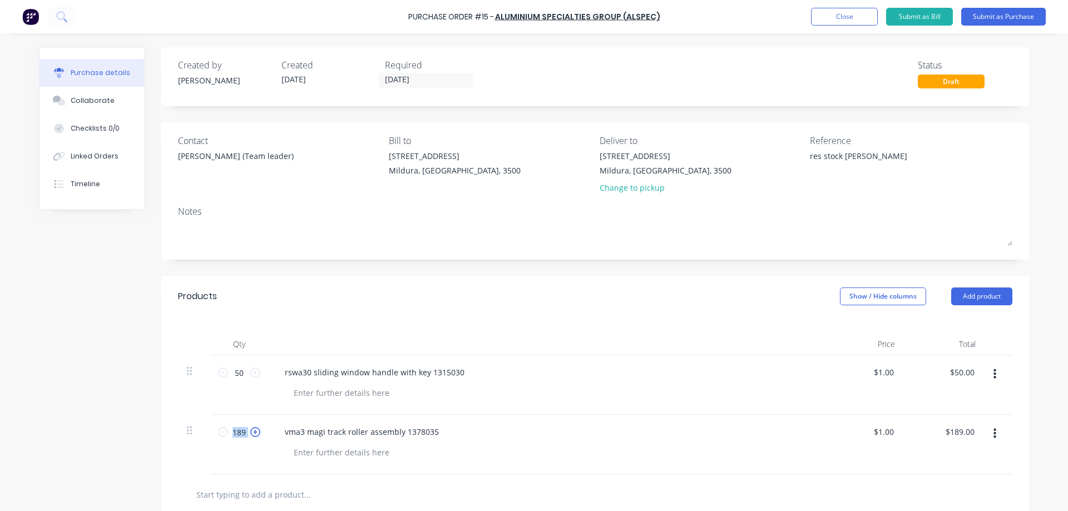
click at [251, 429] on icon at bounding box center [255, 432] width 10 height 10
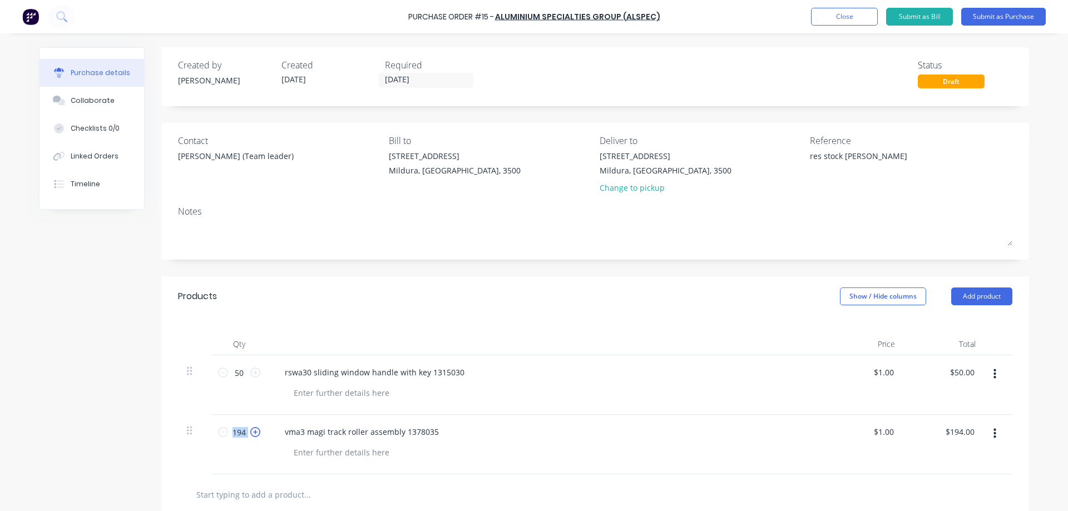
click at [251, 429] on icon at bounding box center [255, 432] width 10 height 10
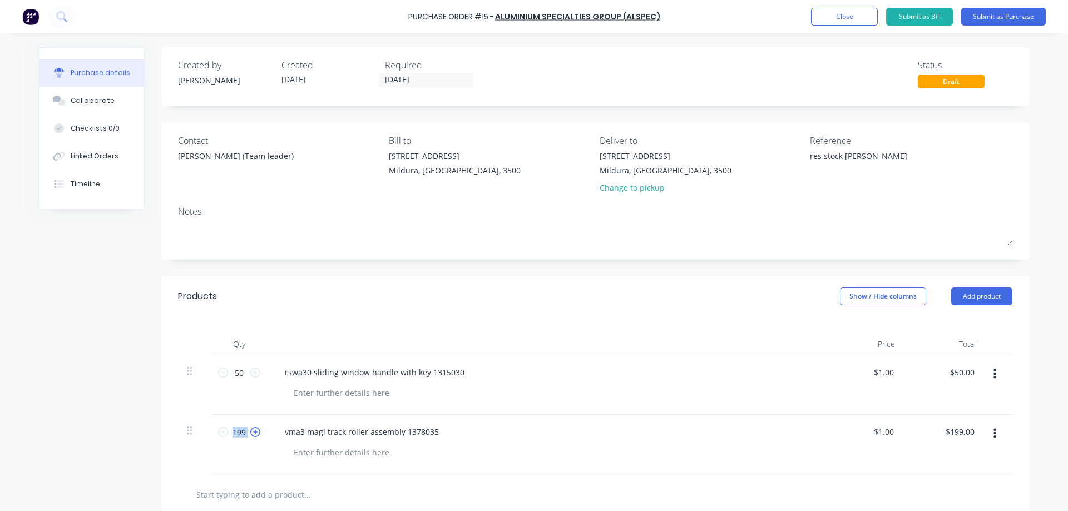
click at [250, 429] on icon at bounding box center [255, 432] width 10 height 10
click at [219, 430] on icon at bounding box center [223, 432] width 10 height 10
click at [219, 429] on icon at bounding box center [223, 432] width 10 height 10
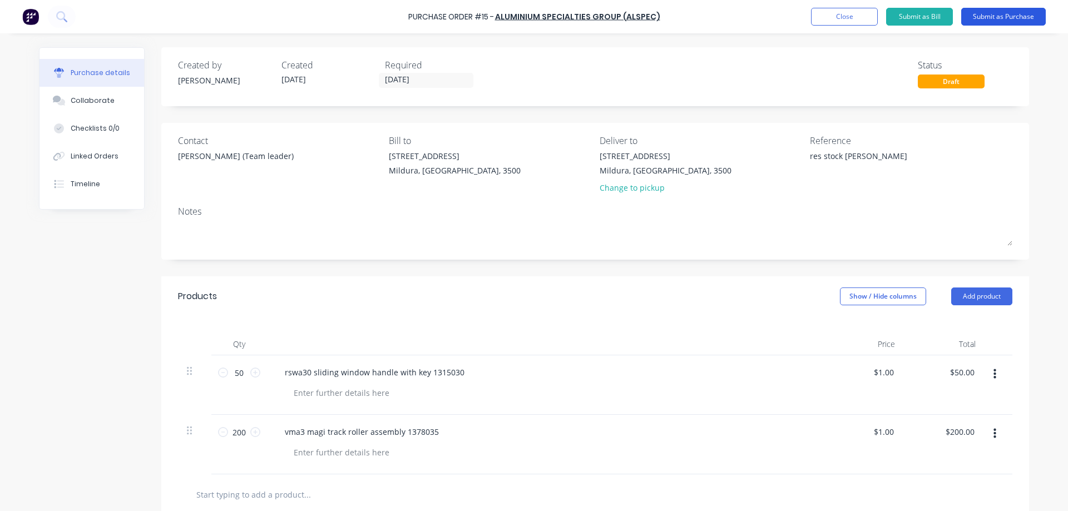
click at [1009, 14] on button "Submit as Purchase" at bounding box center [1003, 17] width 85 height 18
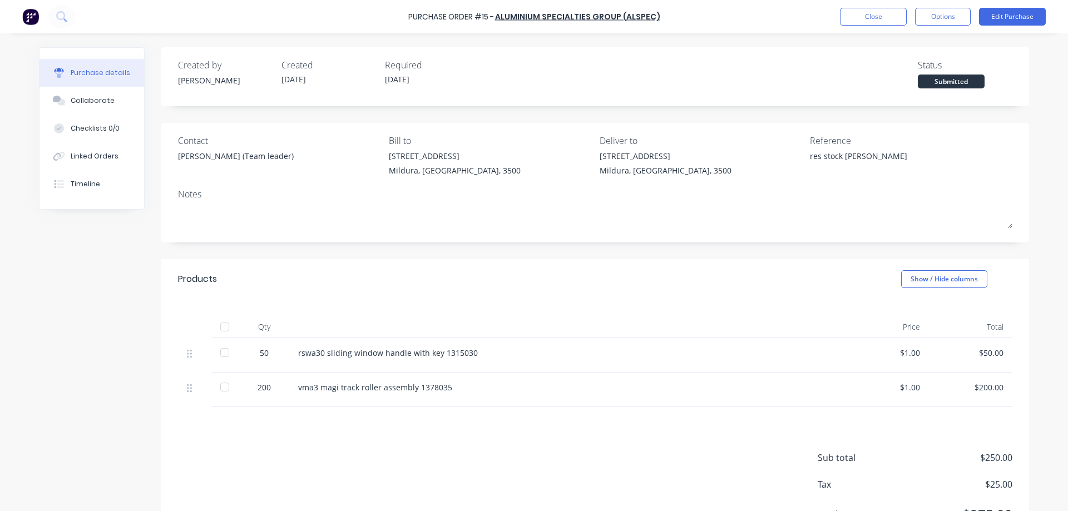
scroll to position [54, 0]
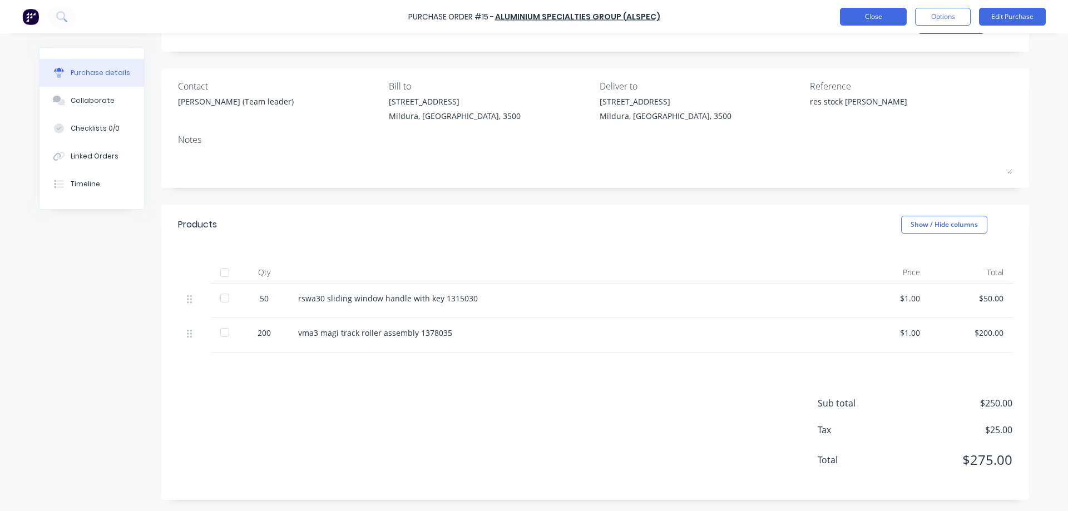
click at [875, 14] on button "Close" at bounding box center [873, 17] width 67 height 18
